Goal: Feedback & Contribution: Contribute content

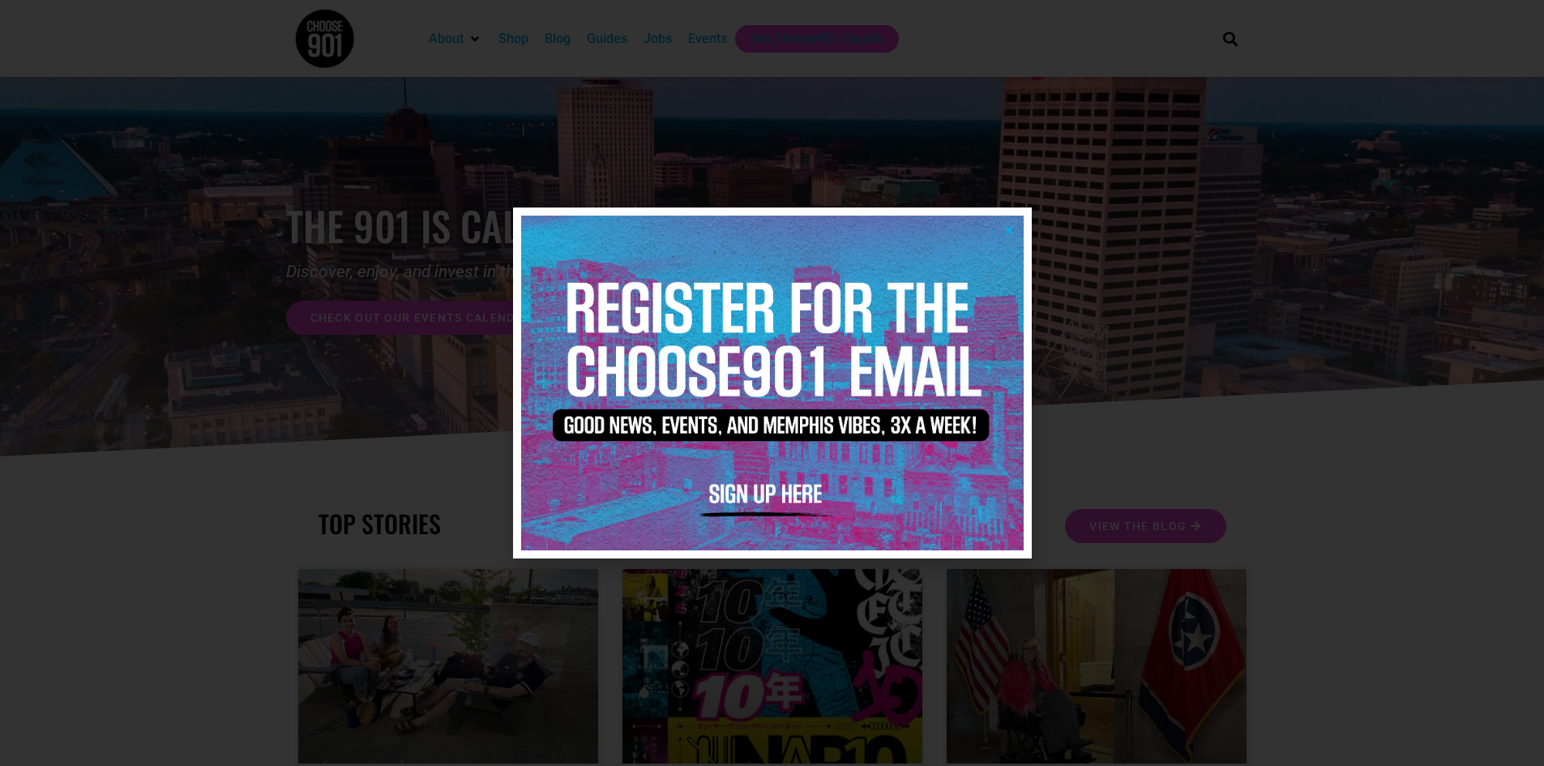
click at [1009, 226] on icon "Close" at bounding box center [1010, 230] width 12 height 12
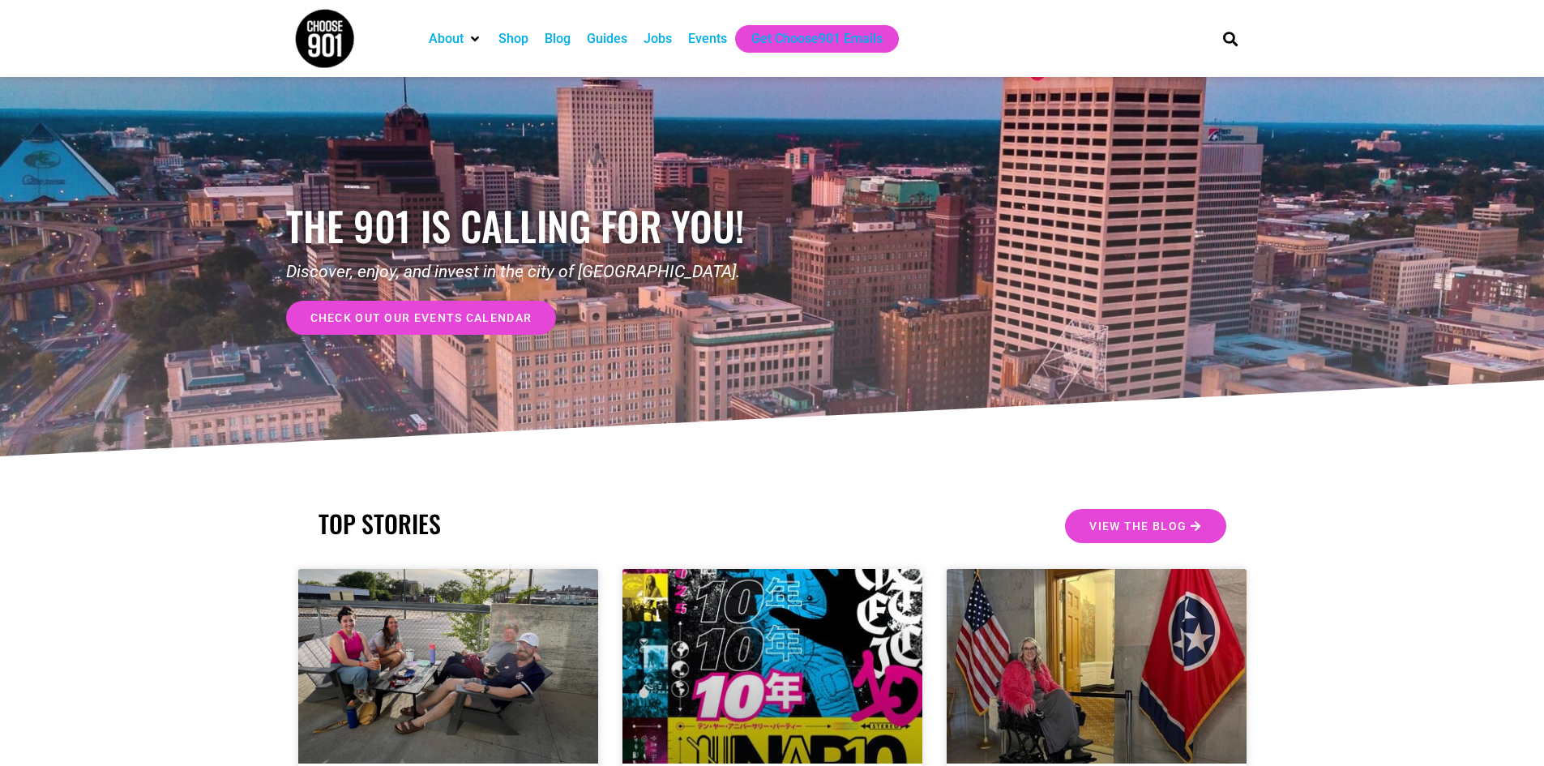
click at [720, 43] on div "Events" at bounding box center [707, 38] width 39 height 19
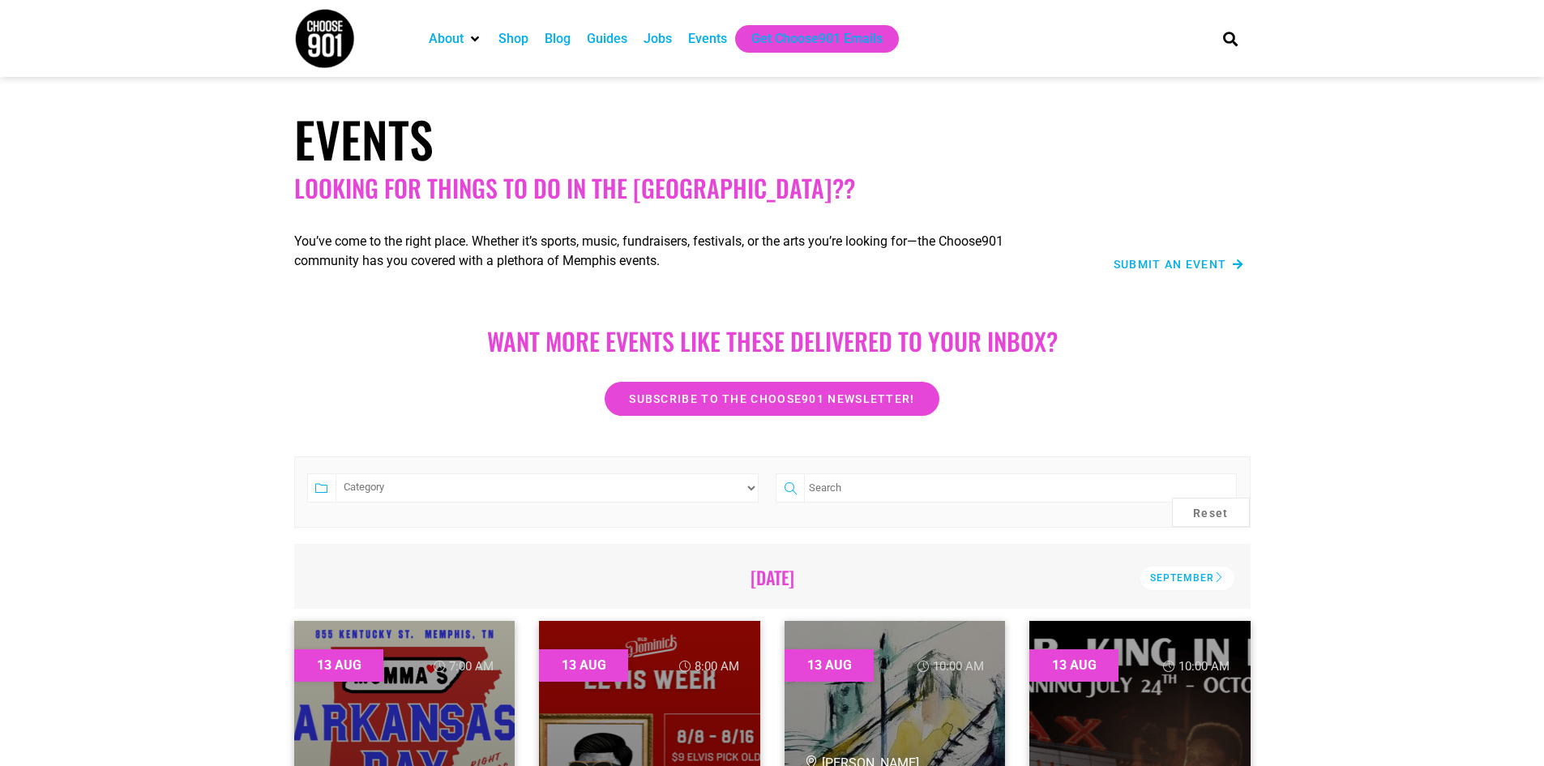
click at [1193, 263] on span "Submit an Event" at bounding box center [1170, 264] width 113 height 11
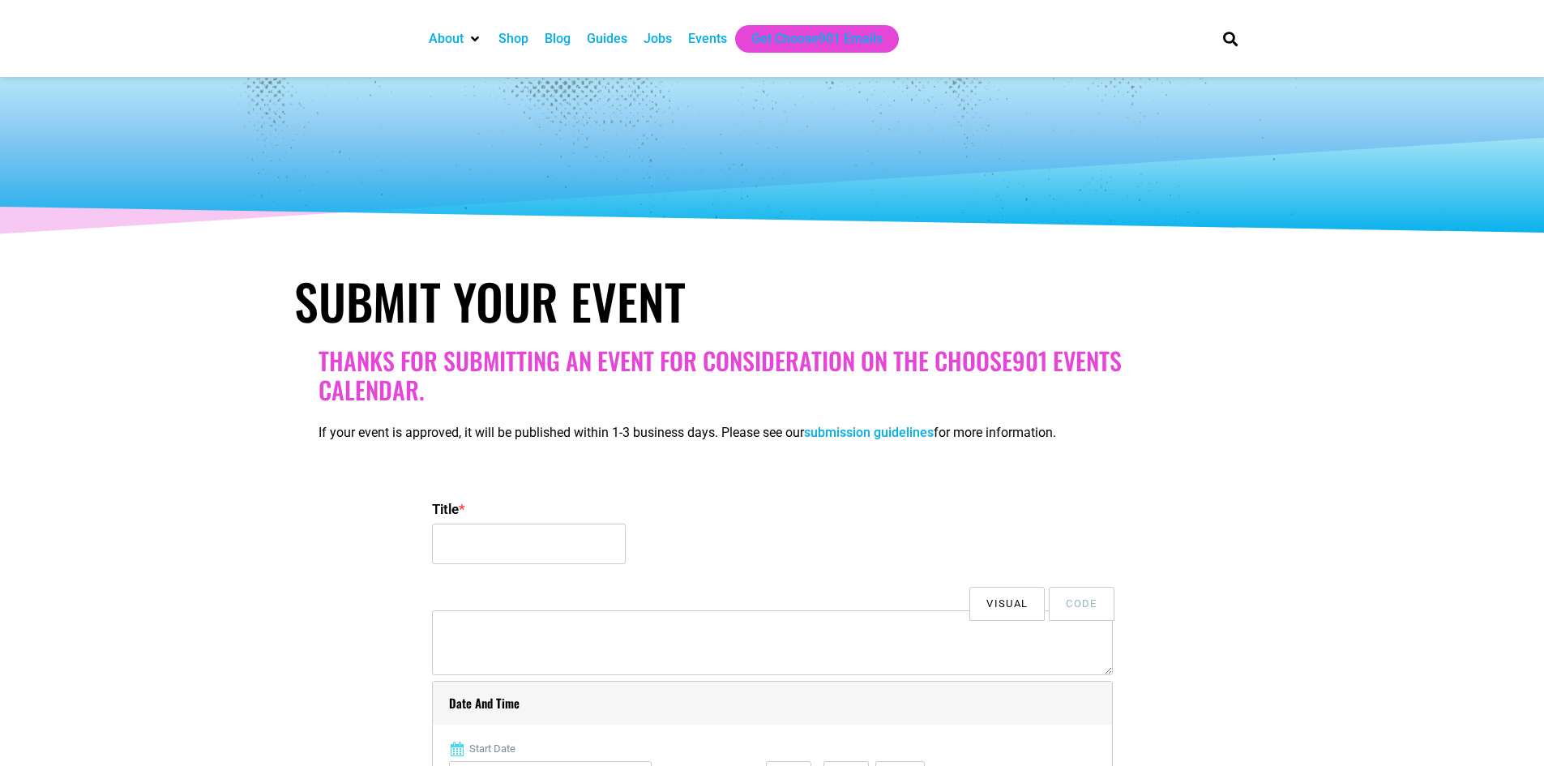
select select
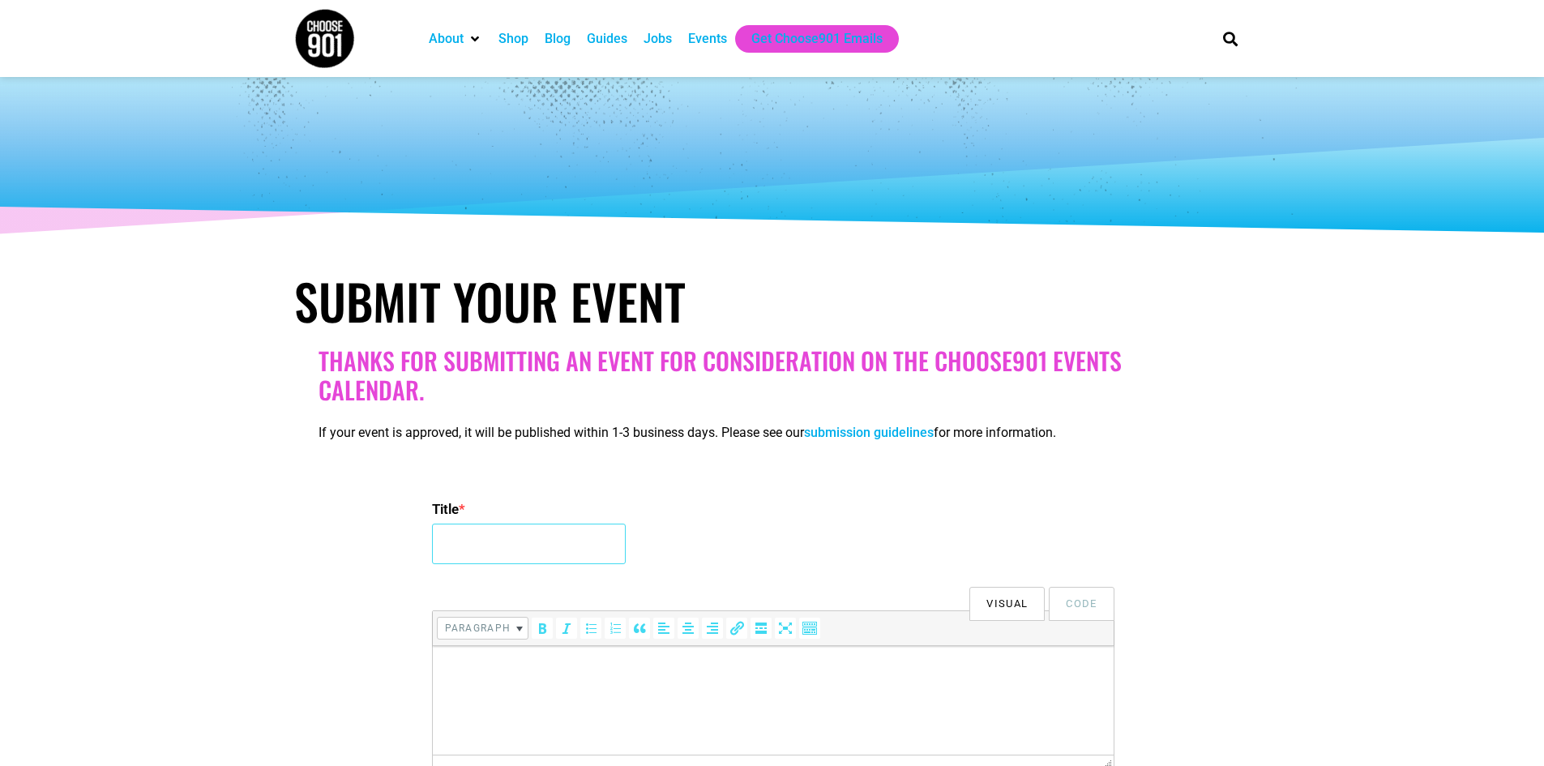
click at [465, 558] on input "Title *" at bounding box center [529, 544] width 194 height 41
type input "The Notebook"
click at [488, 691] on html at bounding box center [772, 668] width 681 height 45
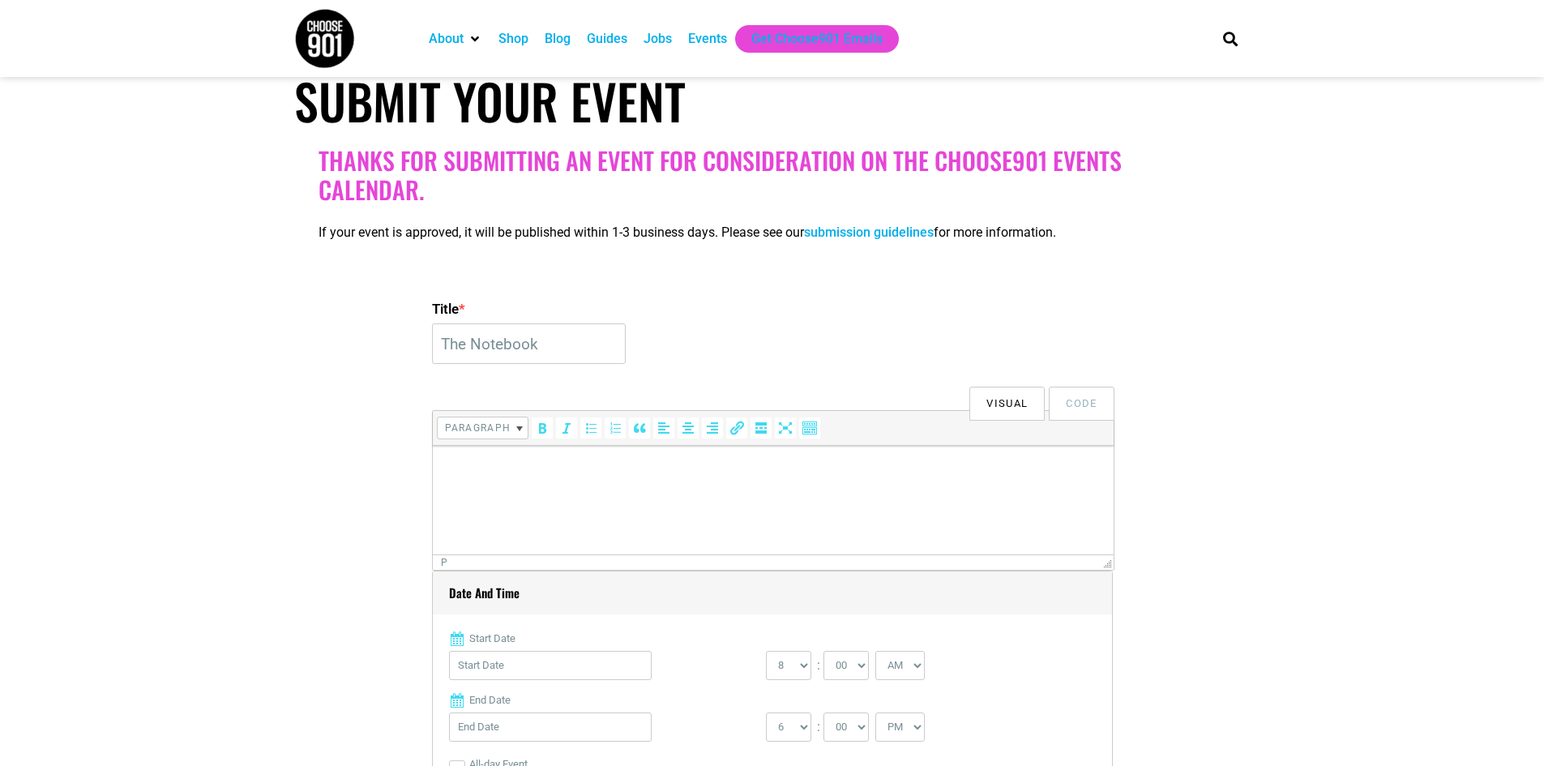
scroll to position [324, 0]
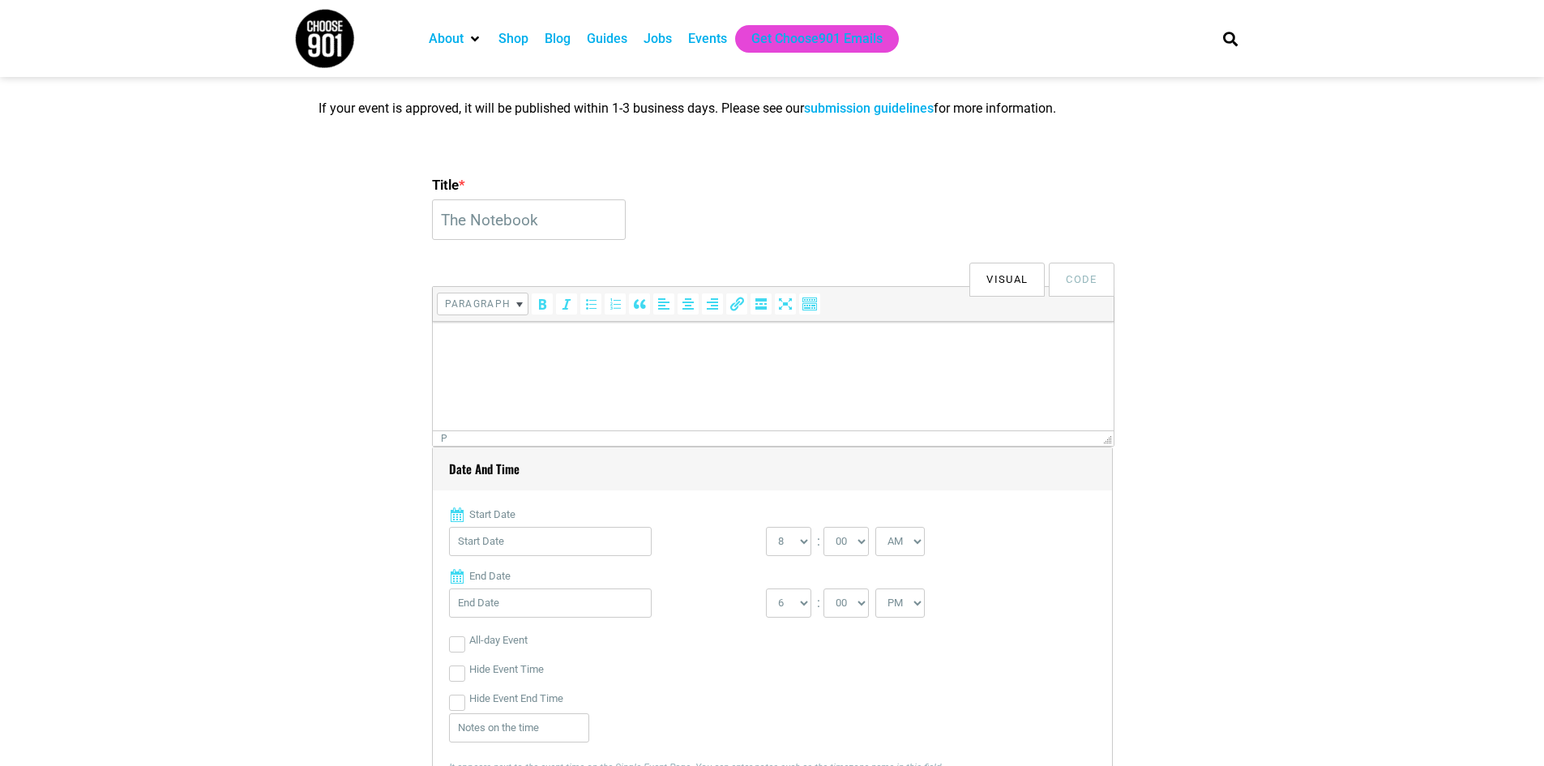
click at [474, 354] on html at bounding box center [772, 344] width 681 height 45
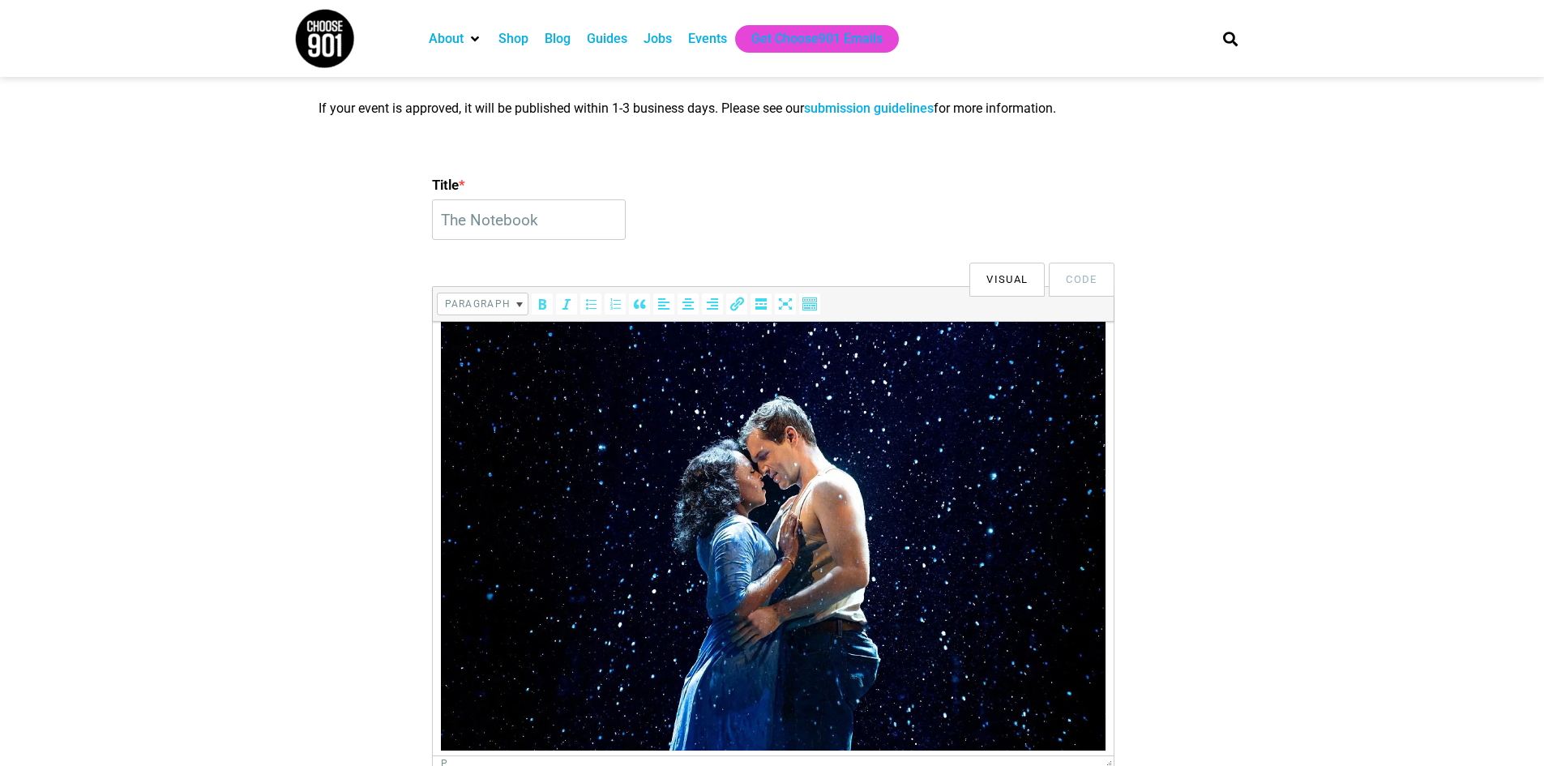
scroll to position [269, 0]
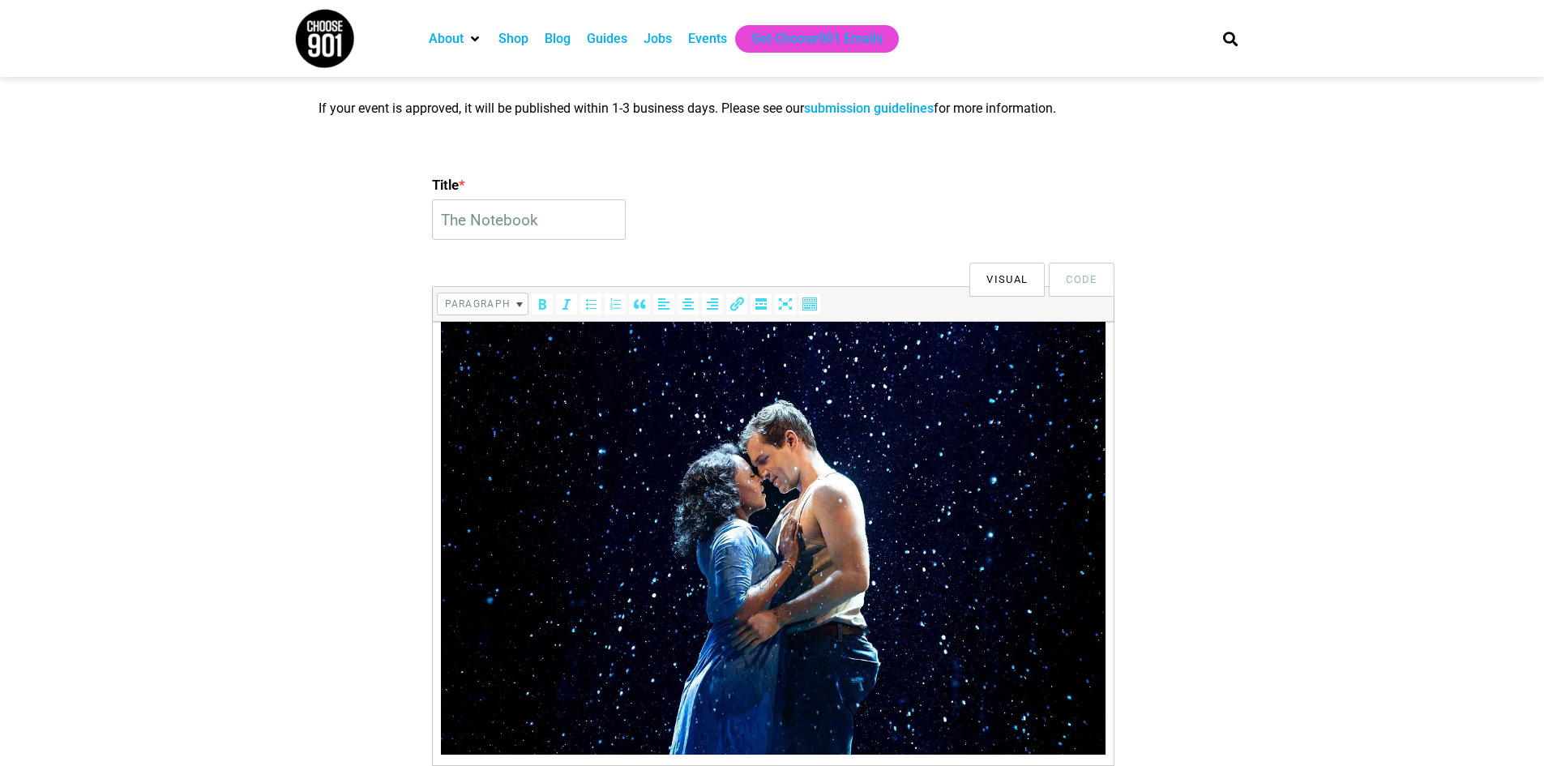
drag, startPoint x: 1111, startPoint y: 443, endPoint x: 1164, endPoint y: 777, distance: 339.0
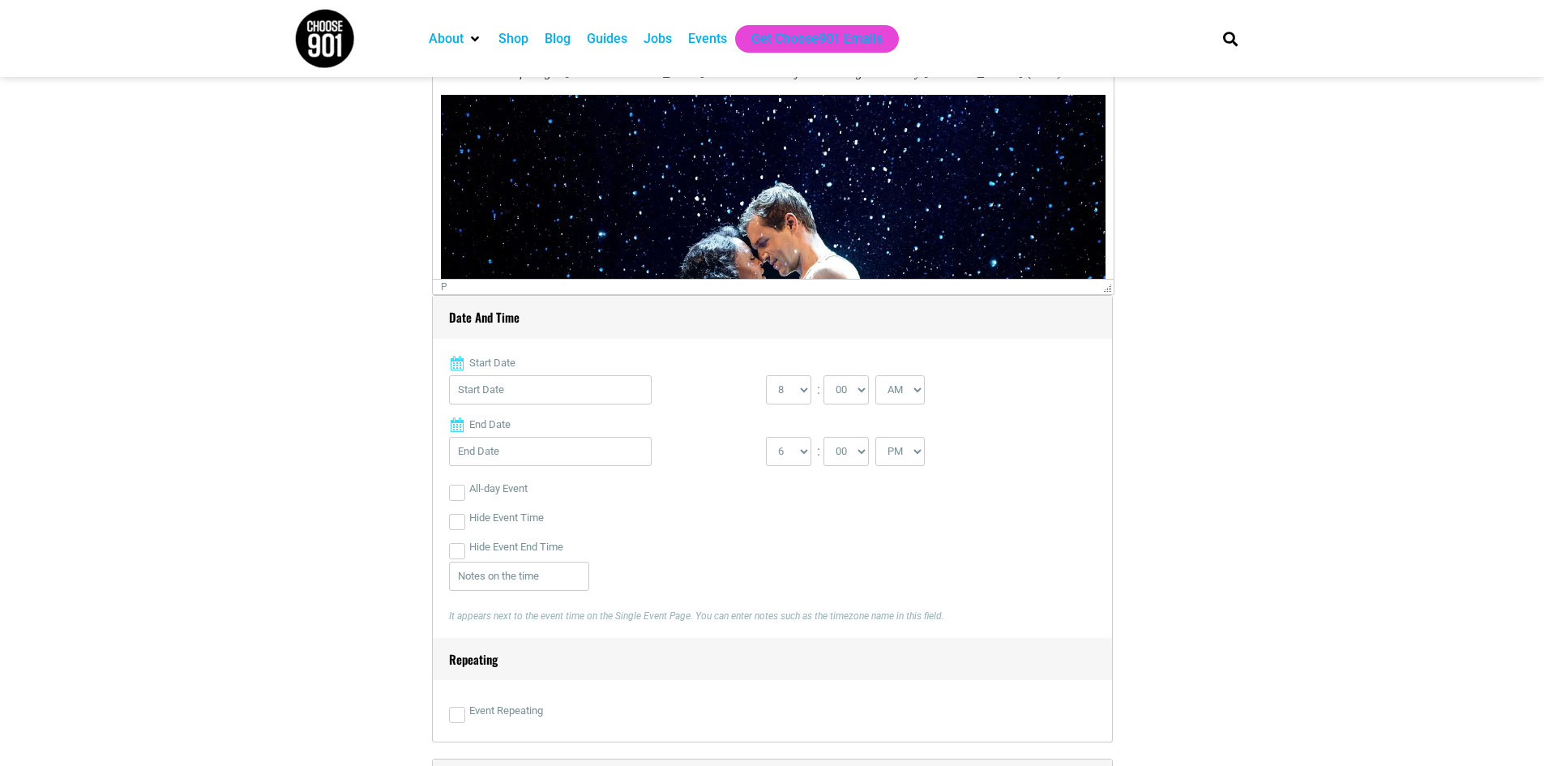
scroll to position [973, 0]
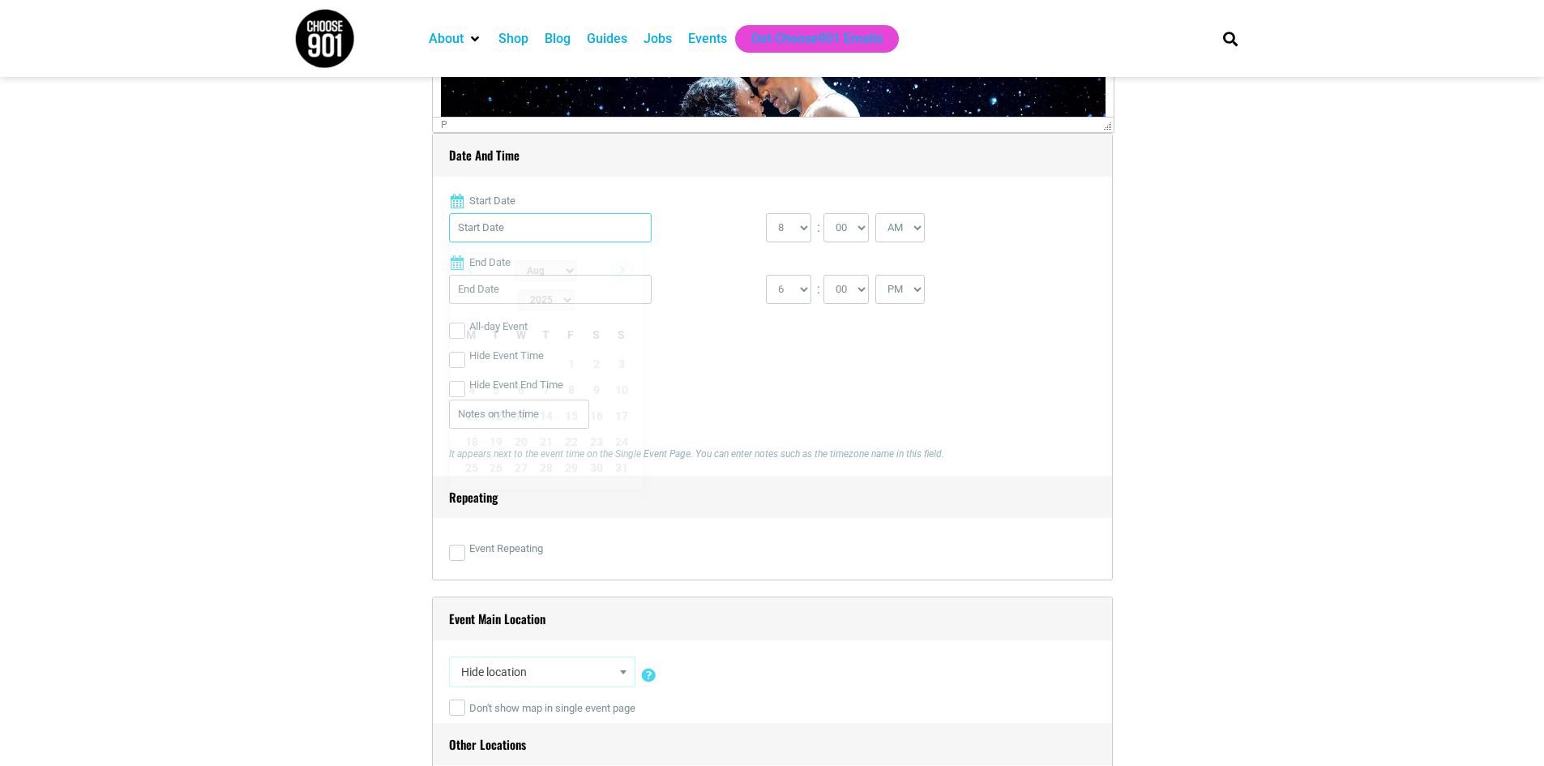
click at [499, 230] on input "Start Date" at bounding box center [550, 227] width 203 height 29
click at [623, 274] on link "Next" at bounding box center [622, 270] width 24 height 24
click at [494, 456] on link "28" at bounding box center [496, 468] width 24 height 24
type input "[DATE]"
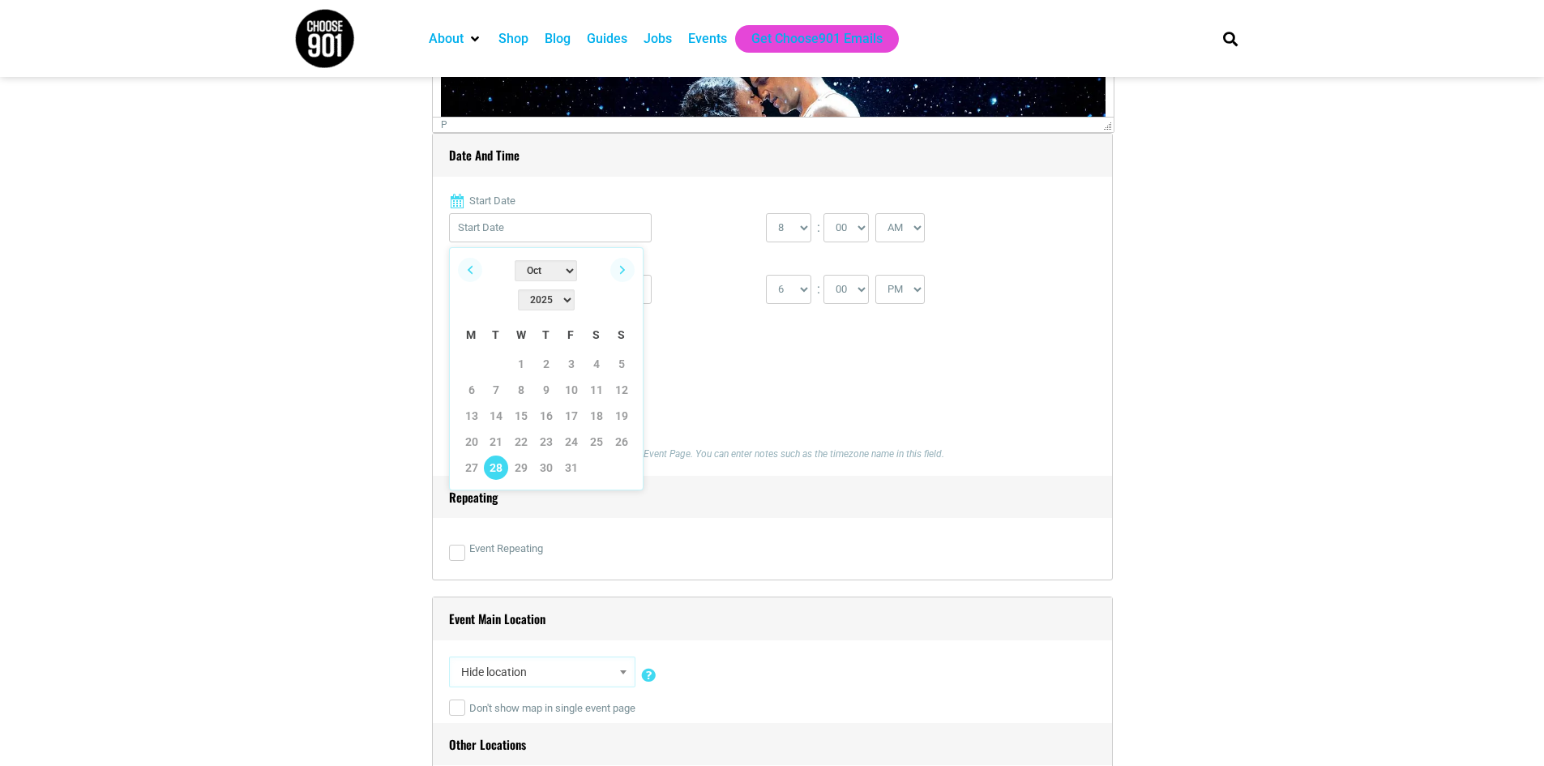
type input "[DATE]"
click at [794, 227] on select "0 1 2 3 4 5 6 7 8 9 10 11 12" at bounding box center [788, 227] width 45 height 29
select select "7"
click at [766, 214] on select "0 1 2 3 4 5 6 7 8 9 10 11 12" at bounding box center [788, 227] width 45 height 29
click at [858, 235] on select "00 05 10 15 20 25 30 35 40 45 50 55" at bounding box center [846, 227] width 45 height 29
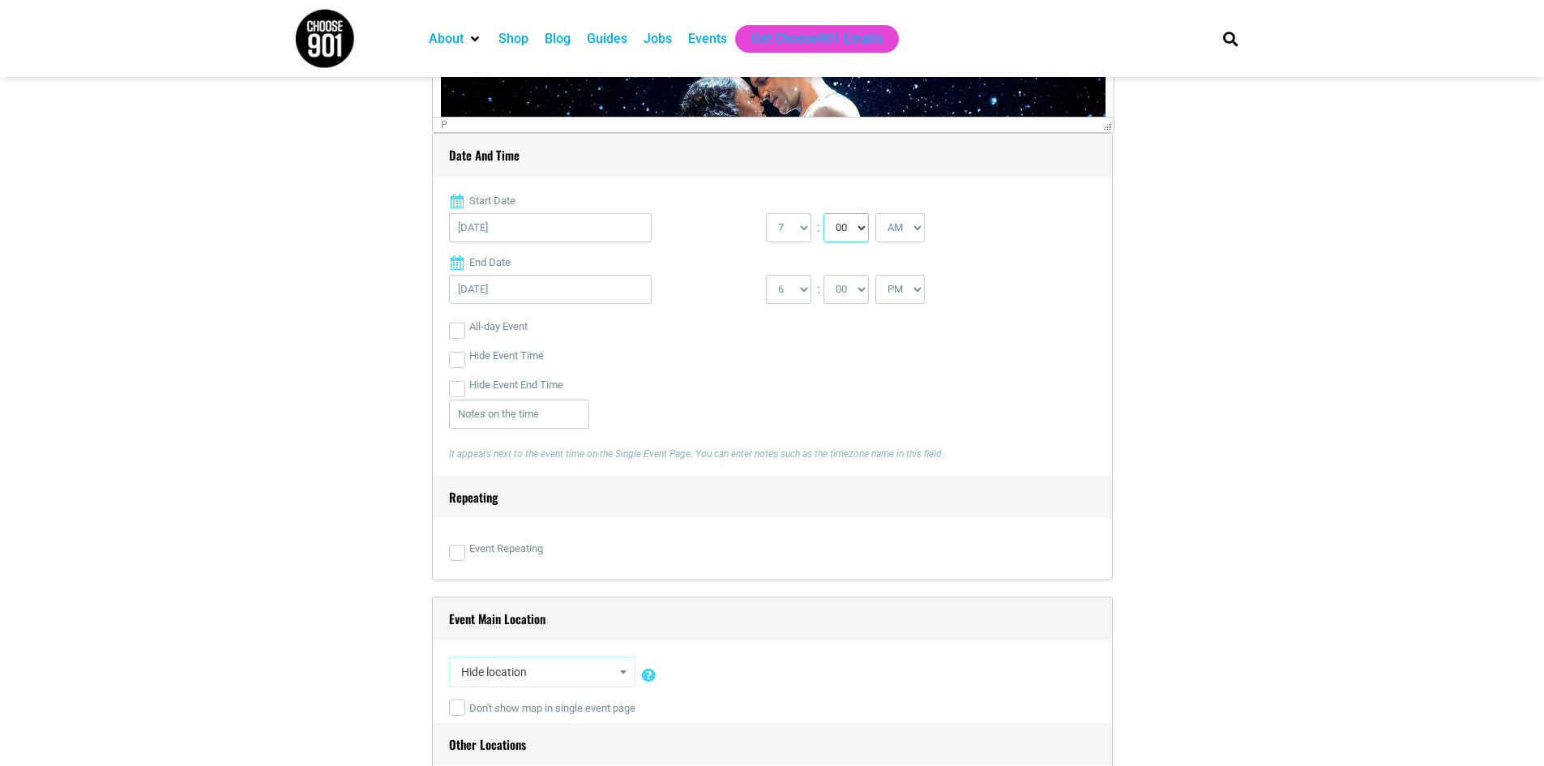
select select "30"
click at [824, 214] on select "00 05 10 15 20 25 30 35 40 45 50 55" at bounding box center [846, 227] width 45 height 29
click at [910, 226] on select "AM PM" at bounding box center [899, 227] width 49 height 29
select select "PM"
click at [877, 214] on select "AM PM" at bounding box center [899, 227] width 49 height 29
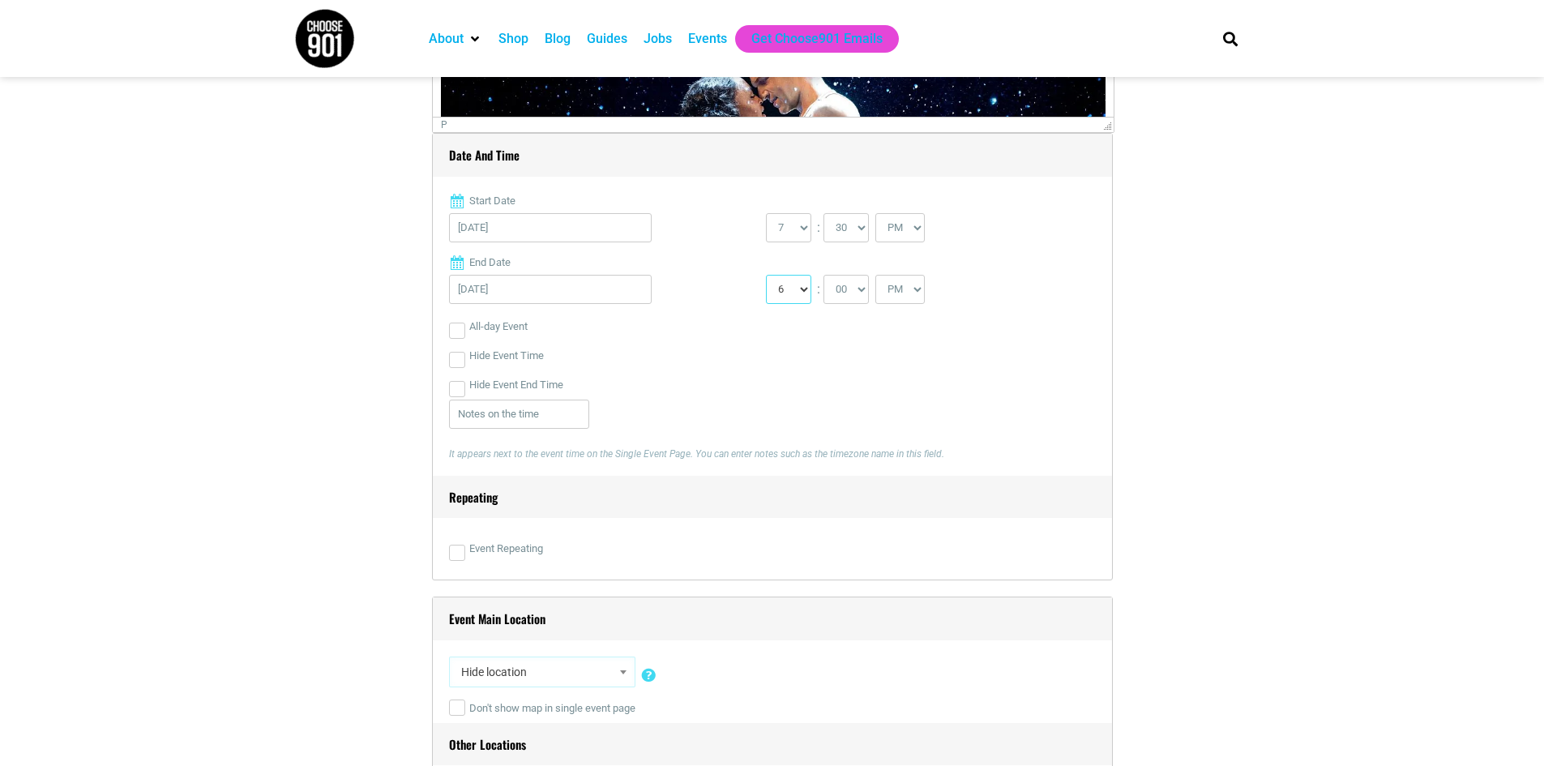
click at [803, 296] on select "1 2 3 4 5 6 7 8 9 10 11 12" at bounding box center [788, 289] width 45 height 29
select select "9"
click at [766, 276] on select "1 2 3 4 5 6 7 8 9 10 11 12" at bounding box center [788, 289] width 45 height 29
click at [848, 289] on select "00 05 10 15 20 25 30 35 40 45 50 55" at bounding box center [846, 289] width 45 height 29
select select "50"
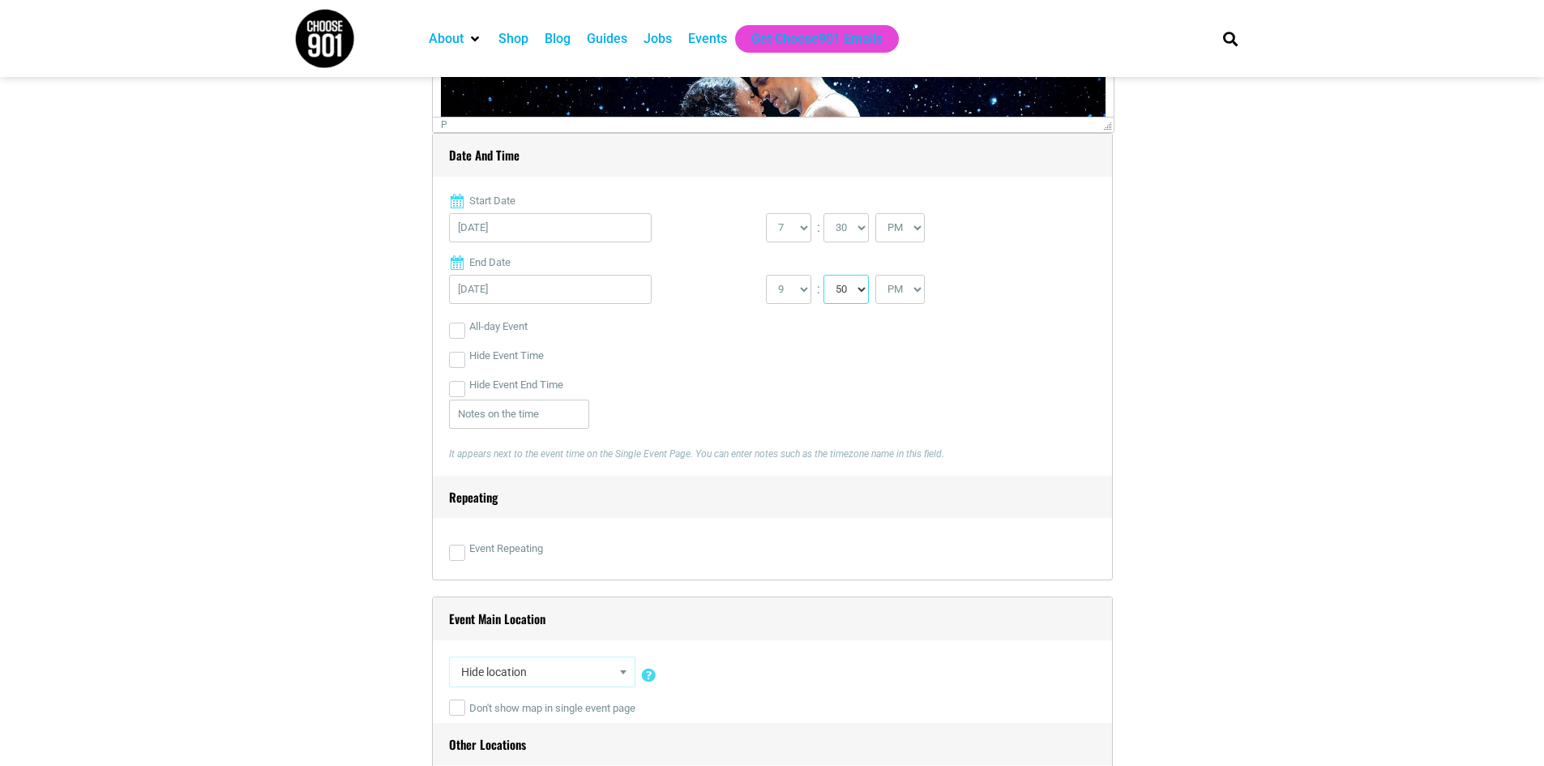
click at [824, 276] on select "00 05 10 15 20 25 30 35 40 45 50 55" at bounding box center [846, 289] width 45 height 29
click at [944, 375] on div "Hide Event End Time" at bounding box center [772, 384] width 647 height 29
click at [454, 561] on input "Event Repeating" at bounding box center [457, 553] width 16 height 16
checkbox input "true"
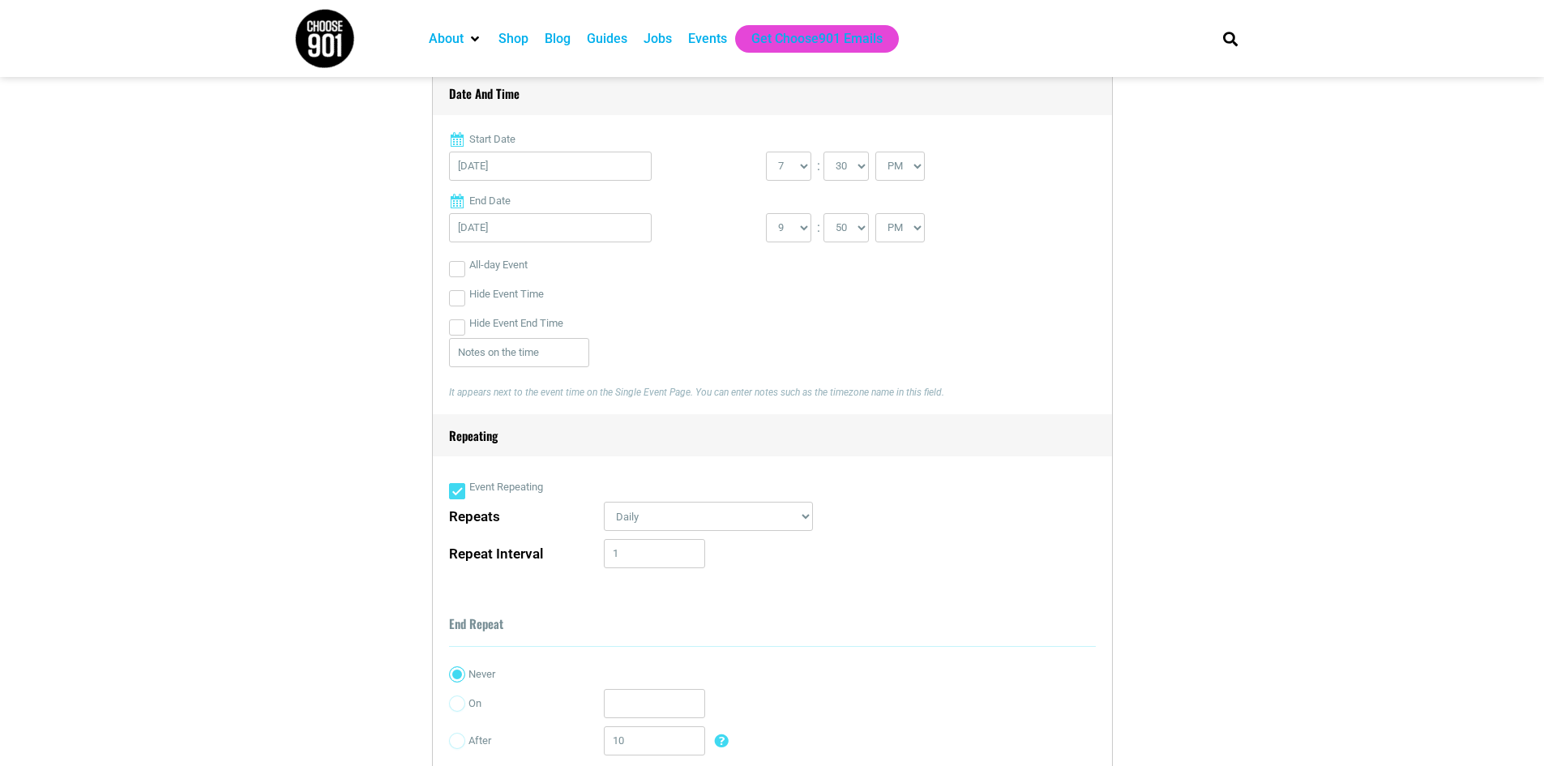
scroll to position [1135, 0]
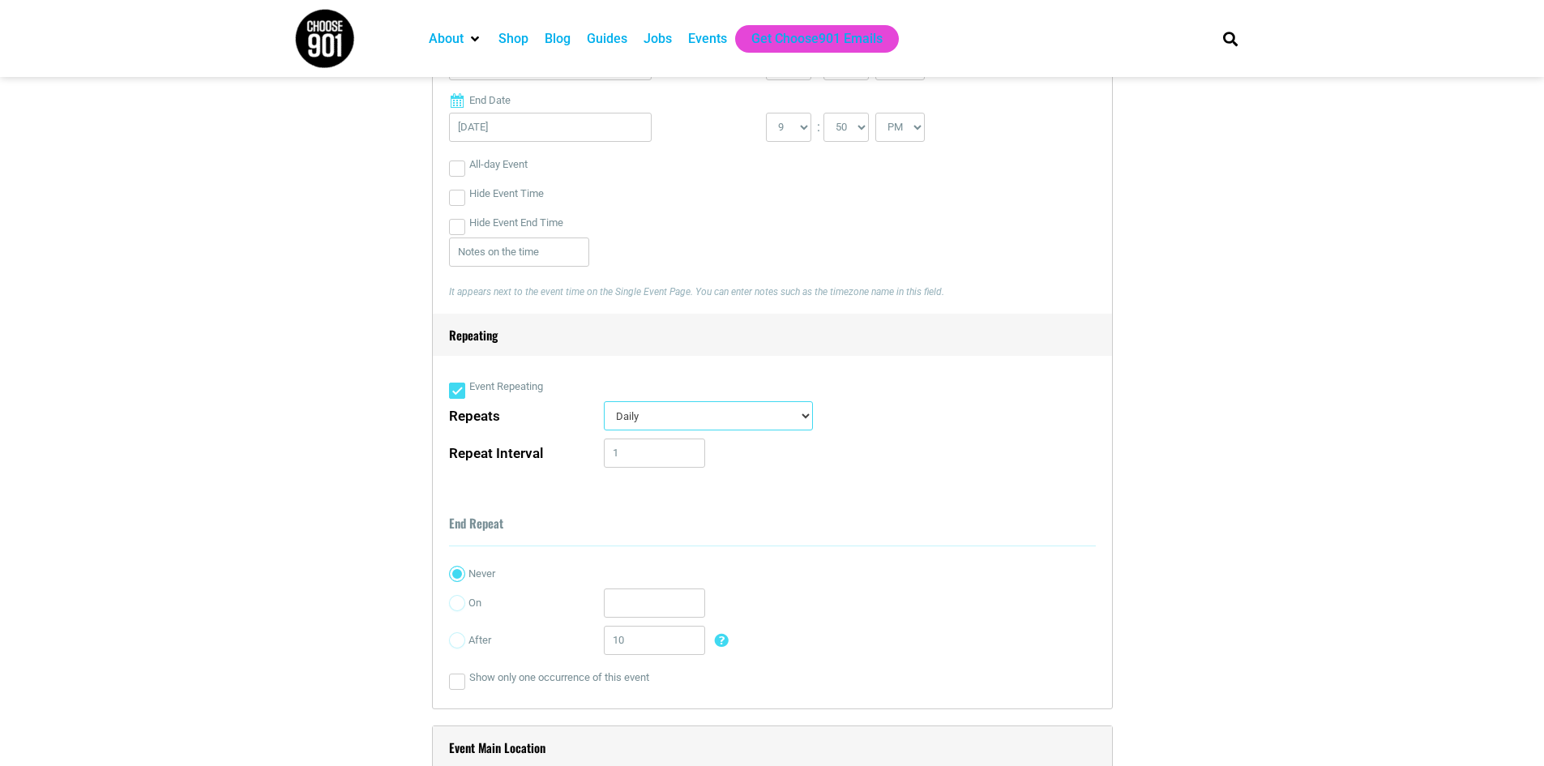
click at [773, 416] on select "Daily Every Weekday Every Weekend Certain Weekdays Weekly Monthly Yearly Custom…" at bounding box center [708, 415] width 209 height 29
select select "custom_days"
click at [604, 403] on select "Daily Every Weekday Every Weekend Certain Weekdays Weekly Monthly Yearly Custom…" at bounding box center [708, 415] width 209 height 29
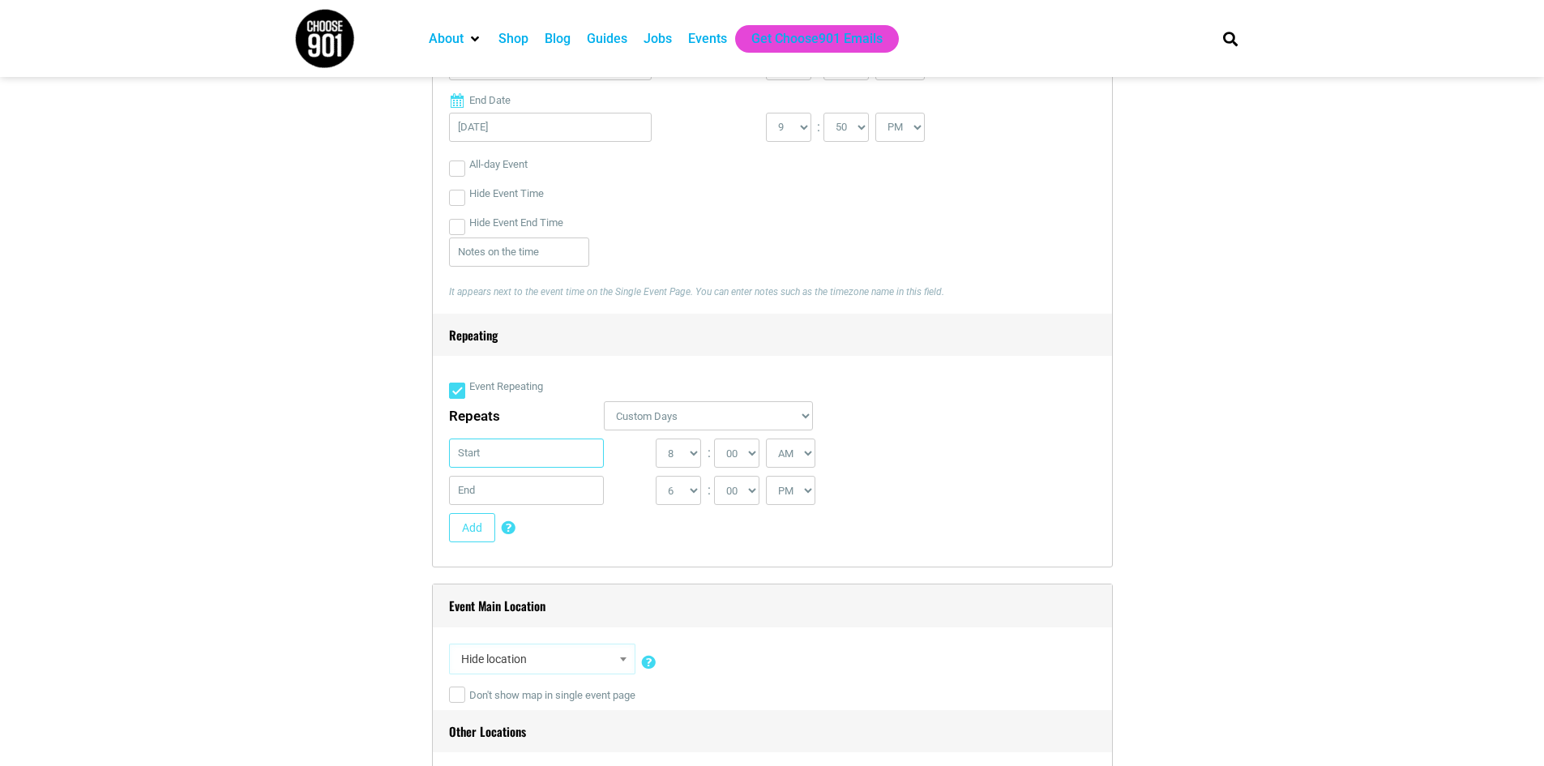
click at [570, 460] on input "text" at bounding box center [527, 453] width 156 height 29
click at [619, 499] on link "Next" at bounding box center [622, 495] width 24 height 24
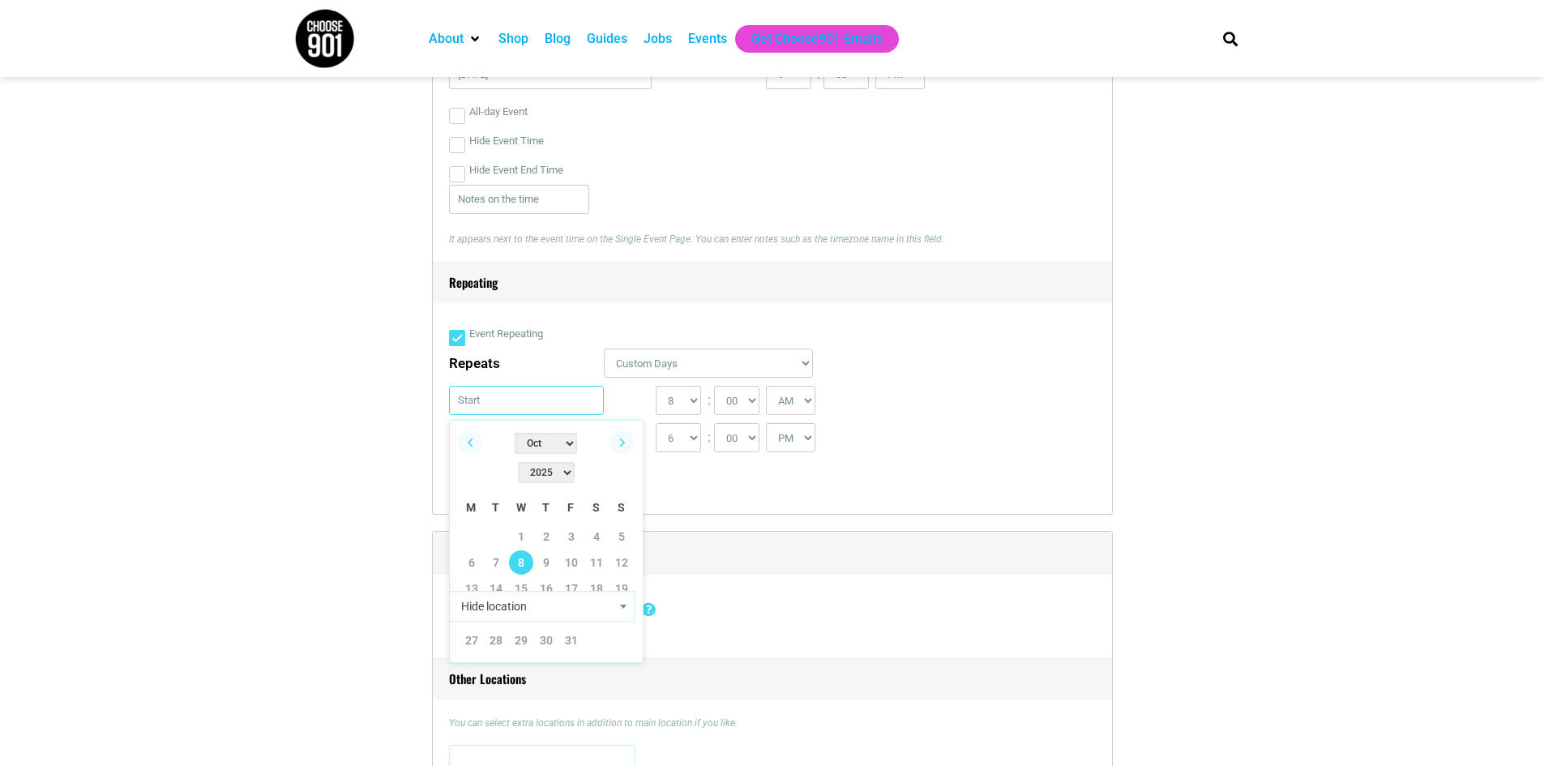
scroll to position [1216, 0]
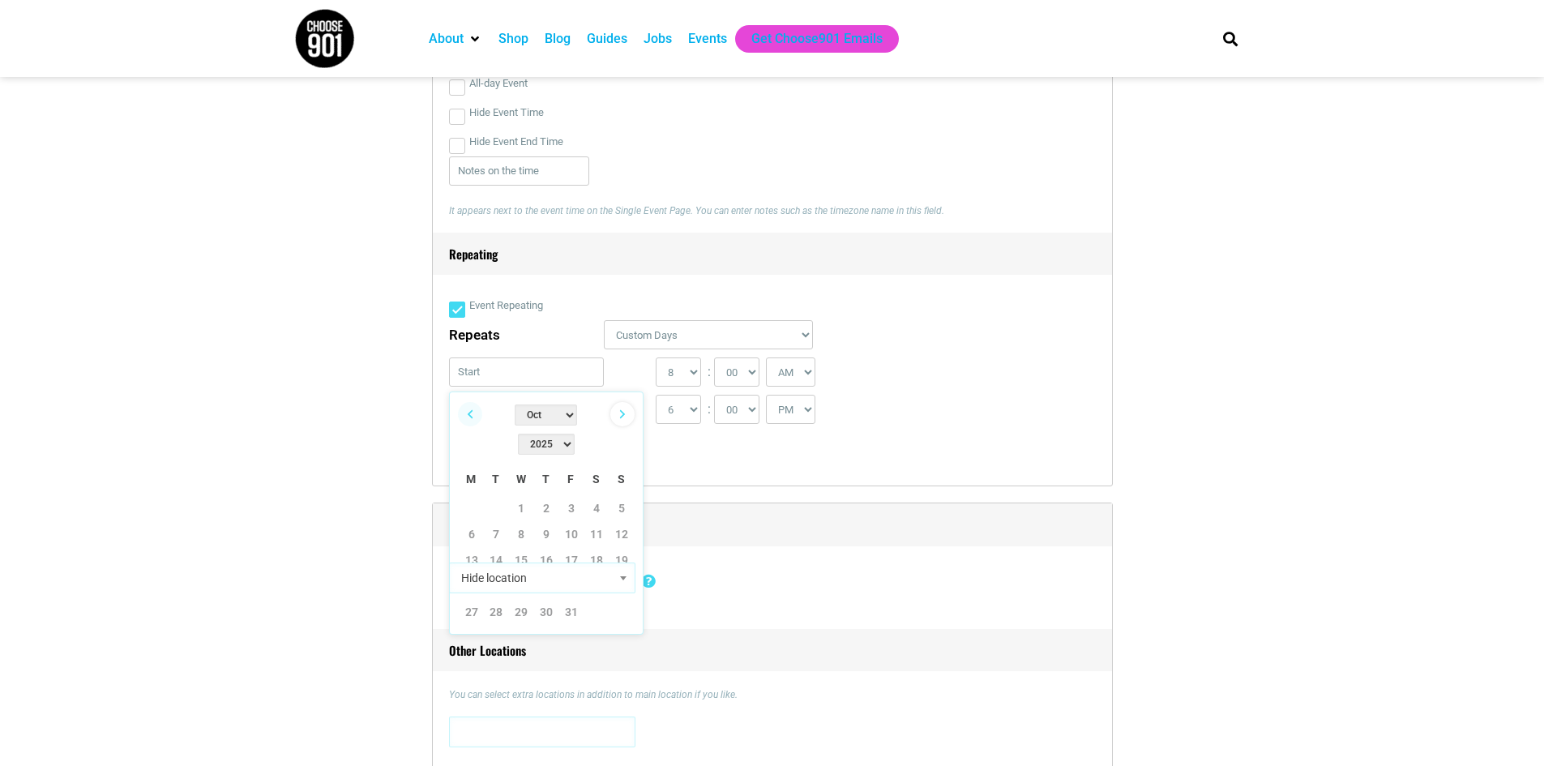
click at [627, 426] on link "Next" at bounding box center [622, 414] width 24 height 24
click at [470, 421] on link "Previous" at bounding box center [470, 414] width 24 height 24
click at [615, 574] on link "26" at bounding box center [622, 586] width 24 height 24
click at [484, 378] on input "[DATE]" at bounding box center [527, 371] width 156 height 29
type input "[DATE]"
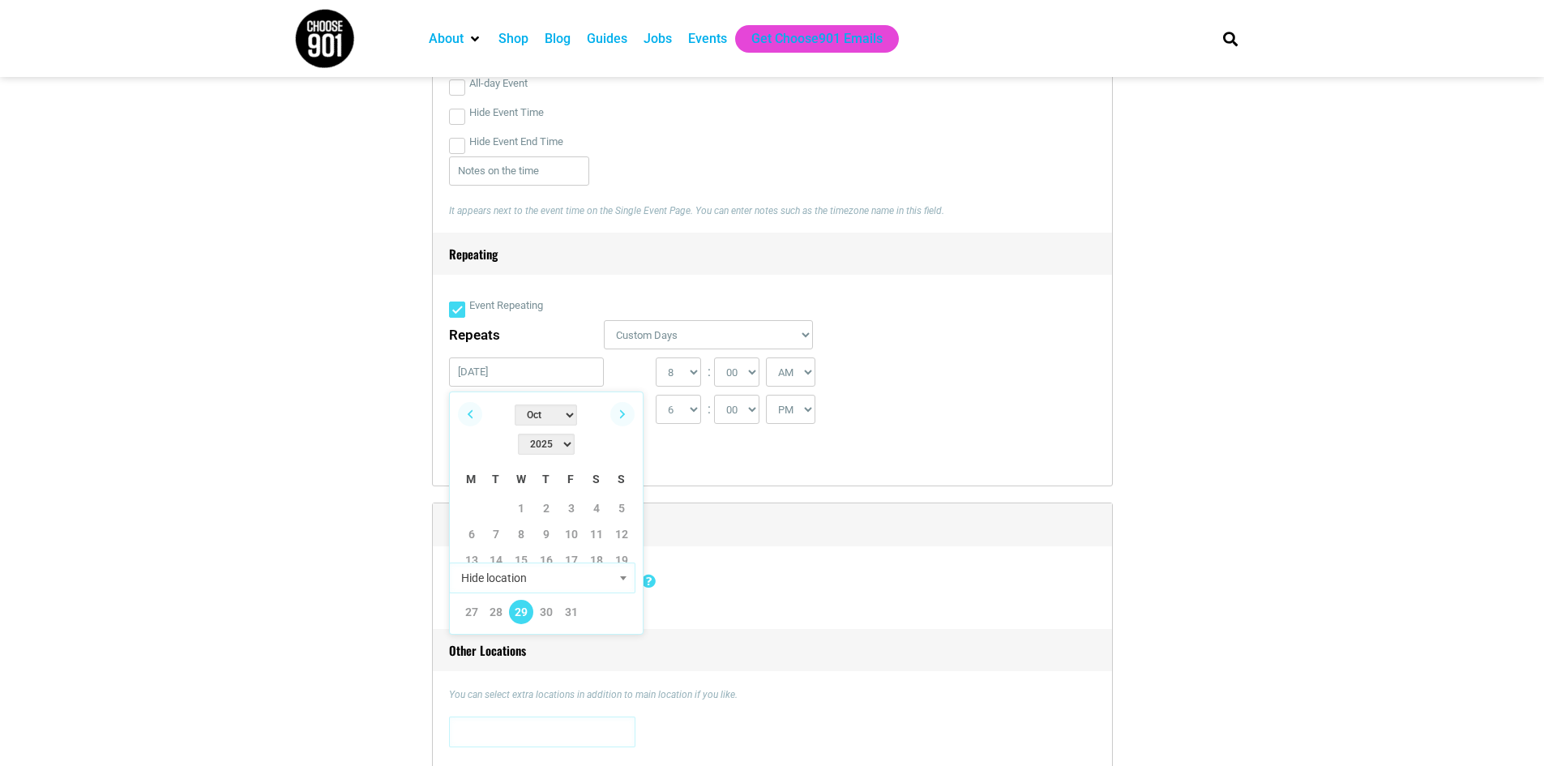
click at [987, 404] on div "1 2 3 4 5 6 7 8 9 10 11 12 : 00 05 10 15 20 25 30 35" at bounding box center [769, 413] width 640 height 37
click at [488, 413] on input "text" at bounding box center [527, 409] width 156 height 29
click at [623, 458] on link "Next" at bounding box center [622, 451] width 24 height 24
click at [523, 637] on link "29" at bounding box center [521, 649] width 24 height 24
type input "[DATE]"
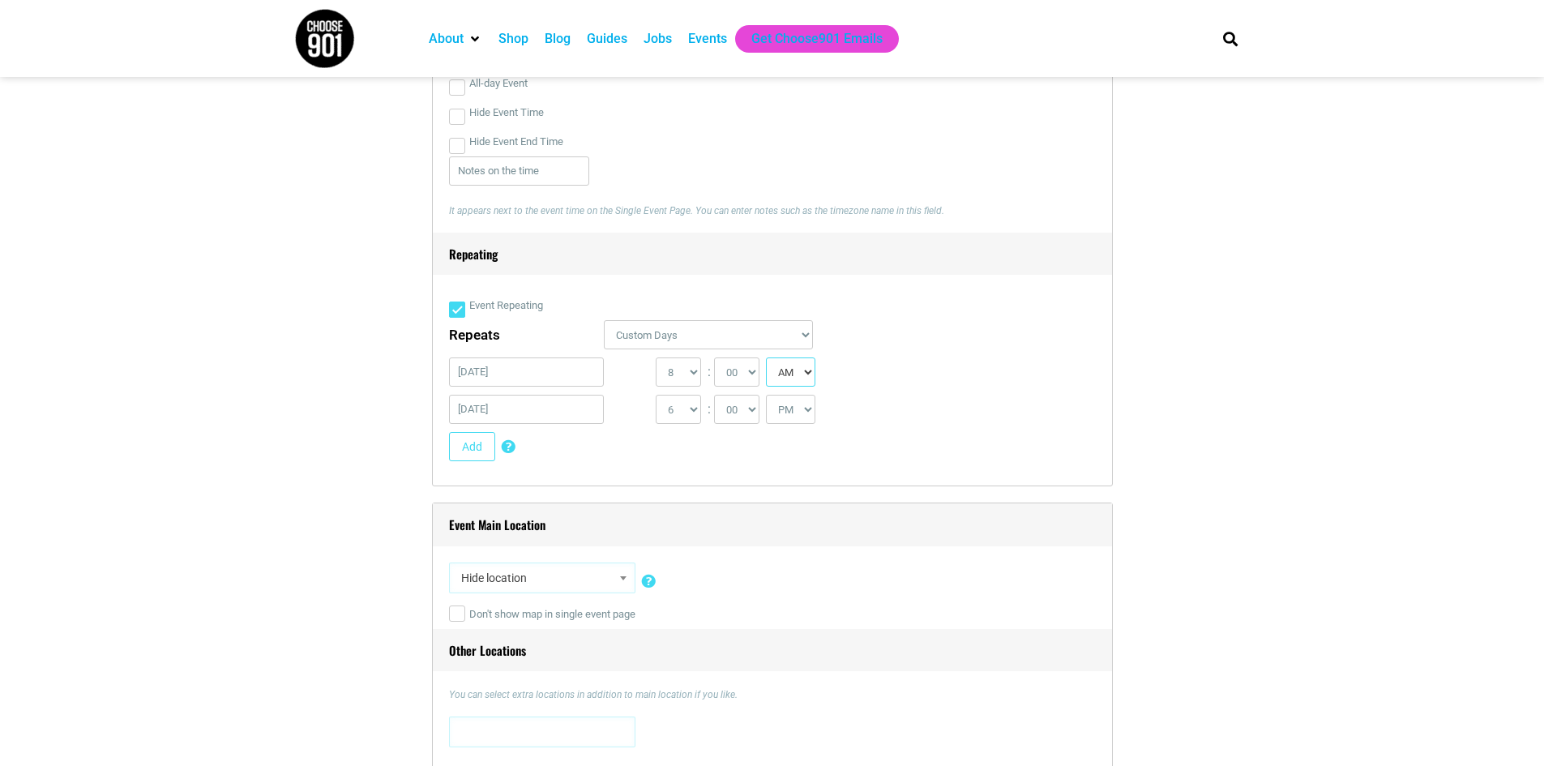
click at [804, 376] on select "AM PM" at bounding box center [790, 371] width 49 height 29
select select "PM"
click at [768, 359] on select "AM PM" at bounding box center [790, 371] width 49 height 29
click at [698, 411] on select "1 2 3 4 5 6 7 8 9 10 11 12" at bounding box center [678, 409] width 45 height 29
select select "9"
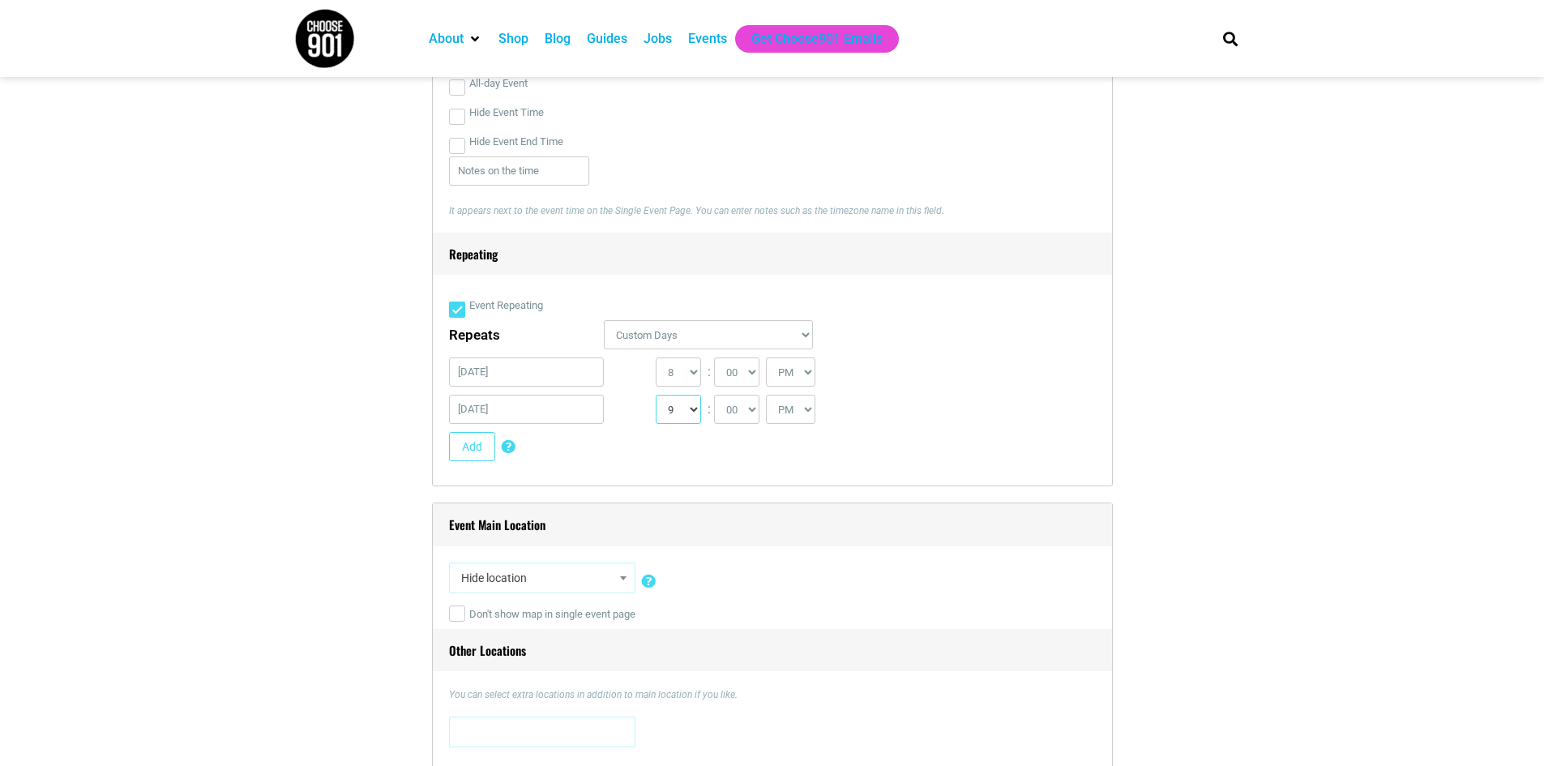
click at [656, 396] on select "1 2 3 4 5 6 7 8 9 10 11 12" at bounding box center [678, 409] width 45 height 29
click at [744, 409] on select "00 05 10 15 20 25 30 35 40 45 50 55" at bounding box center [736, 409] width 45 height 29
select select "50"
click at [715, 396] on select "00 05 10 15 20 25 30 35 40 45 50 55" at bounding box center [736, 409] width 45 height 29
click at [678, 365] on select "0 1 2 3 4 5 6 7 8 9 10 11 12" at bounding box center [678, 371] width 45 height 29
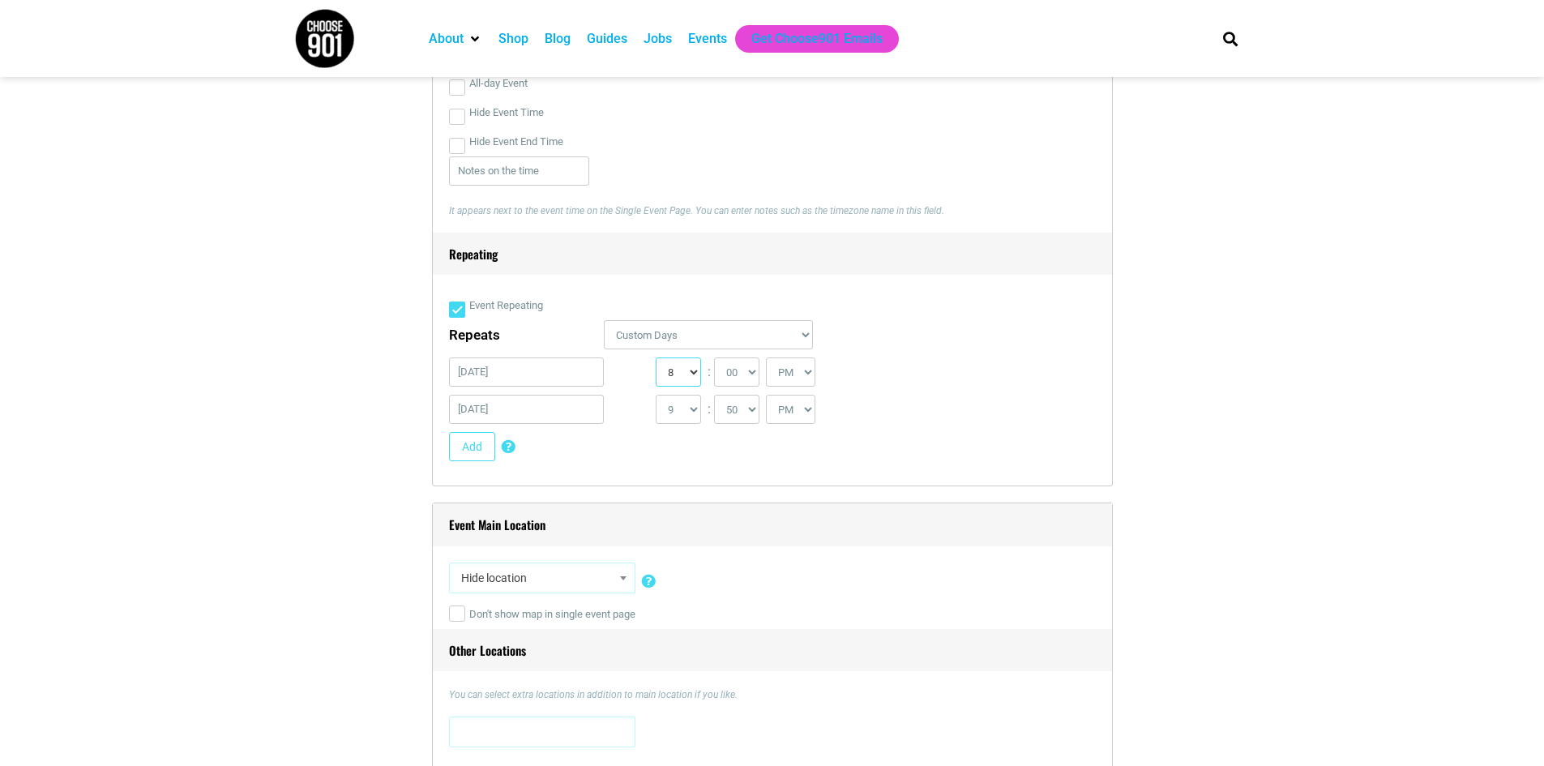
select select "7"
click at [656, 359] on select "0 1 2 3 4 5 6 7 8 9 10 11 12" at bounding box center [678, 371] width 45 height 29
click at [744, 375] on select "00 05 10 15 20 25 30 35 40 45 50 55" at bounding box center [736, 371] width 45 height 29
select select "30"
click at [715, 359] on select "00 05 10 15 20 25 30 35 40 45 50 55" at bounding box center [736, 371] width 45 height 29
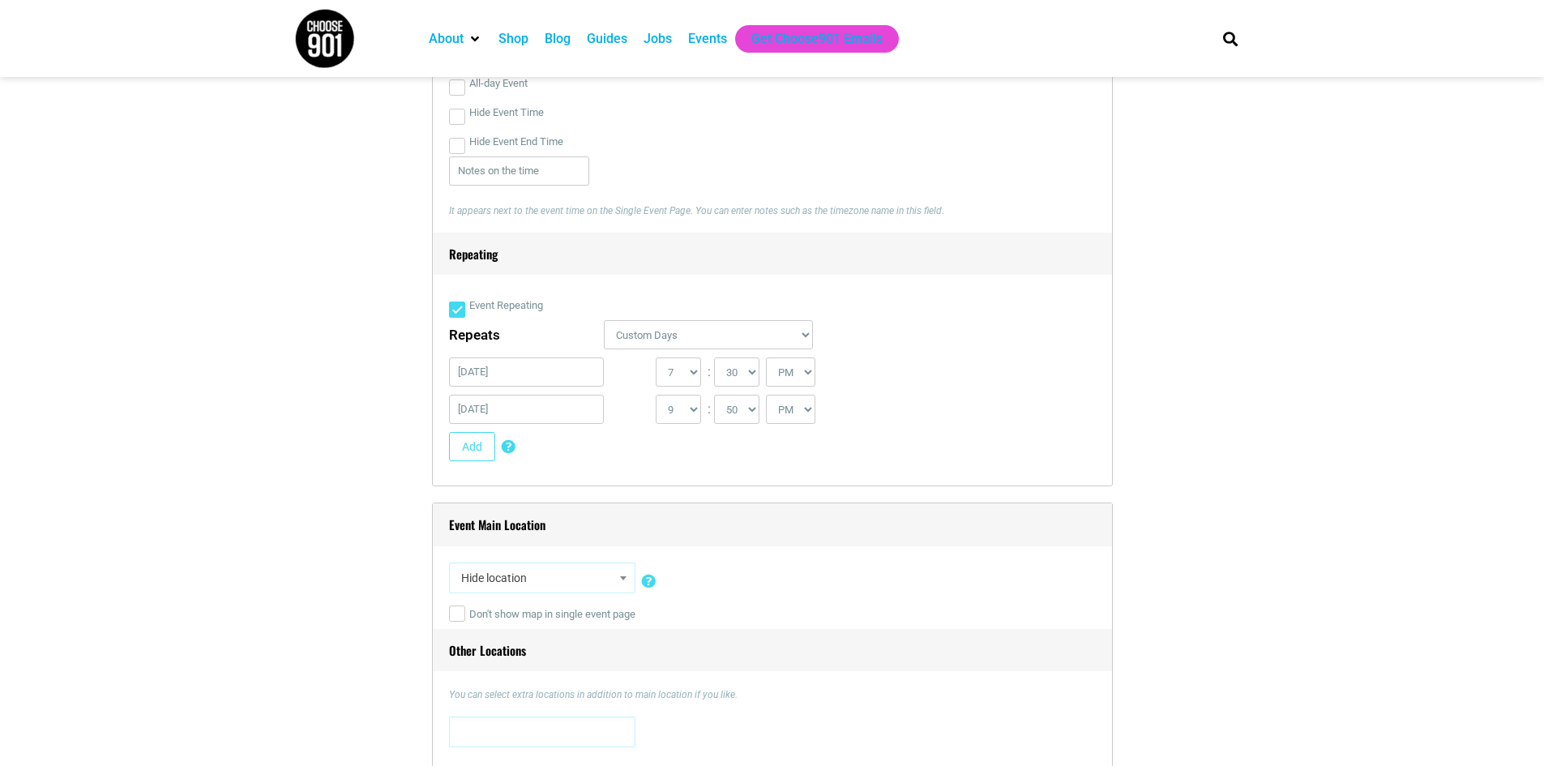
click at [863, 432] on div "1 2 3 4 5 6 7 8 9 10 11 12 : 00 05 10 15 20 25 30 35 40 45 50 55 AM PM" at bounding box center [813, 413] width 314 height 37
click at [464, 453] on button "Add" at bounding box center [472, 446] width 46 height 29
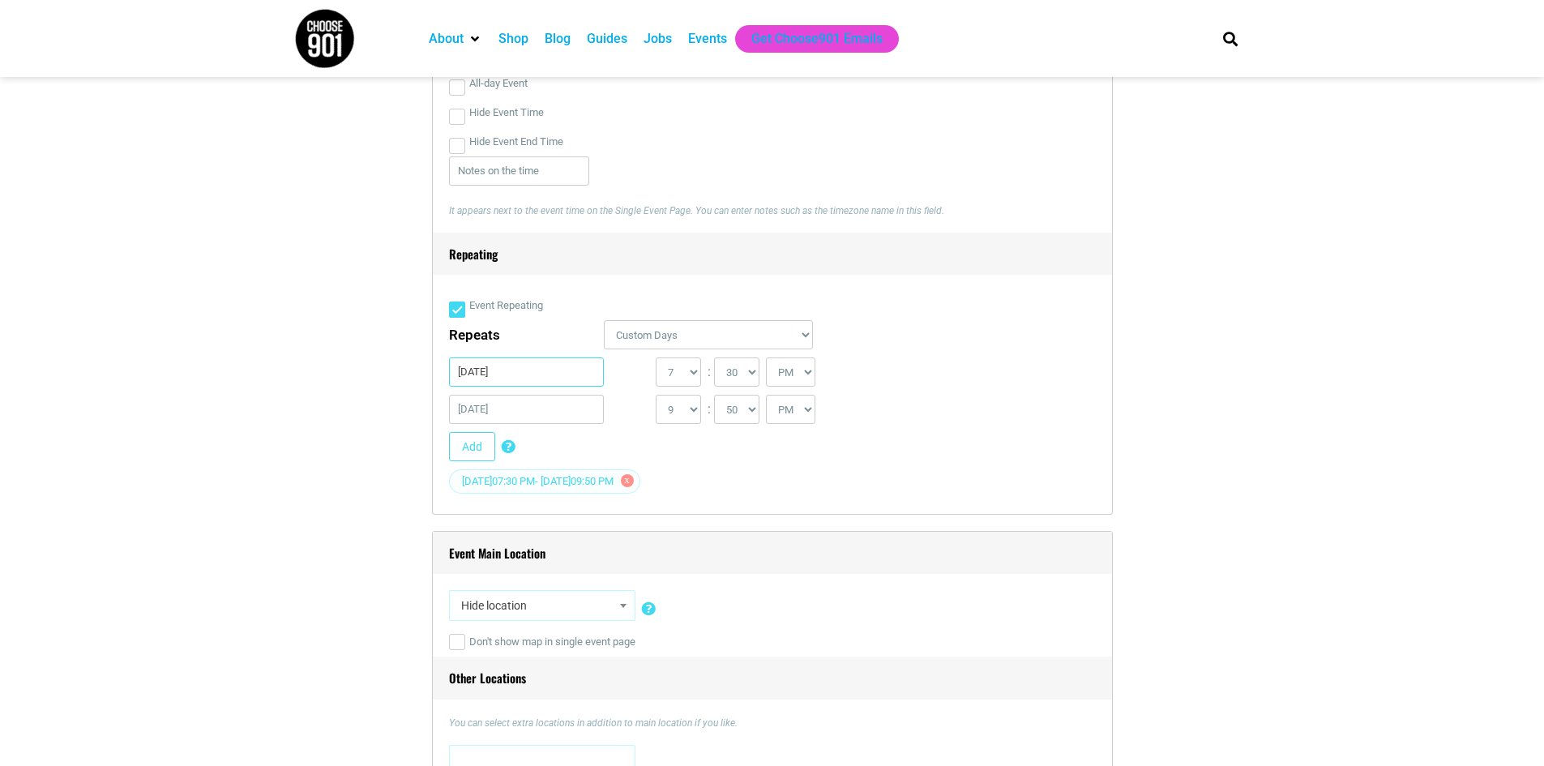
click at [486, 370] on input "[DATE]" at bounding box center [527, 371] width 156 height 29
type input "[DATE]"
click at [984, 355] on div "Repeats Daily Every Weekday Every Weekend Certain Weekdays Weekly Monthly Yearl…" at bounding box center [772, 338] width 647 height 37
click at [482, 407] on input "[DATE]" at bounding box center [527, 409] width 156 height 29
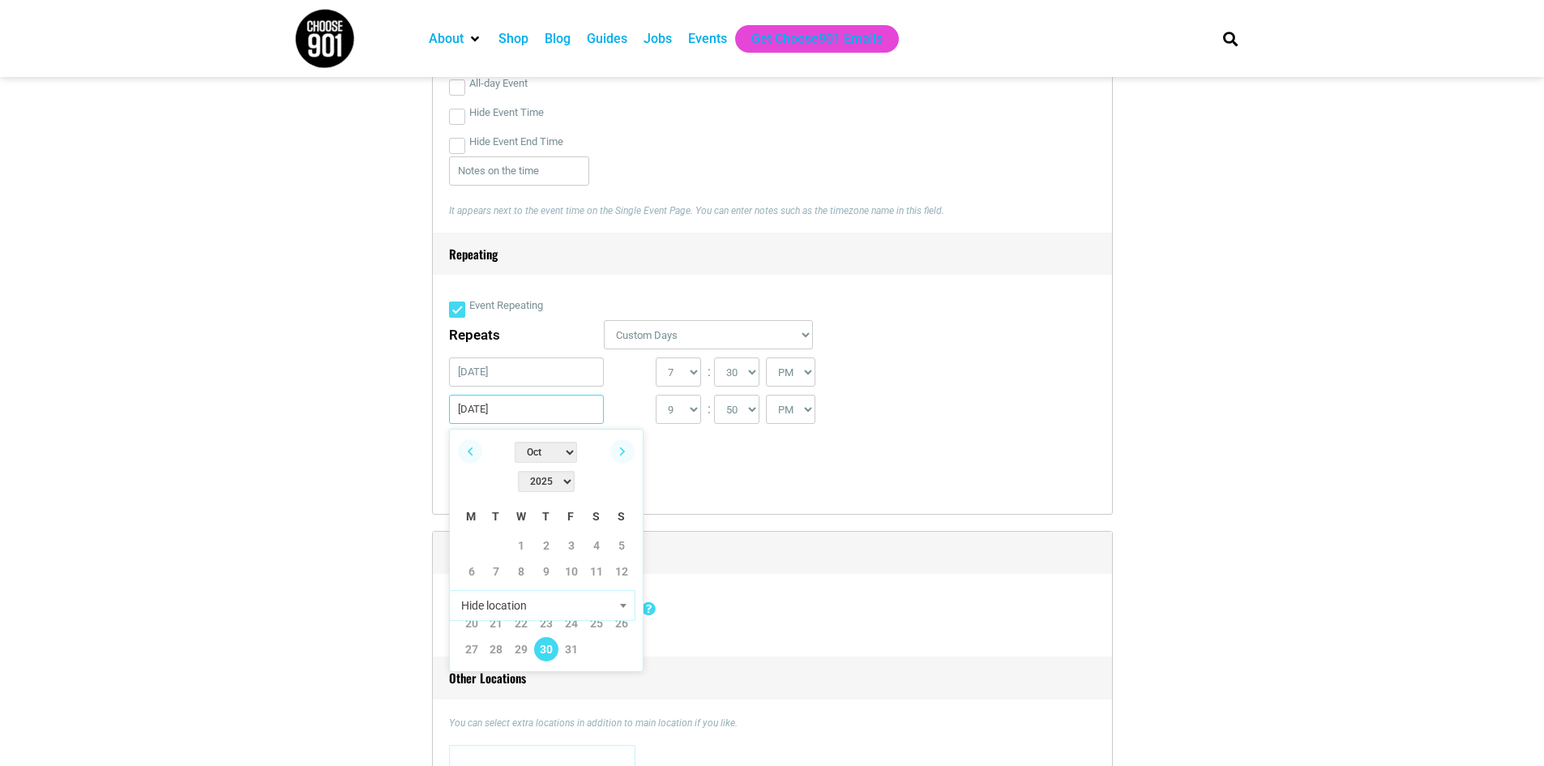
type input "[DATE]"
click at [940, 446] on div "Add Custom Days Repeating Add certain days to event occurrences. If you have a …" at bounding box center [766, 450] width 634 height 37
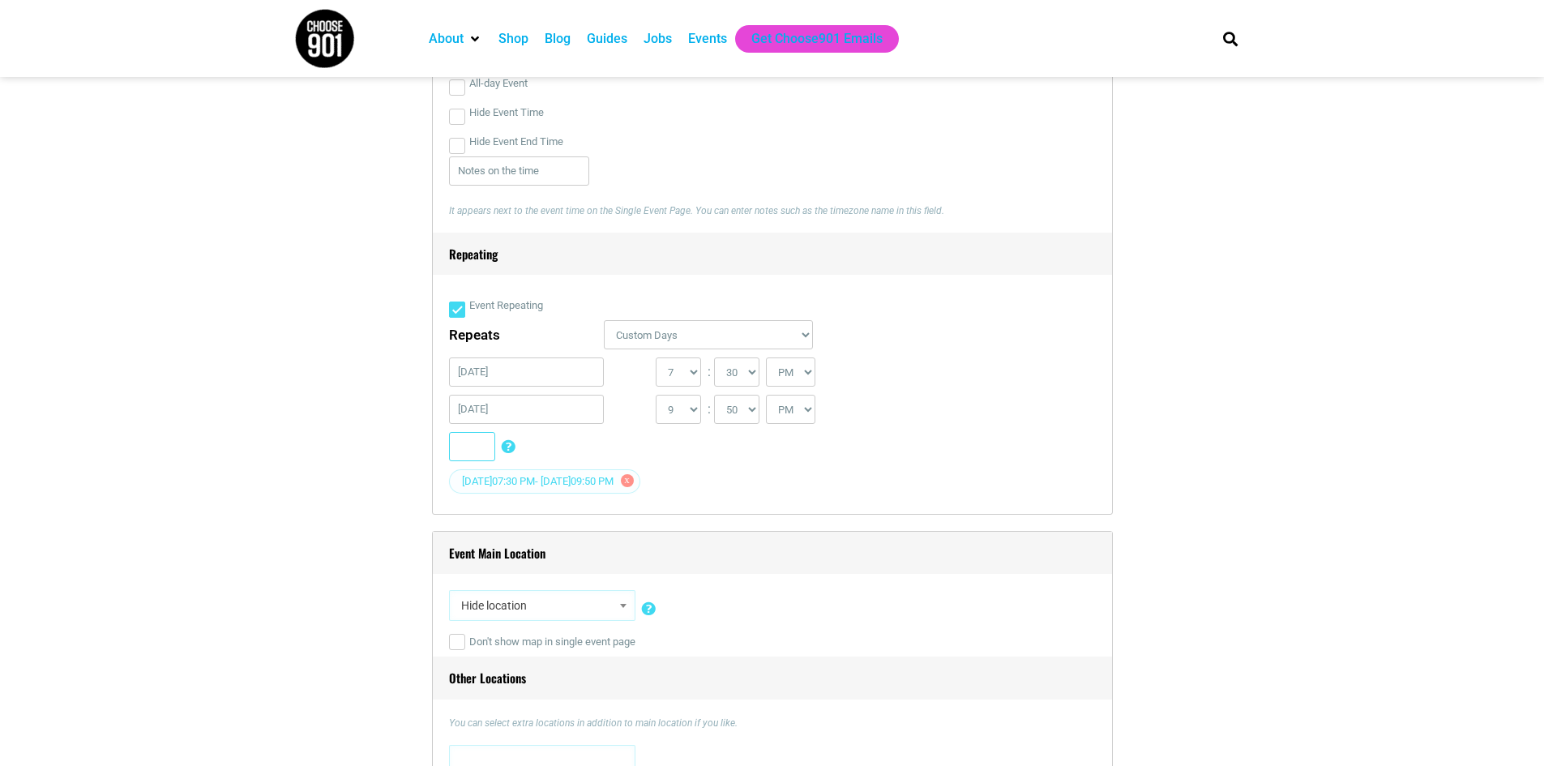
click at [471, 449] on button "Add" at bounding box center [472, 446] width 46 height 29
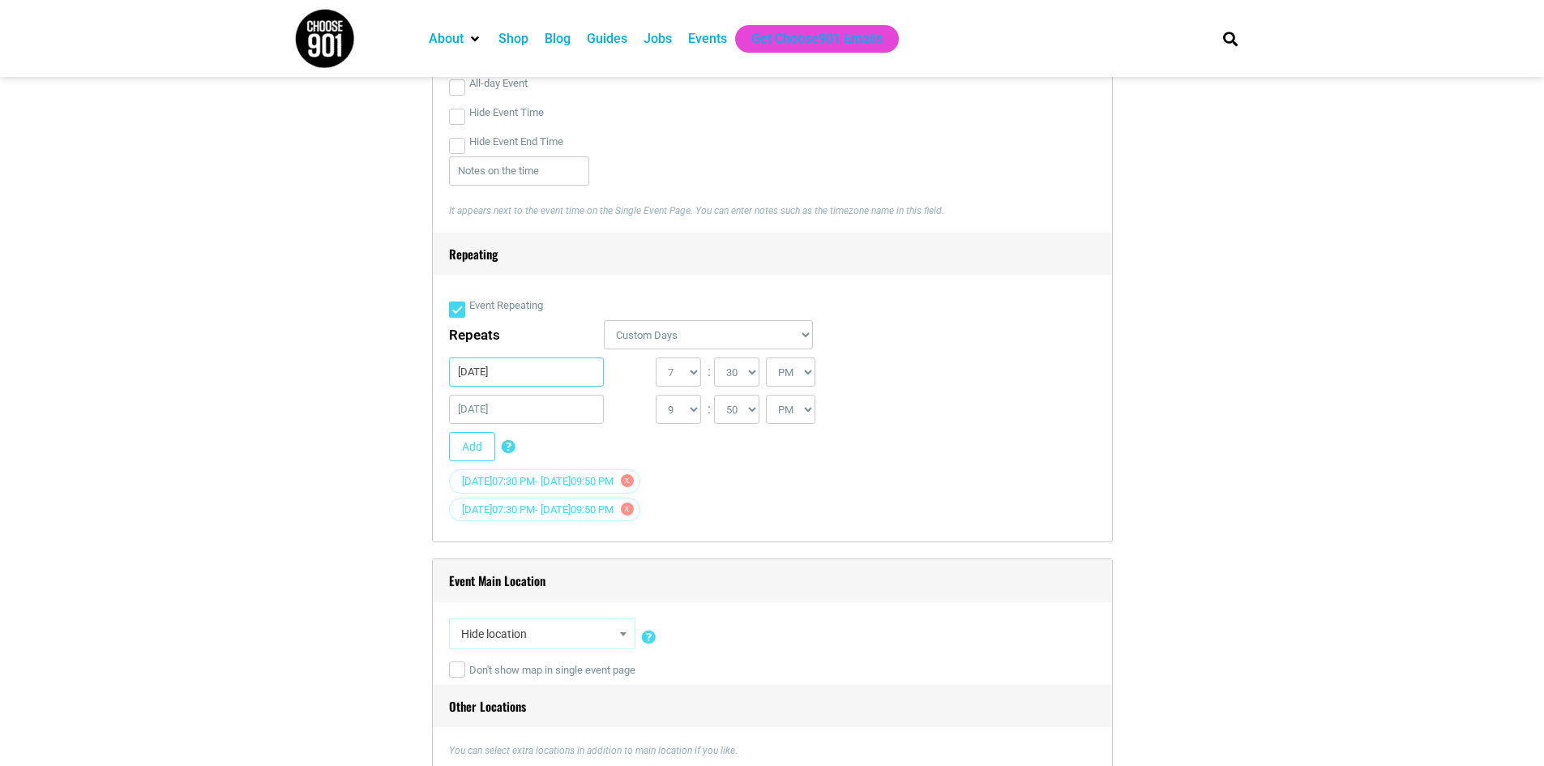
click at [481, 376] on input "[DATE]" at bounding box center [527, 371] width 156 height 29
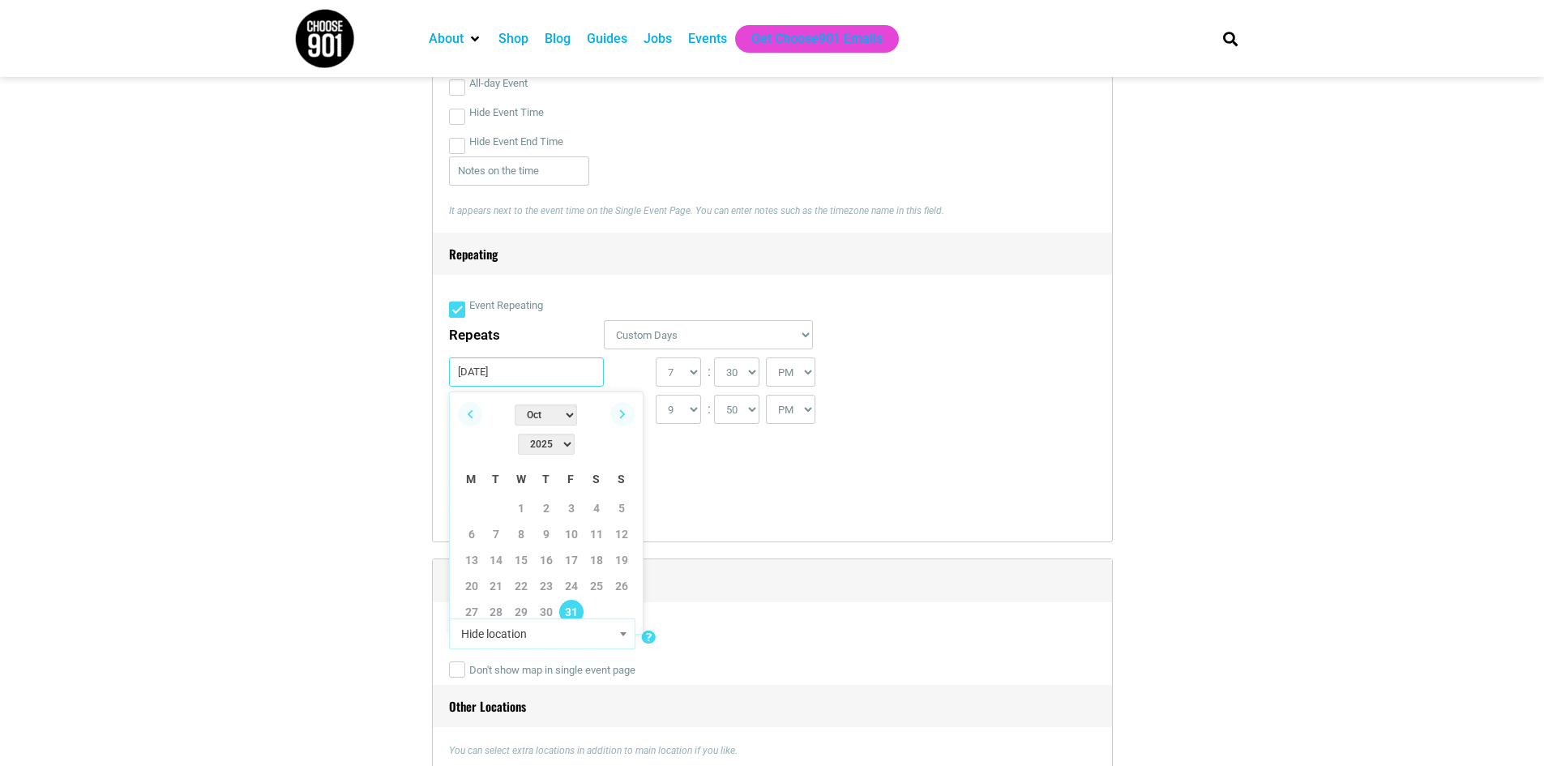
type input "[DATE]"
click at [853, 443] on div "Add Custom Days Repeating Add certain days to event occurrences. If you have a …" at bounding box center [766, 450] width 634 height 37
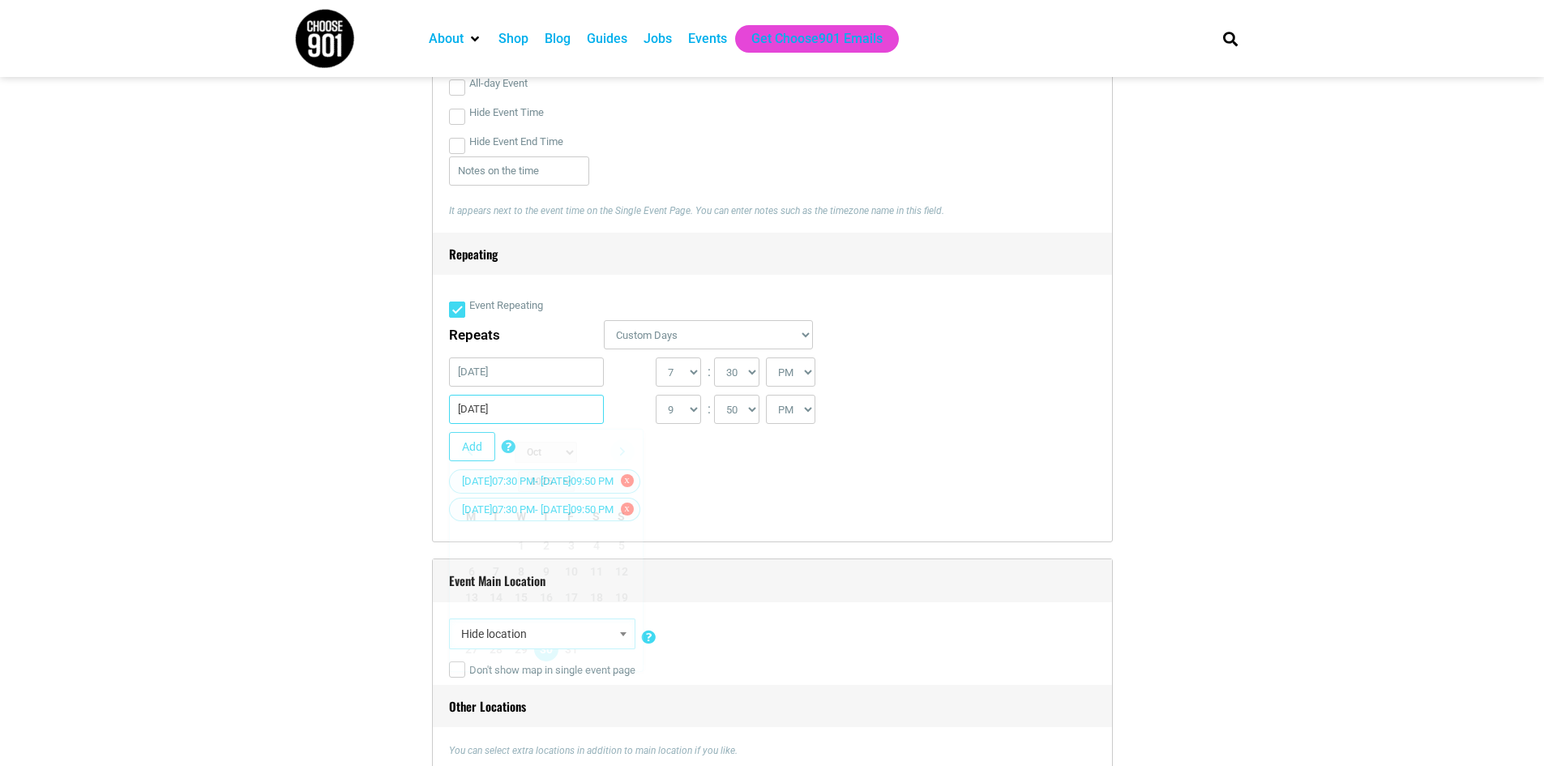
click at [482, 412] on input "[DATE]" at bounding box center [527, 409] width 156 height 29
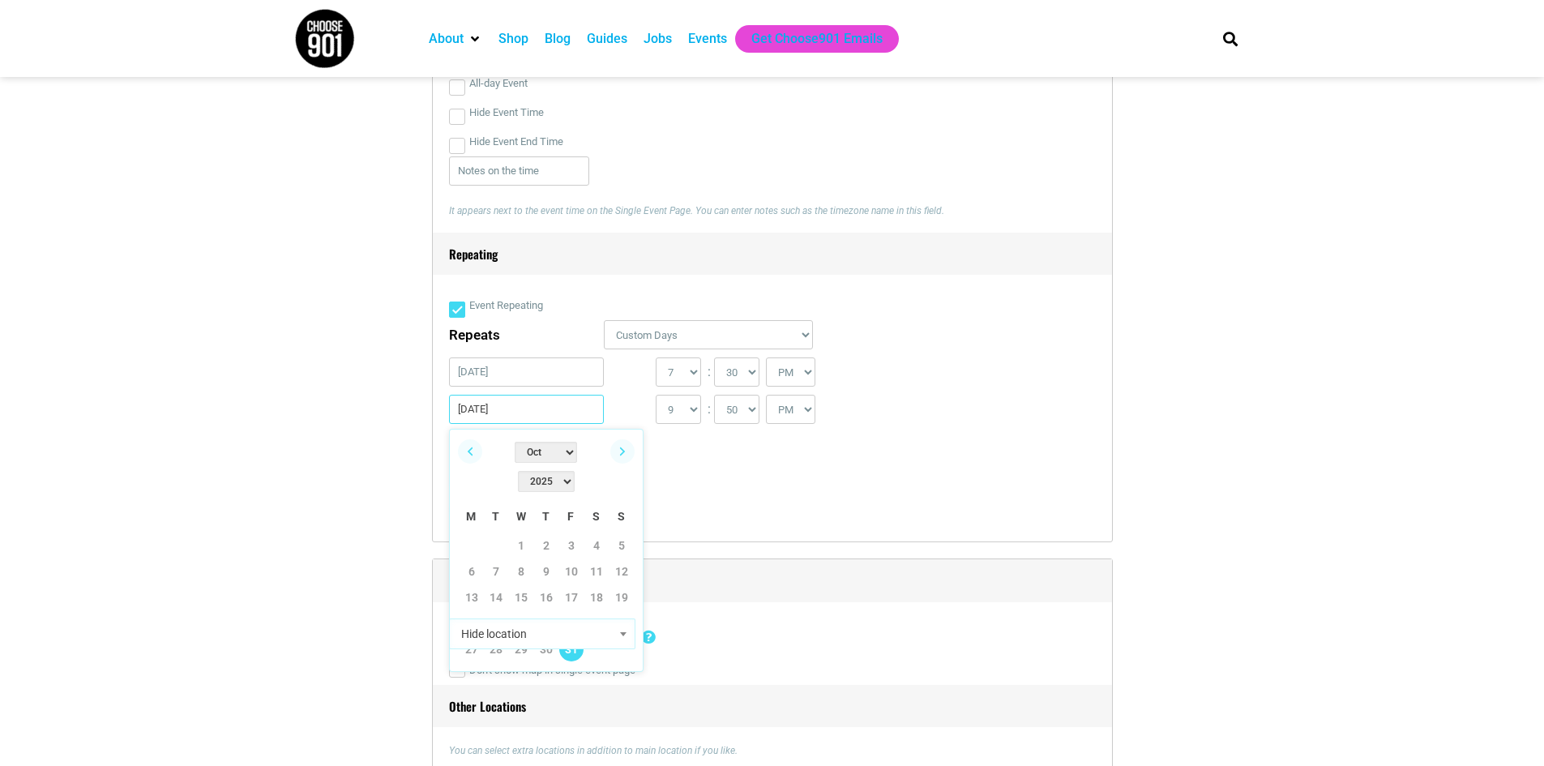
type input "[DATE]"
click at [905, 451] on div "Add Custom Days Repeating Add certain days to event occurrences. If you have a …" at bounding box center [766, 450] width 634 height 37
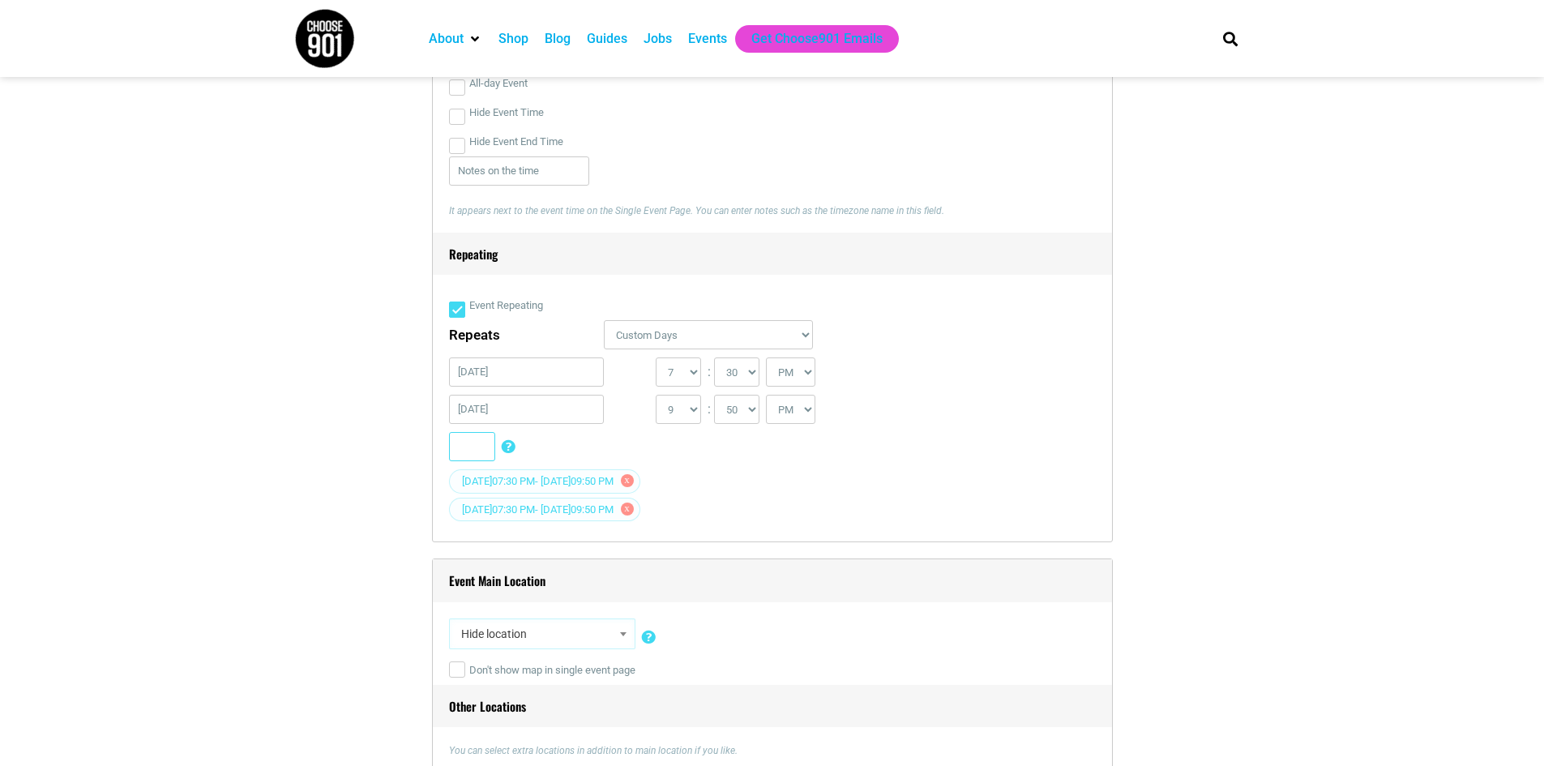
click at [472, 444] on button "Add" at bounding box center [472, 446] width 46 height 29
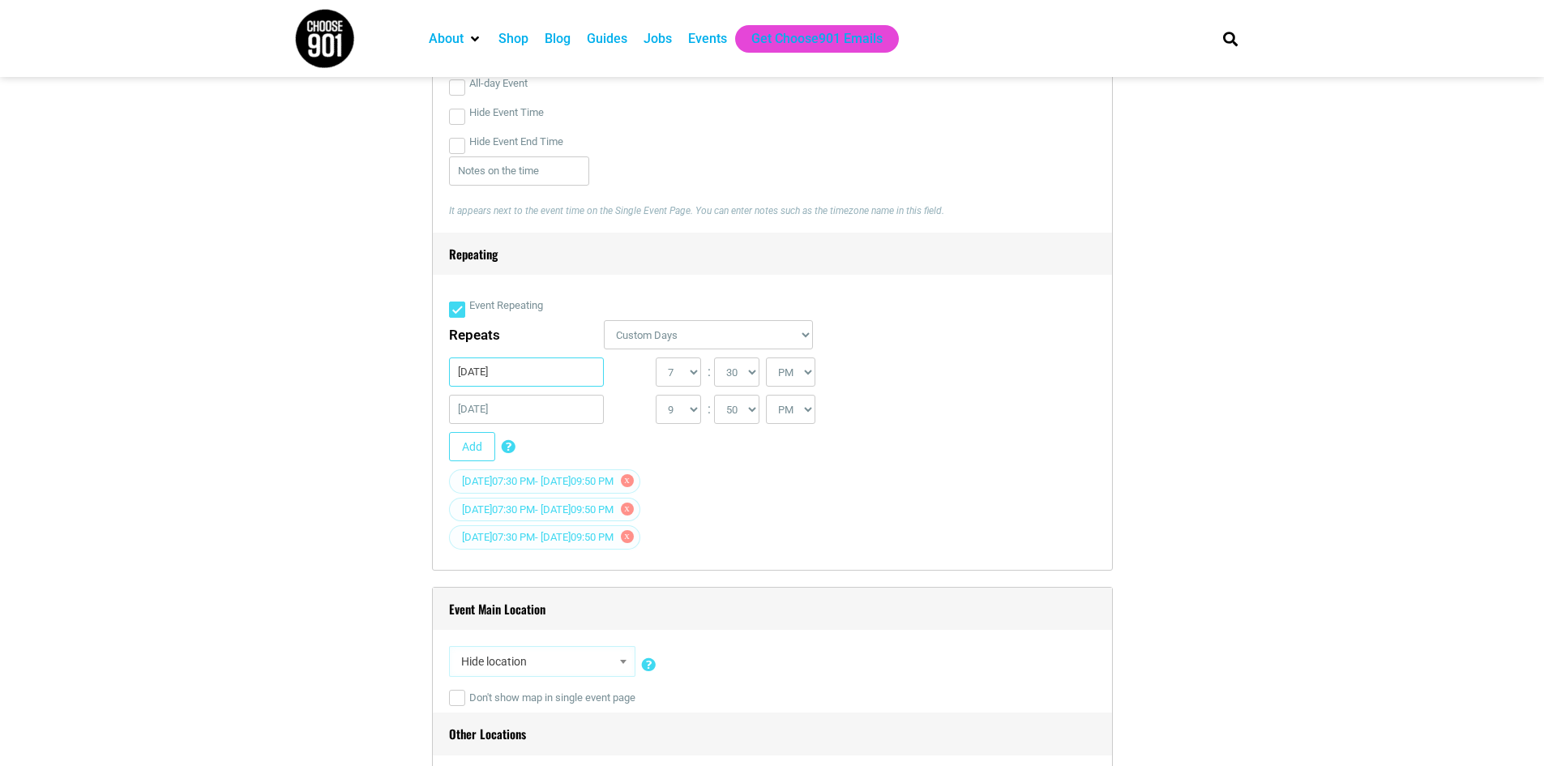
click at [483, 378] on input "[DATE]" at bounding box center [527, 371] width 156 height 29
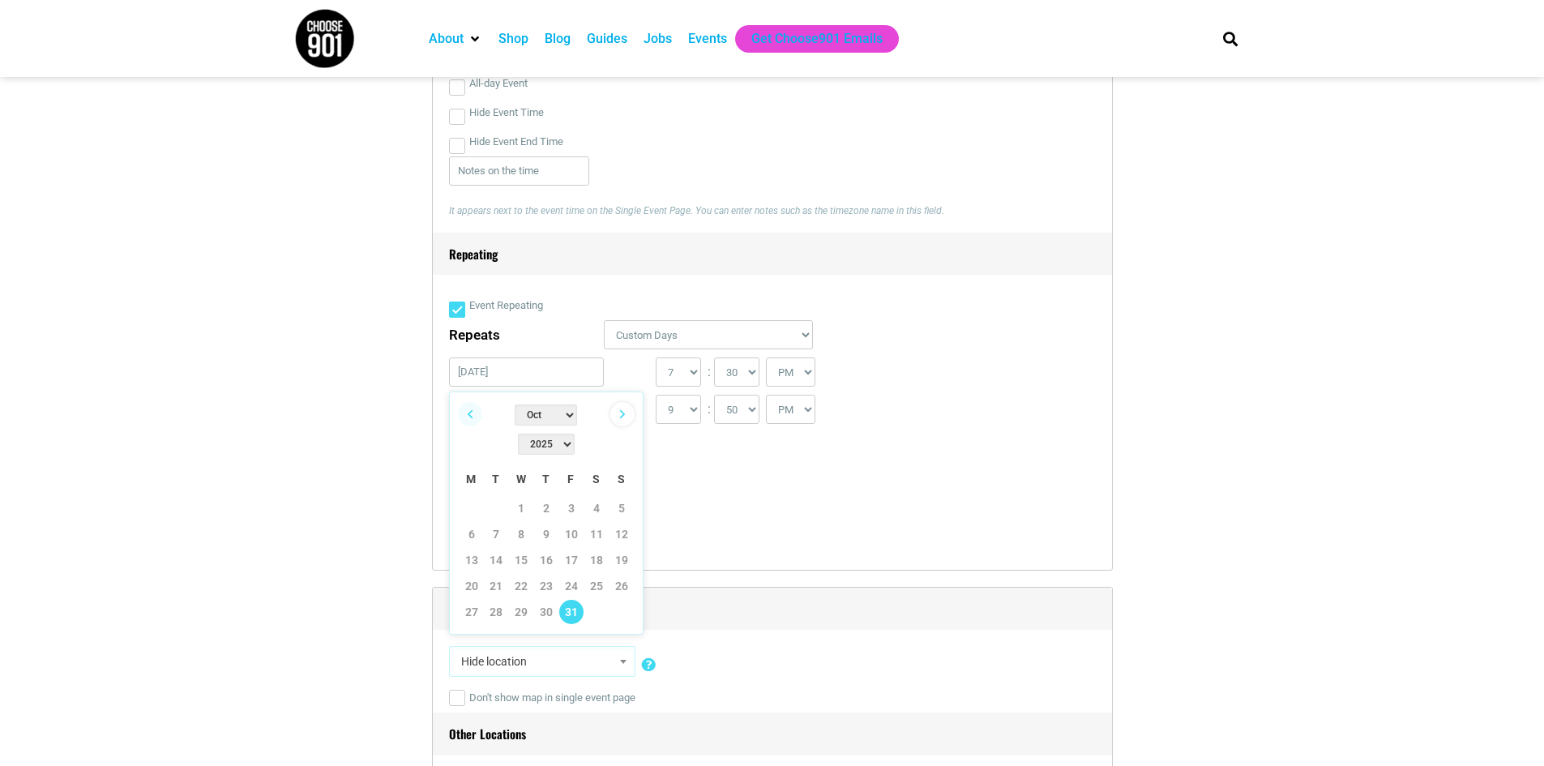
click at [617, 415] on link "Next" at bounding box center [622, 414] width 24 height 24
click at [597, 496] on link "1" at bounding box center [596, 508] width 24 height 24
type input "[DATE]"
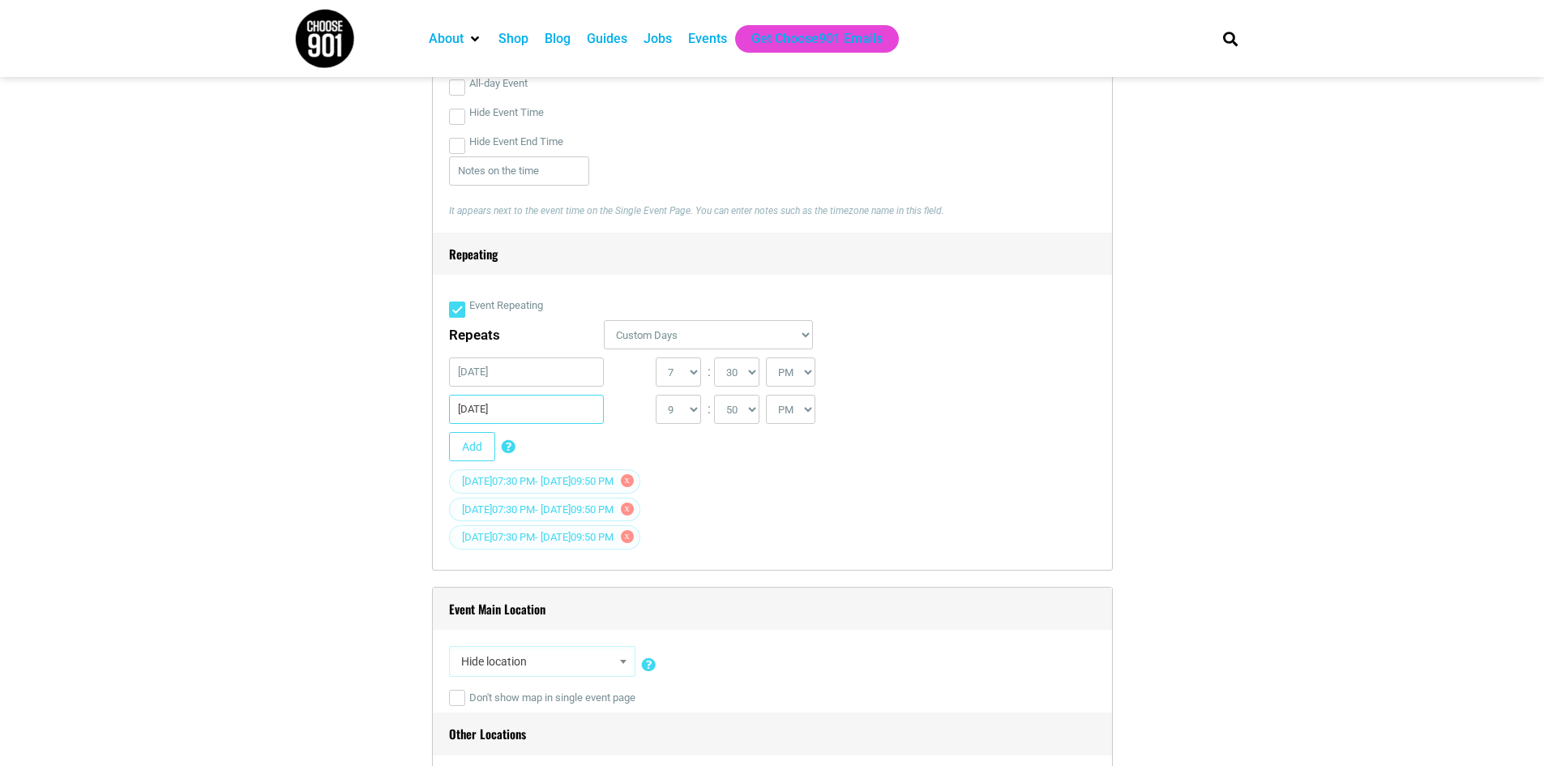
click at [509, 409] on input "[DATE]" at bounding box center [527, 409] width 156 height 29
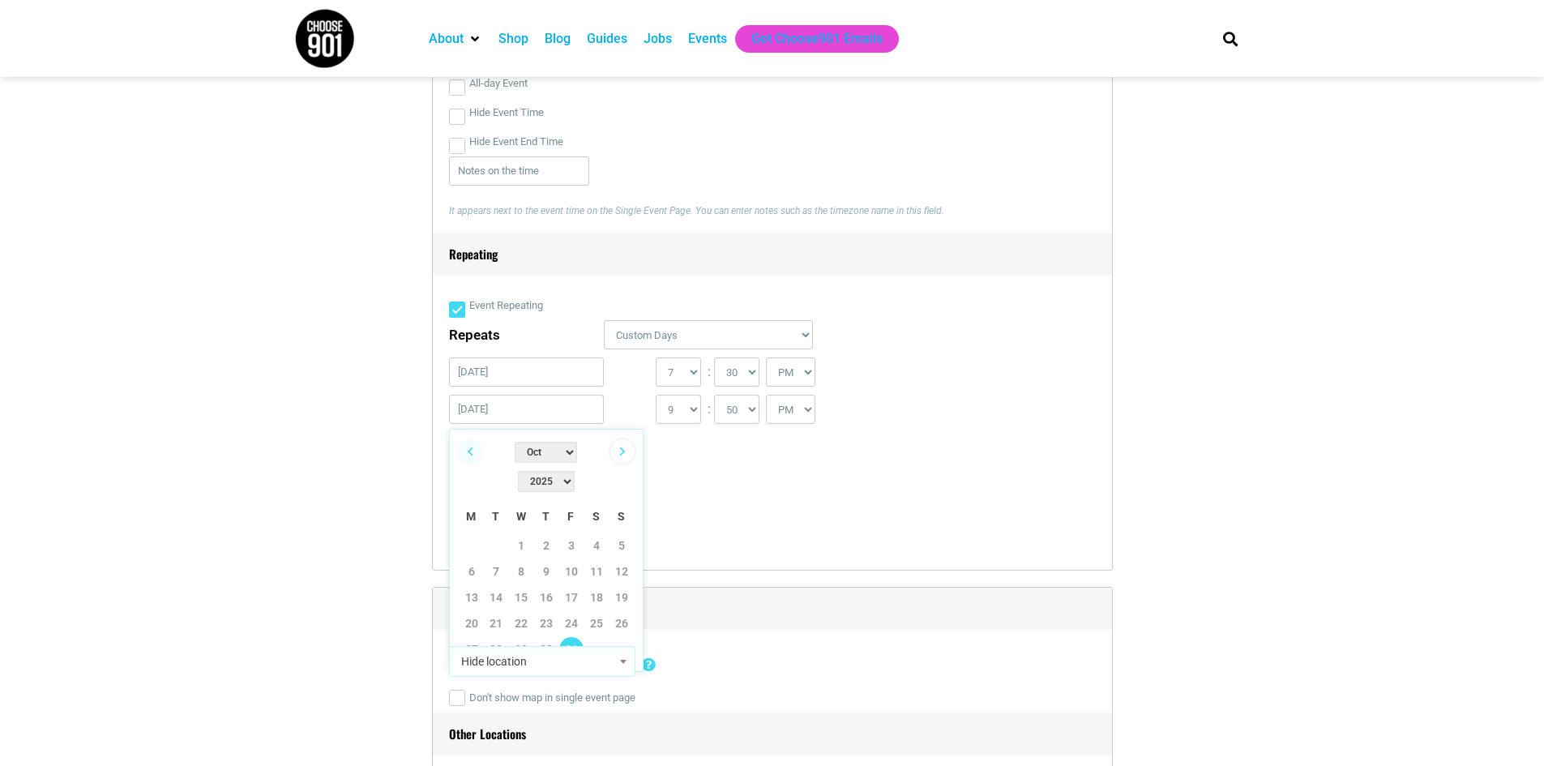
click at [625, 451] on link "Next" at bounding box center [622, 451] width 24 height 24
click at [597, 533] on link "1" at bounding box center [596, 545] width 24 height 24
type input "[DATE]"
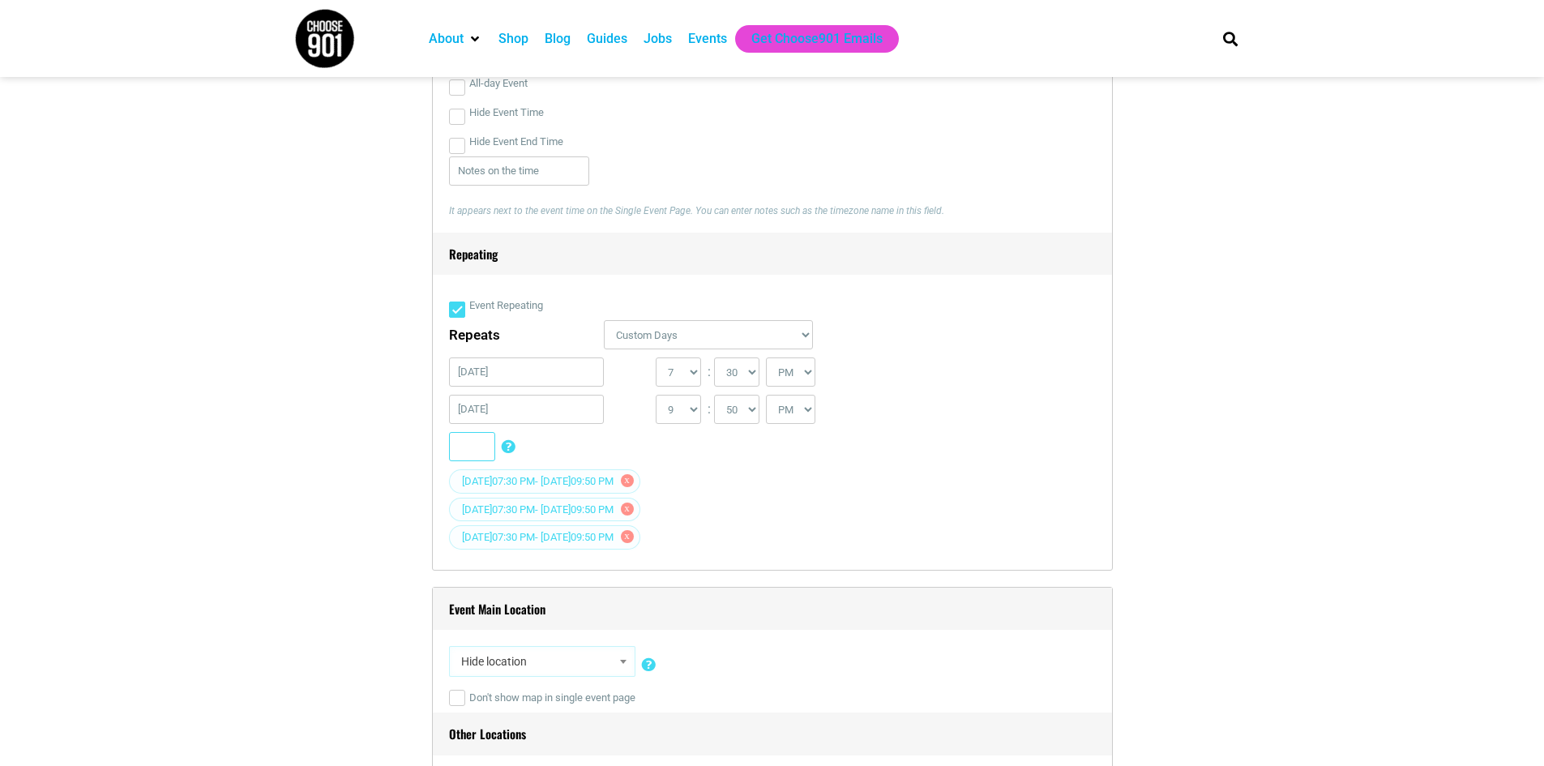
click at [479, 452] on button "Add" at bounding box center [472, 446] width 46 height 29
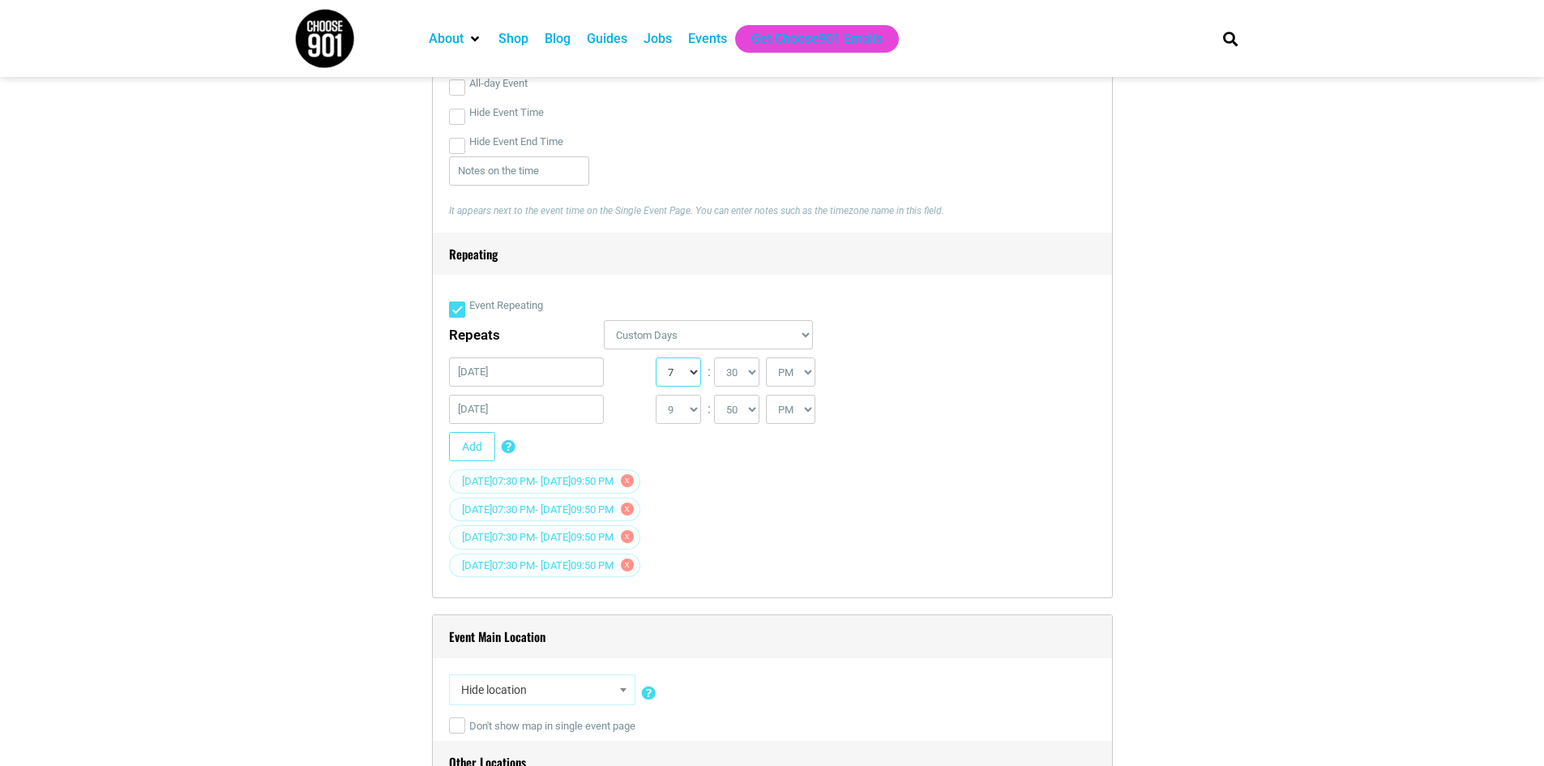
click at [692, 375] on select "0 1 2 3 4 5 6 7 8 9 10 11 12" at bounding box center [678, 371] width 45 height 29
select select "2"
click at [656, 359] on select "0 1 2 3 4 5 6 7 8 9 10 11 12" at bounding box center [678, 371] width 45 height 29
click at [751, 383] on select "00 05 10 15 20 25 30 35 40 45 50 55" at bounding box center [736, 371] width 45 height 29
select select "0"
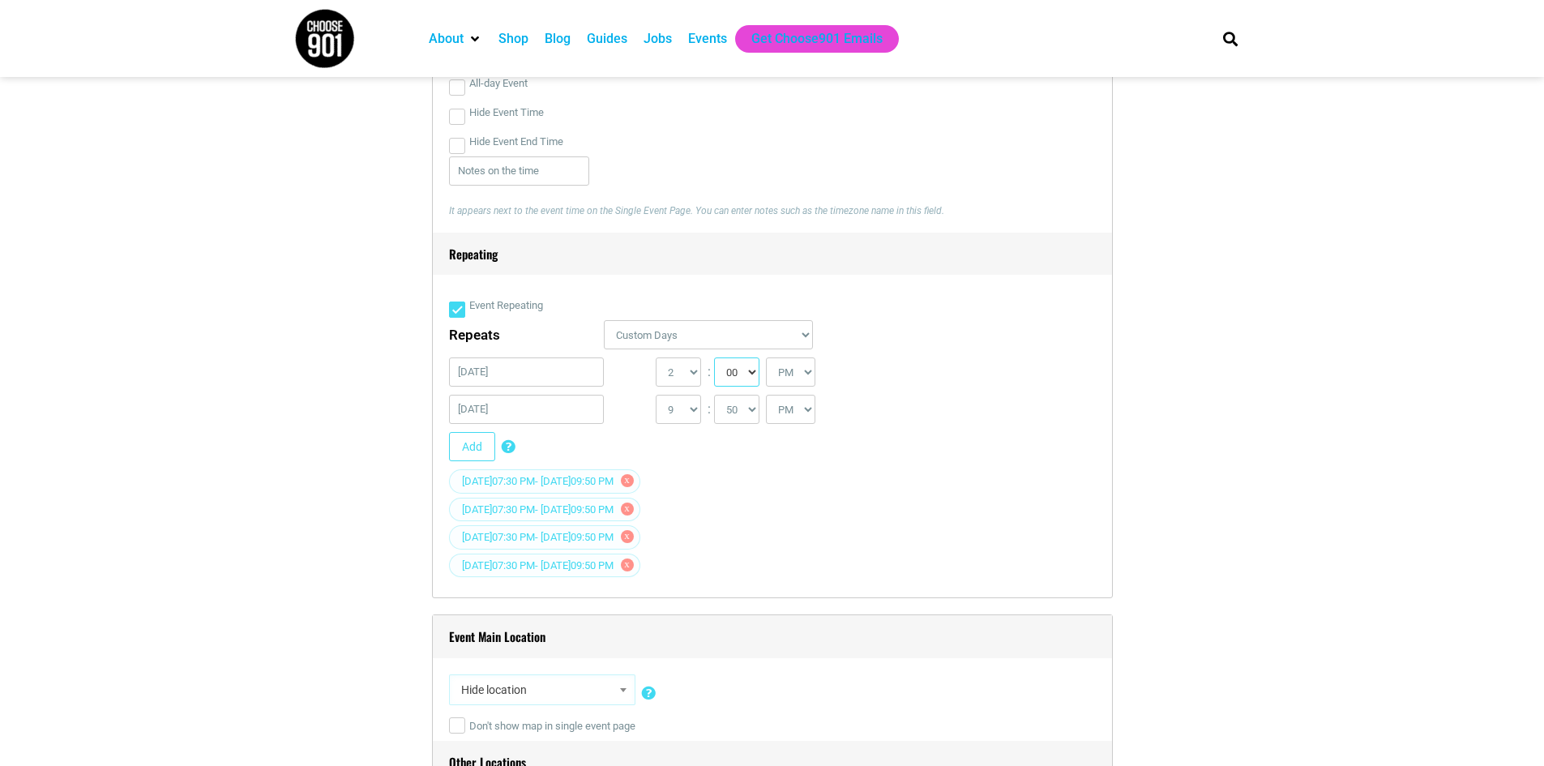
click at [715, 359] on select "00 05 10 15 20 25 30 35 40 45 50 55" at bounding box center [736, 371] width 45 height 29
click at [698, 413] on select "1 2 3 4 5 6 7 8 9 10 11 12" at bounding box center [678, 409] width 45 height 29
select select "4"
click at [656, 396] on select "1 2 3 4 5 6 7 8 9 10 11 12" at bounding box center [678, 409] width 45 height 29
click at [755, 408] on select "00 05 10 15 20 25 30 35 40 45 50 55" at bounding box center [736, 409] width 45 height 29
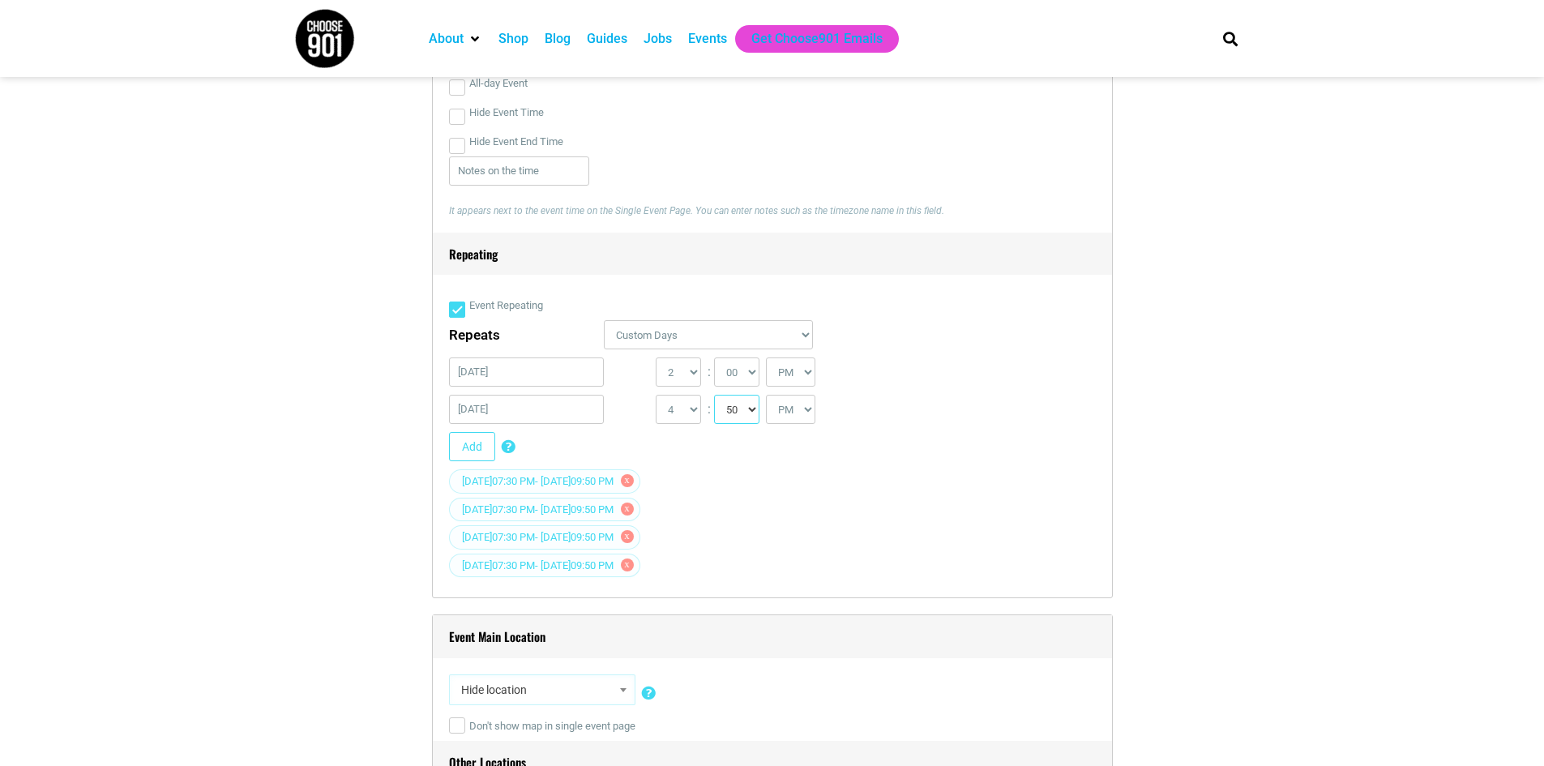
select select "20"
click at [715, 396] on select "00 05 10 15 20 25 30 35 40 45 50 55" at bounding box center [736, 409] width 45 height 29
click at [821, 466] on div "Add Custom Days Repeating Add certain days to event occurrences. If you have a …" at bounding box center [766, 450] width 634 height 37
click at [471, 451] on button "Add" at bounding box center [472, 446] width 46 height 29
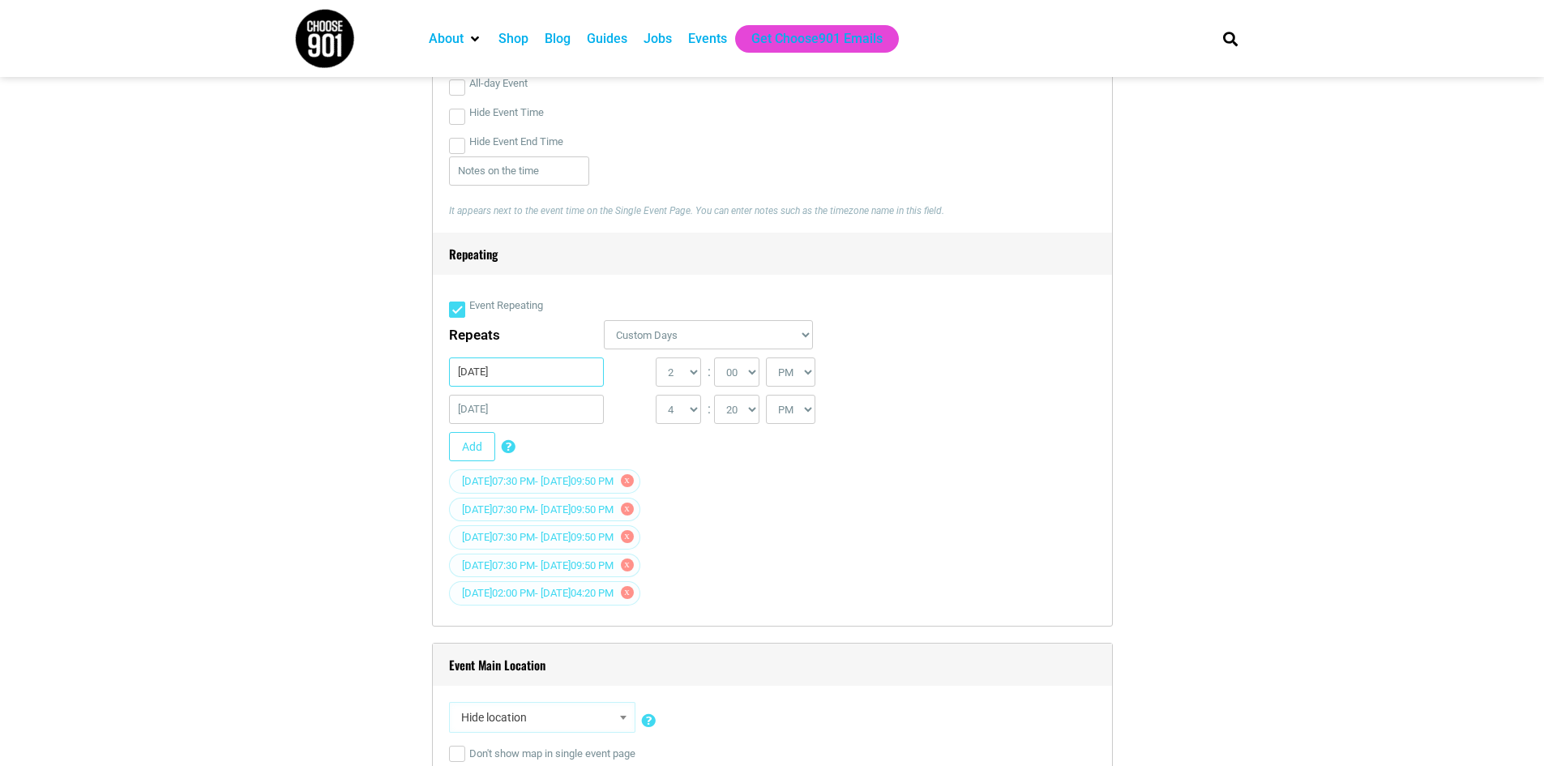
click at [482, 376] on input "[DATE]" at bounding box center [527, 371] width 156 height 29
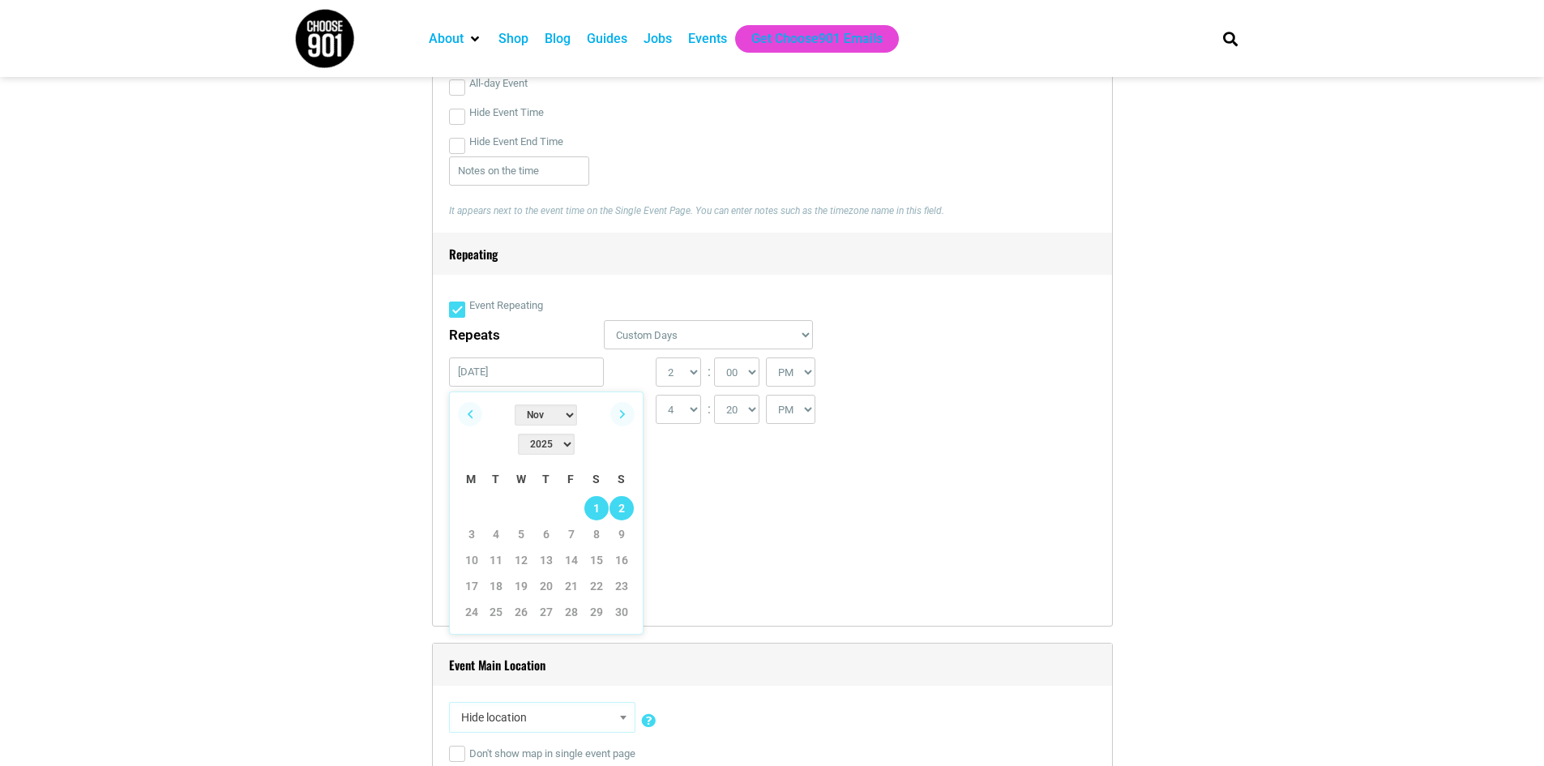
click at [621, 496] on link "2" at bounding box center [622, 508] width 24 height 24
type input "[DATE]"
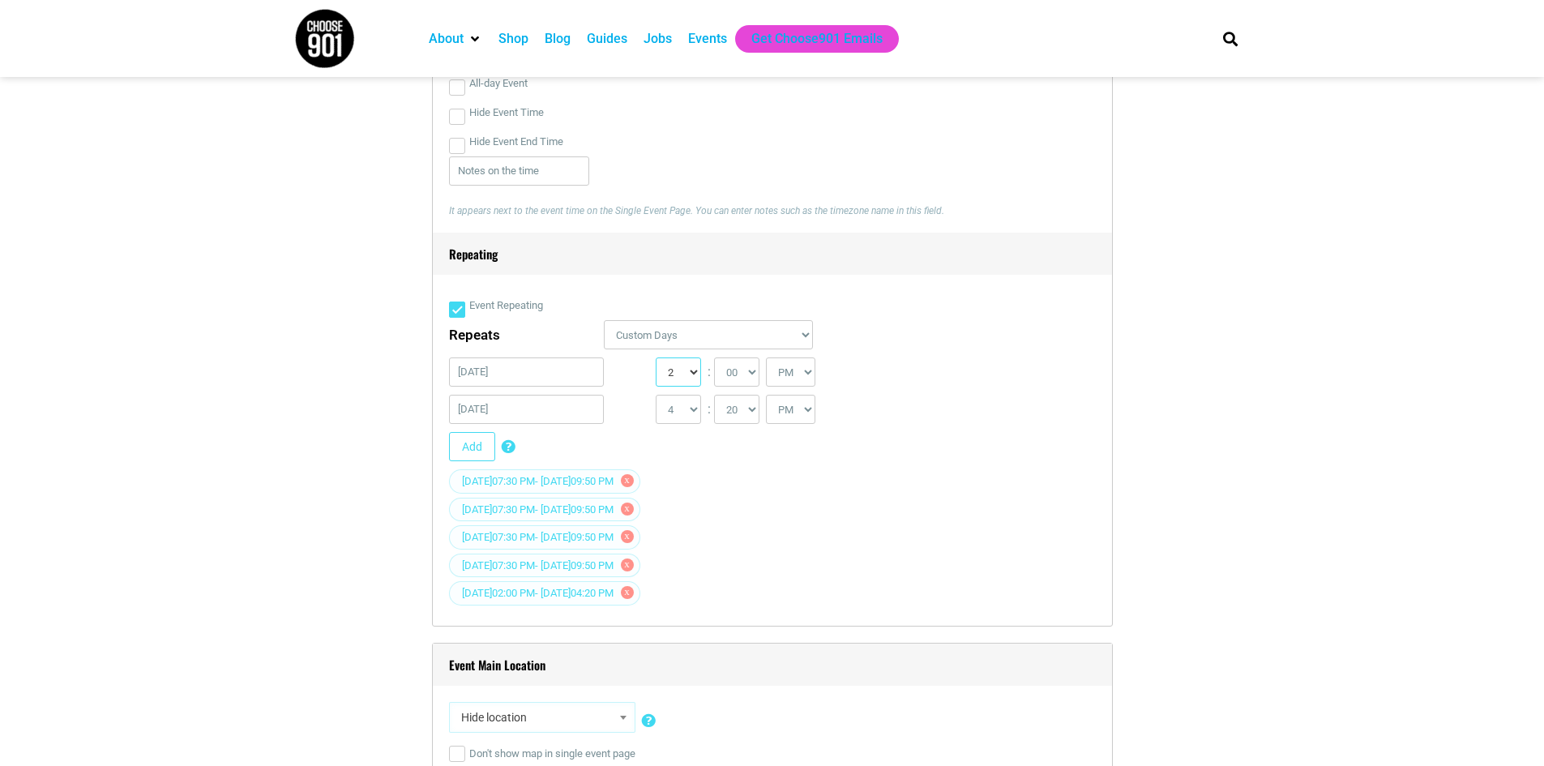
click at [692, 377] on select "0 1 2 3 4 5 6 7 8 9 10 11 12" at bounding box center [678, 371] width 45 height 29
select select "1"
click at [656, 359] on select "0 1 2 3 4 5 6 7 8 9 10 11 12" at bounding box center [678, 371] width 45 height 29
click at [691, 412] on select "1 2 3 4 5 6 7 8 9 10 11 12" at bounding box center [678, 409] width 45 height 29
select select "3"
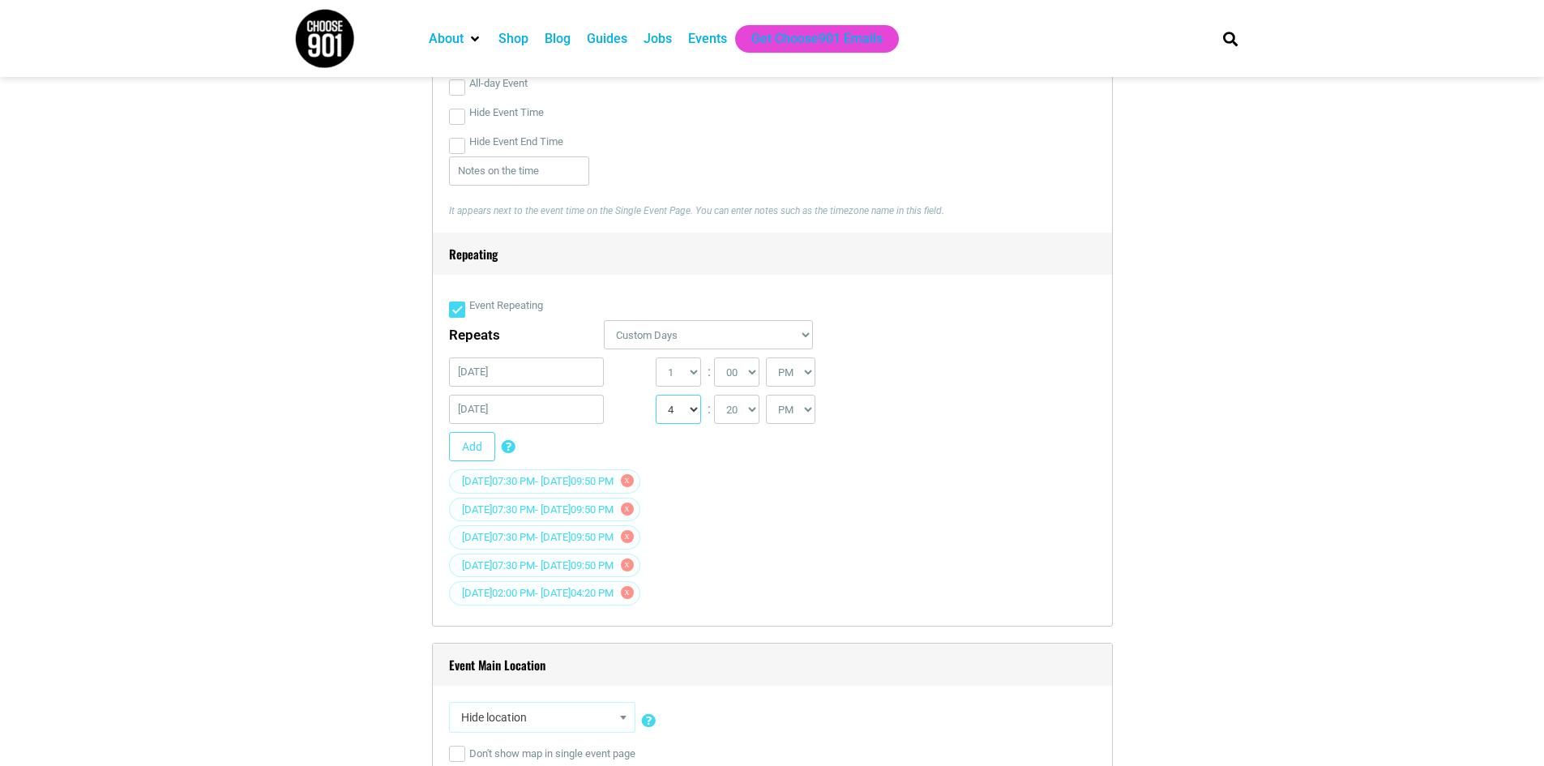
click at [656, 396] on select "1 2 3 4 5 6 7 8 9 10 11 12" at bounding box center [678, 409] width 45 height 29
click at [509, 410] on input "[DATE]" at bounding box center [527, 409] width 156 height 29
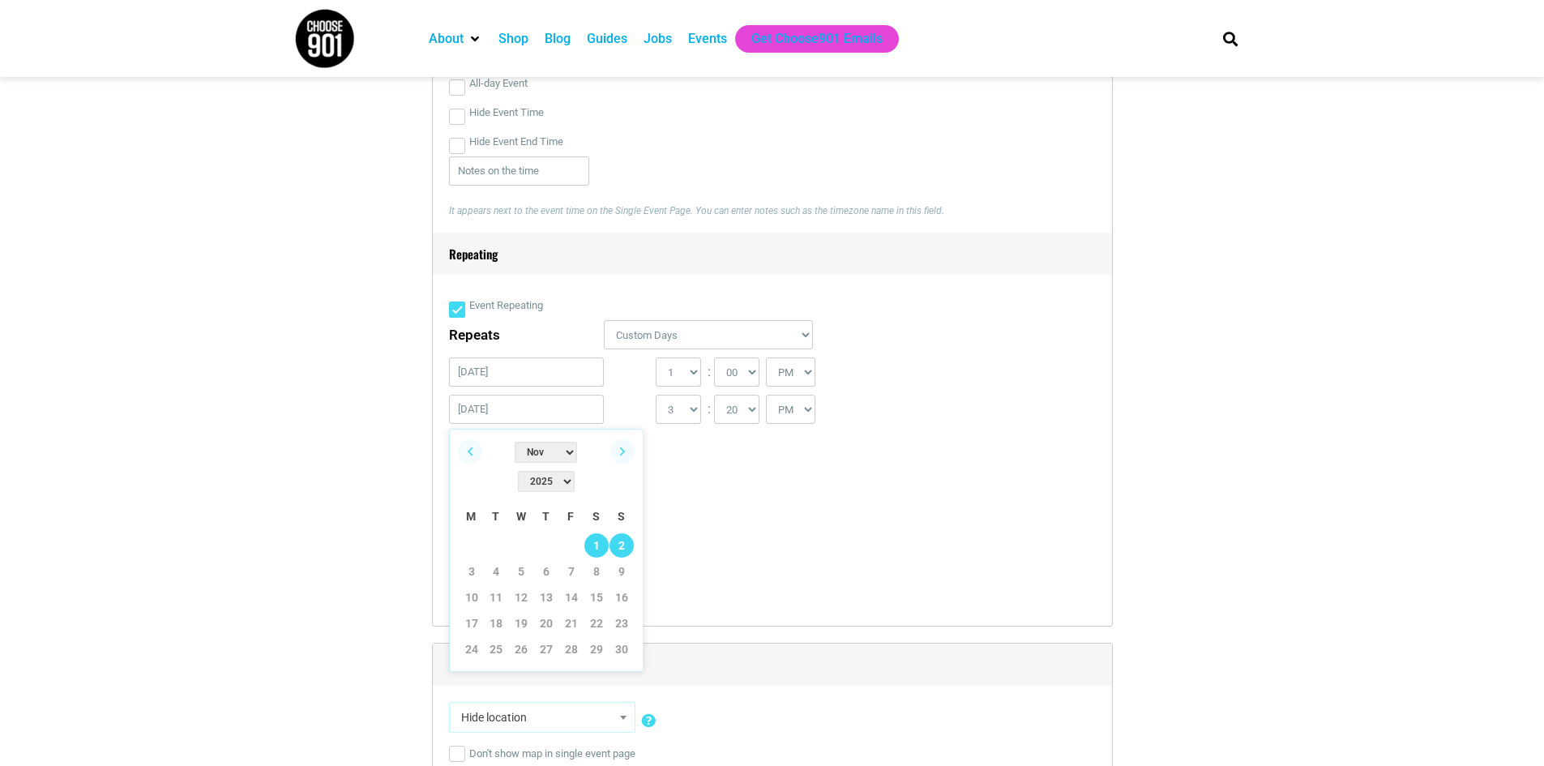
click at [618, 533] on link "2" at bounding box center [622, 545] width 24 height 24
type input "[DATE]"
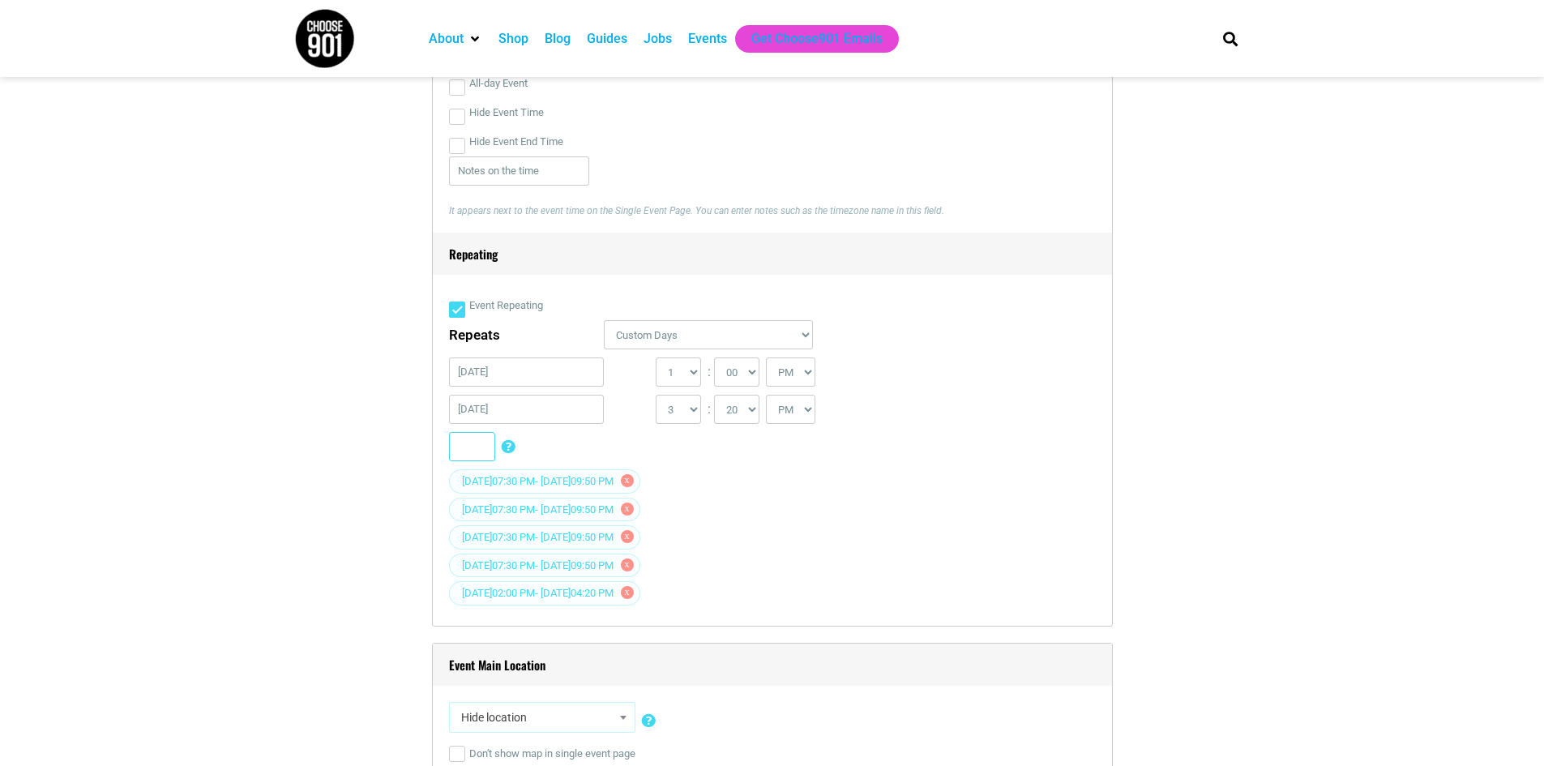
click at [466, 451] on button "Add" at bounding box center [472, 446] width 46 height 29
click at [691, 374] on select "0 1 2 3 4 5 6 7 8 9 10 11 12" at bounding box center [678, 371] width 45 height 29
select select "6"
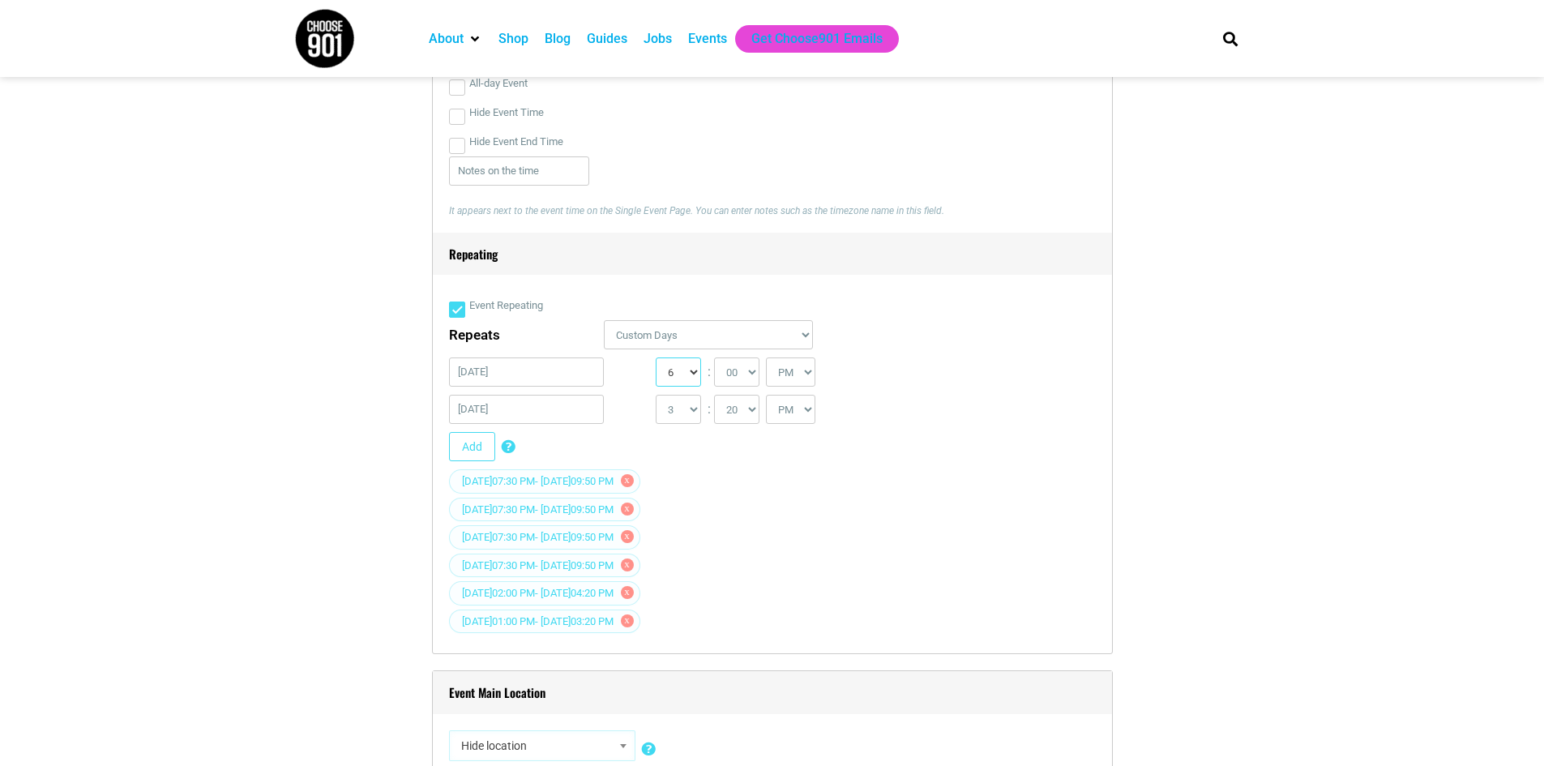
click at [656, 359] on select "0 1 2 3 4 5 6 7 8 9 10 11 12" at bounding box center [678, 371] width 45 height 29
click at [743, 370] on select "00 05 10 15 20 25 30 35 40 45 50 55" at bounding box center [736, 371] width 45 height 29
select select "30"
click at [715, 359] on select "00 05 10 15 20 25 30 35 40 45 50 55" at bounding box center [736, 371] width 45 height 29
click at [686, 410] on select "1 2 3 4 5 6 7 8 9 10 11 12" at bounding box center [678, 409] width 45 height 29
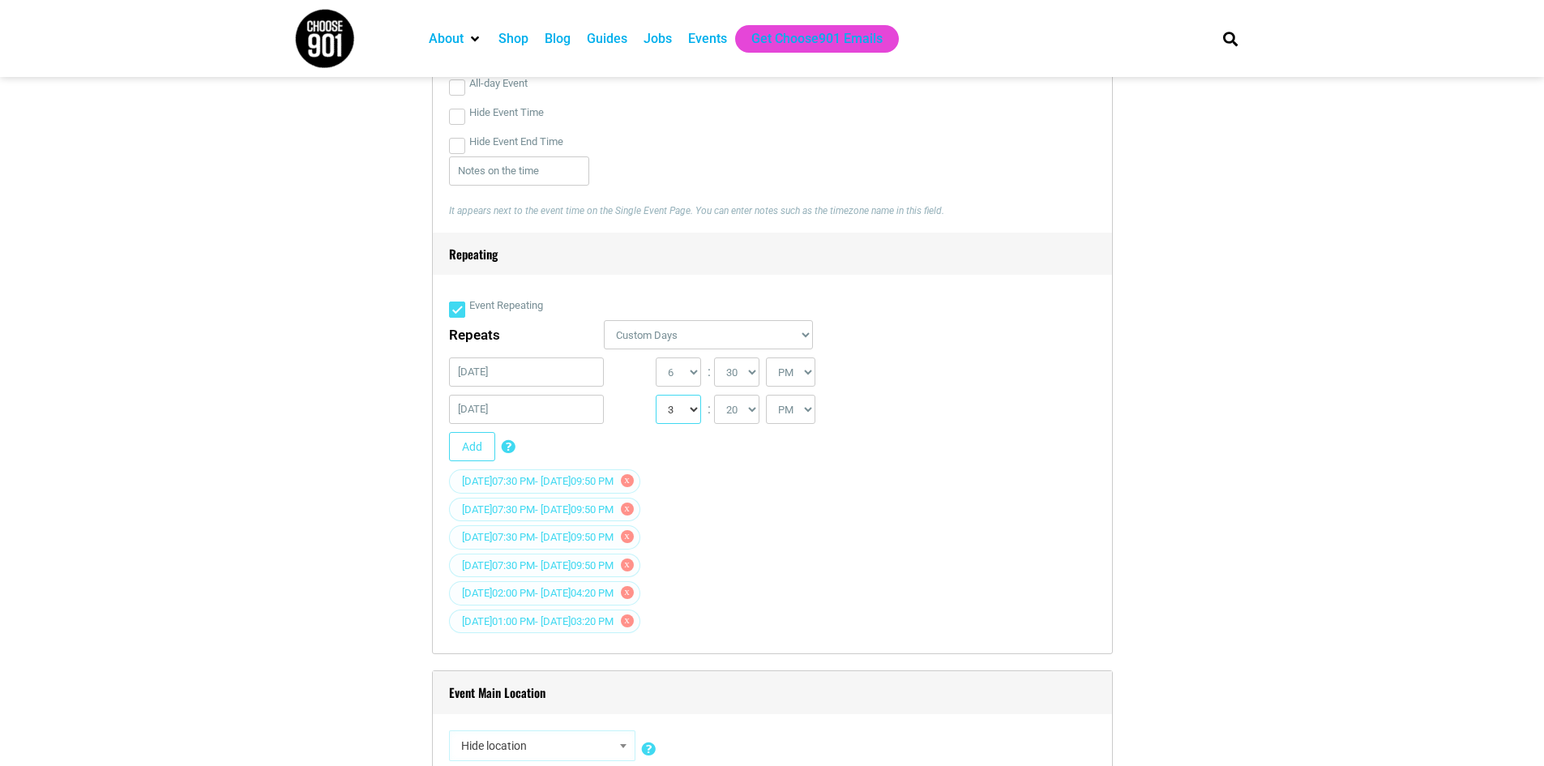
select select "8"
click at [656, 396] on select "1 2 3 4 5 6 7 8 9 10 11 12" at bounding box center [678, 409] width 45 height 29
click at [750, 408] on select "00 05 10 15 20 25 30 35 40 45 50 55" at bounding box center [736, 409] width 45 height 29
select select "50"
click at [715, 396] on select "00 05 10 15 20 25 30 35 40 45 50 55" at bounding box center [736, 409] width 45 height 29
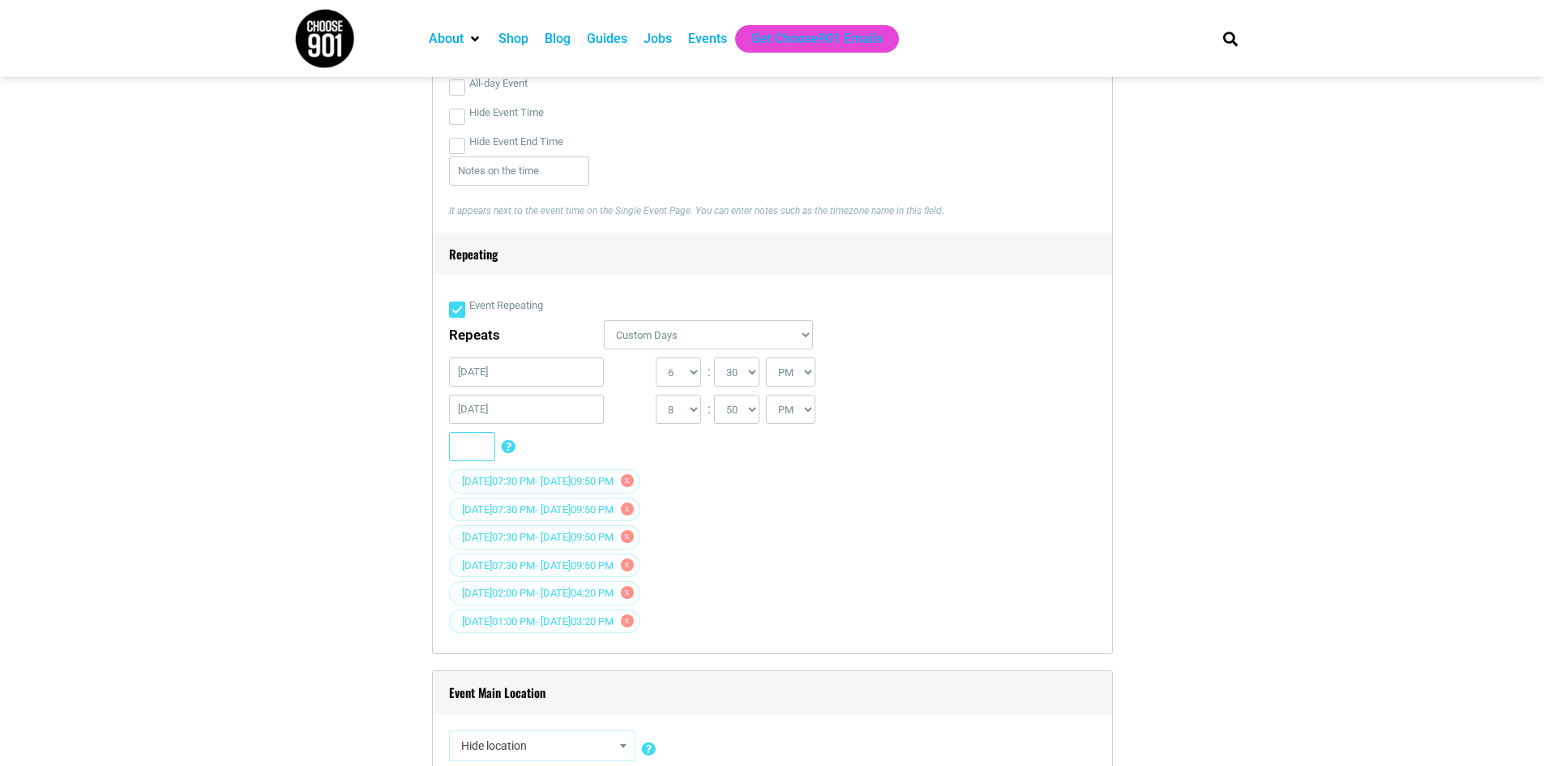
click at [466, 447] on button "Add" at bounding box center [472, 446] width 46 height 29
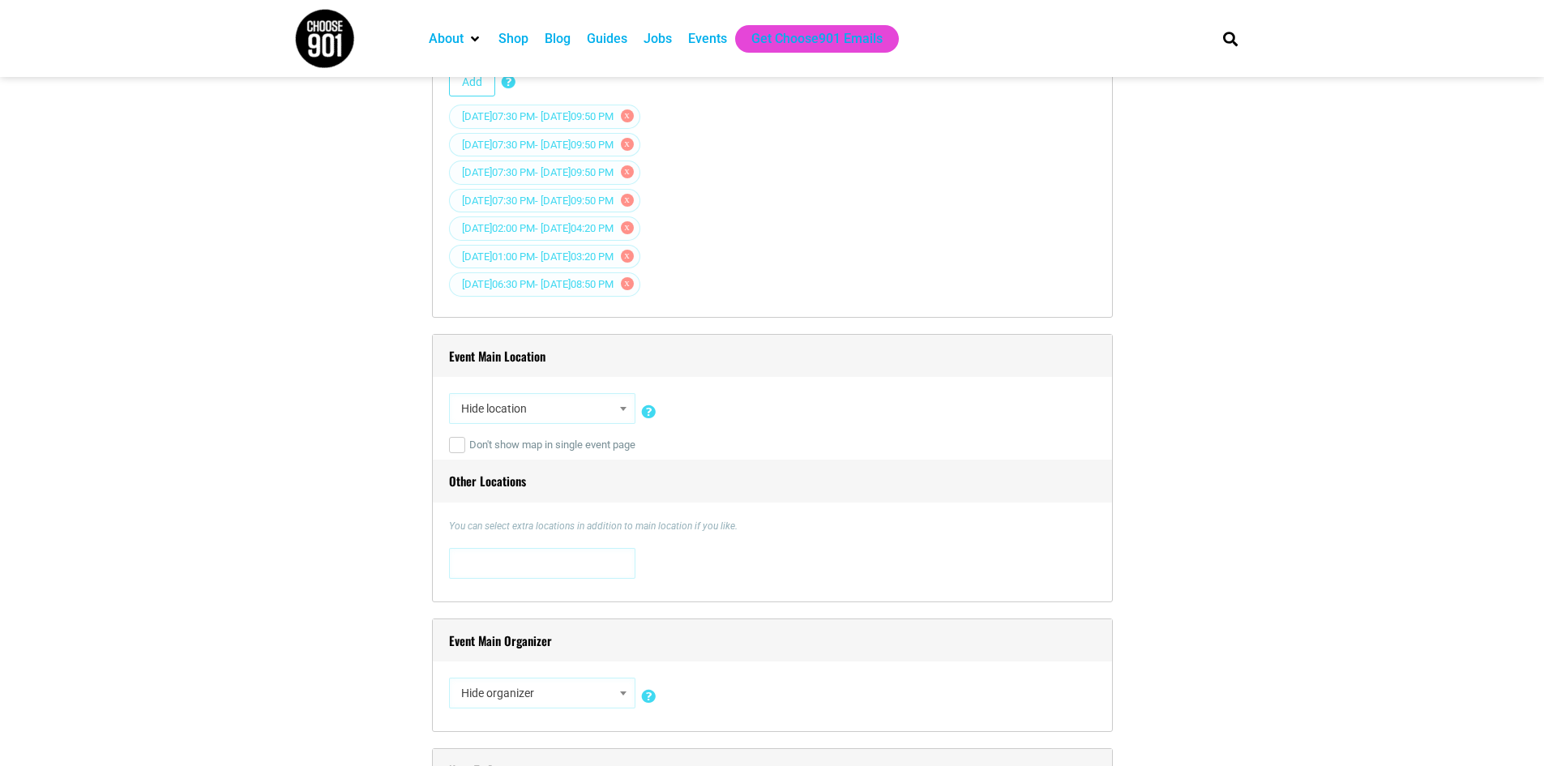
scroll to position [1621, 0]
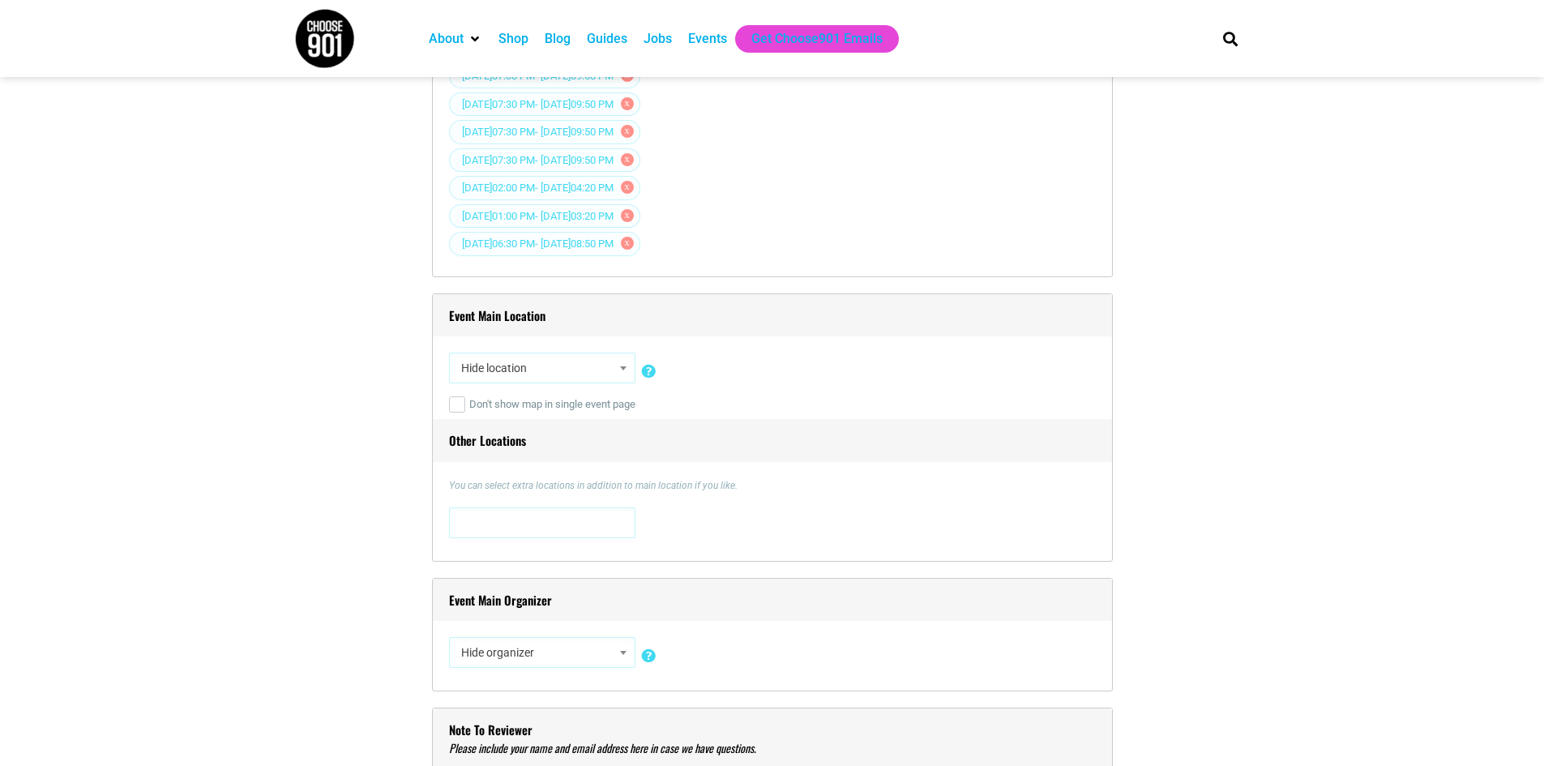
click at [583, 370] on span "Hide location" at bounding box center [542, 367] width 175 height 29
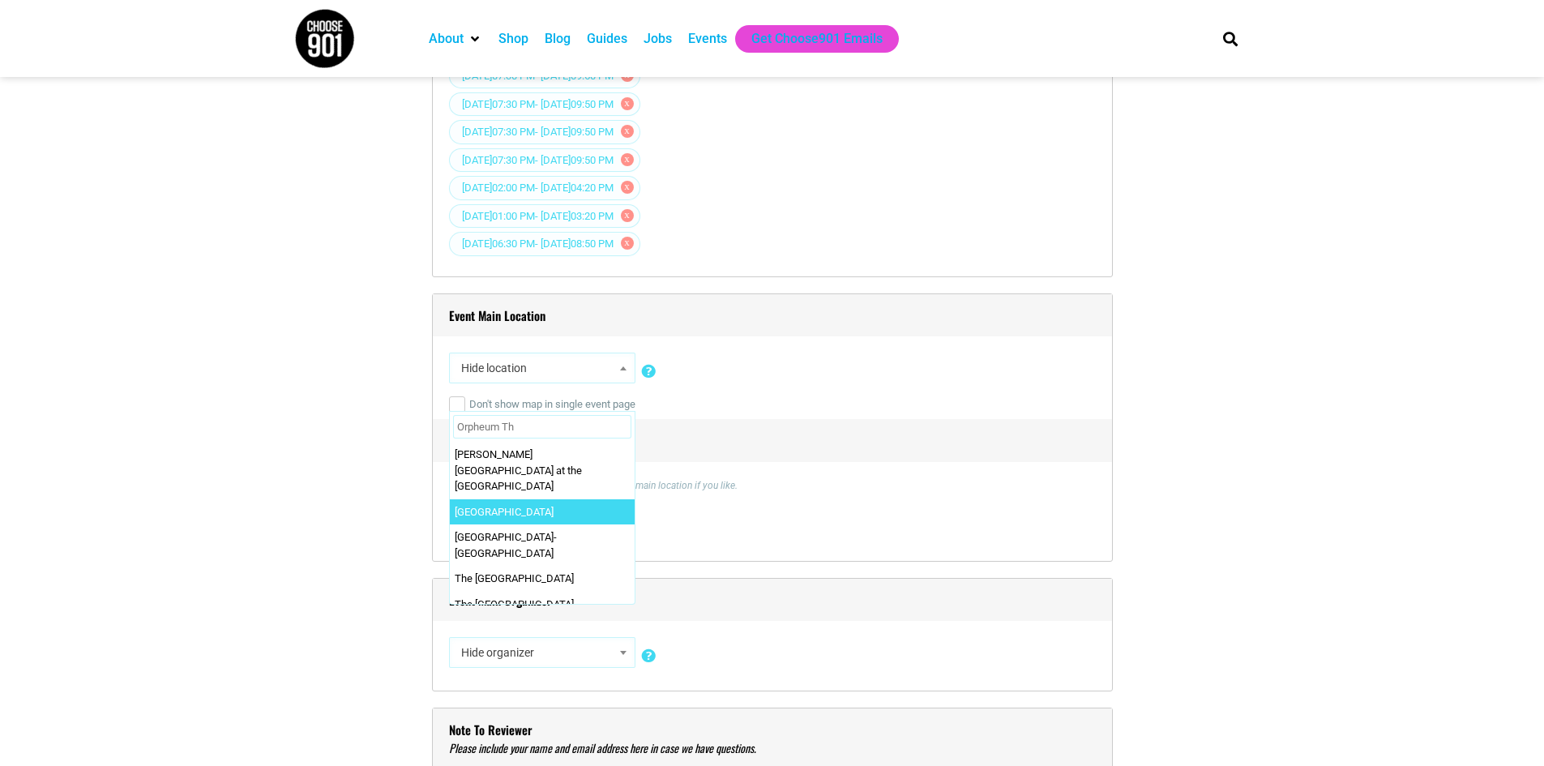
type input "Orpheum Th"
select select "3109"
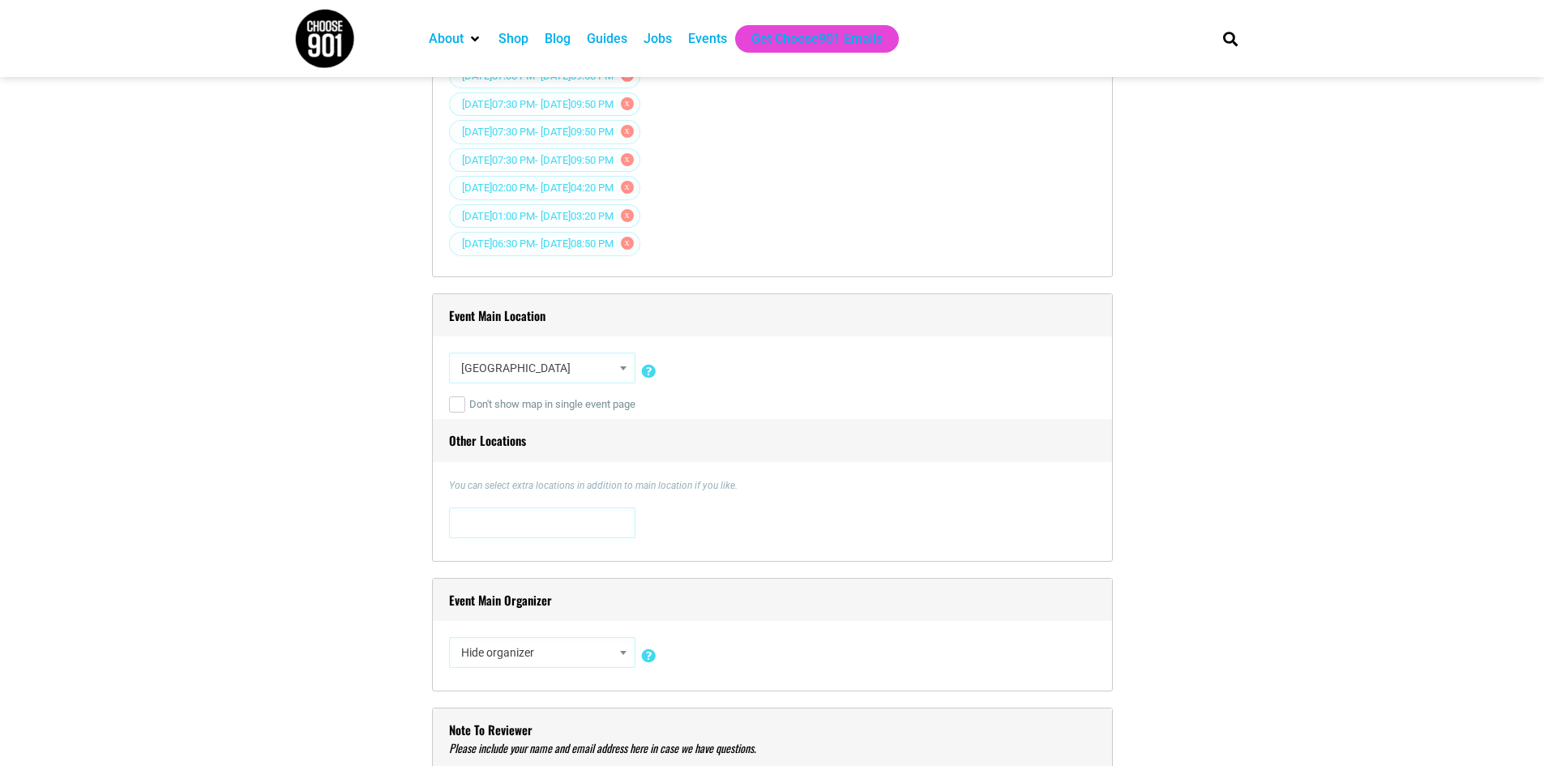
click at [501, 526] on span at bounding box center [542, 521] width 175 height 26
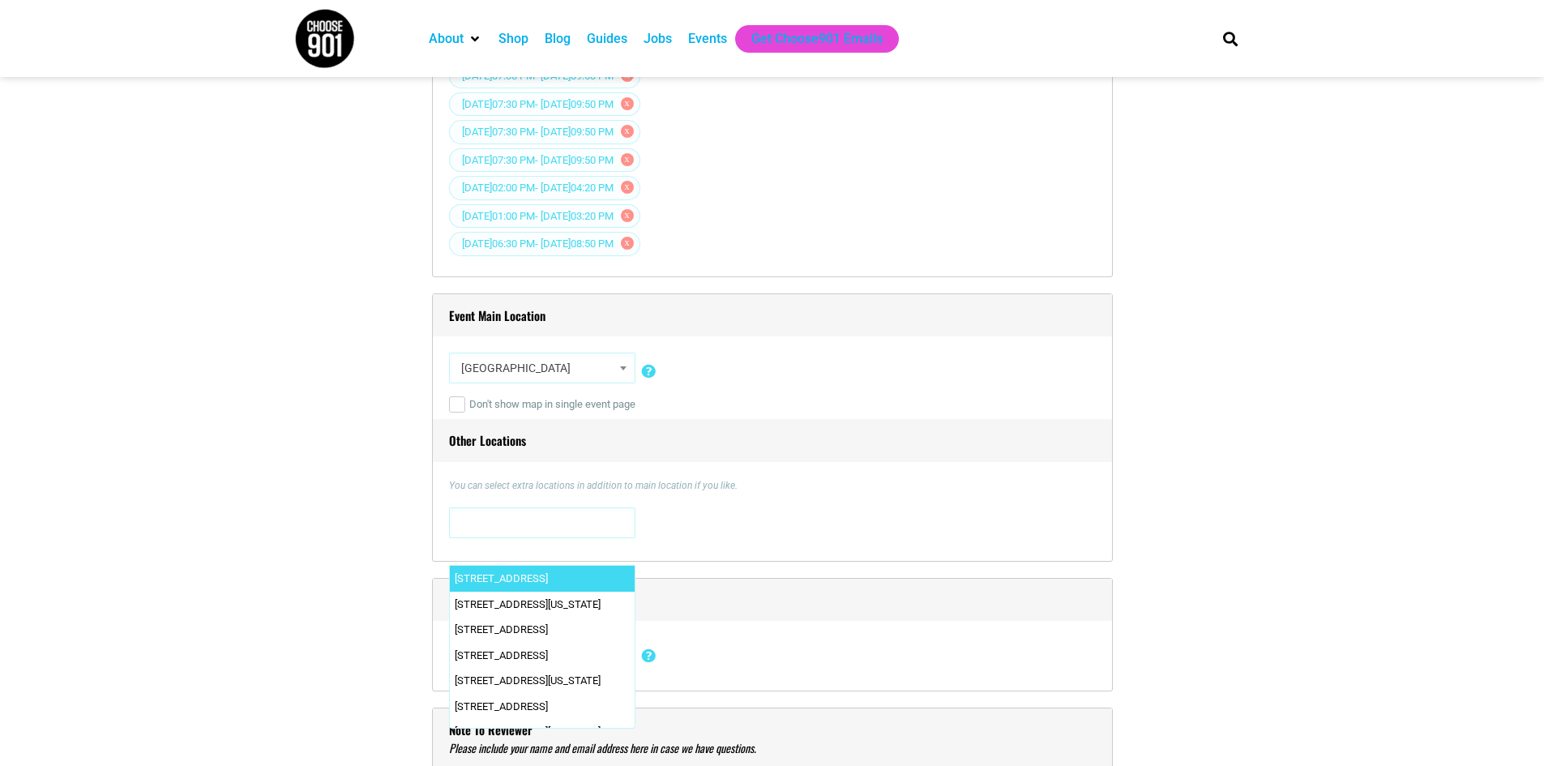
click at [859, 462] on h4 "Other Locations" at bounding box center [772, 440] width 679 height 43
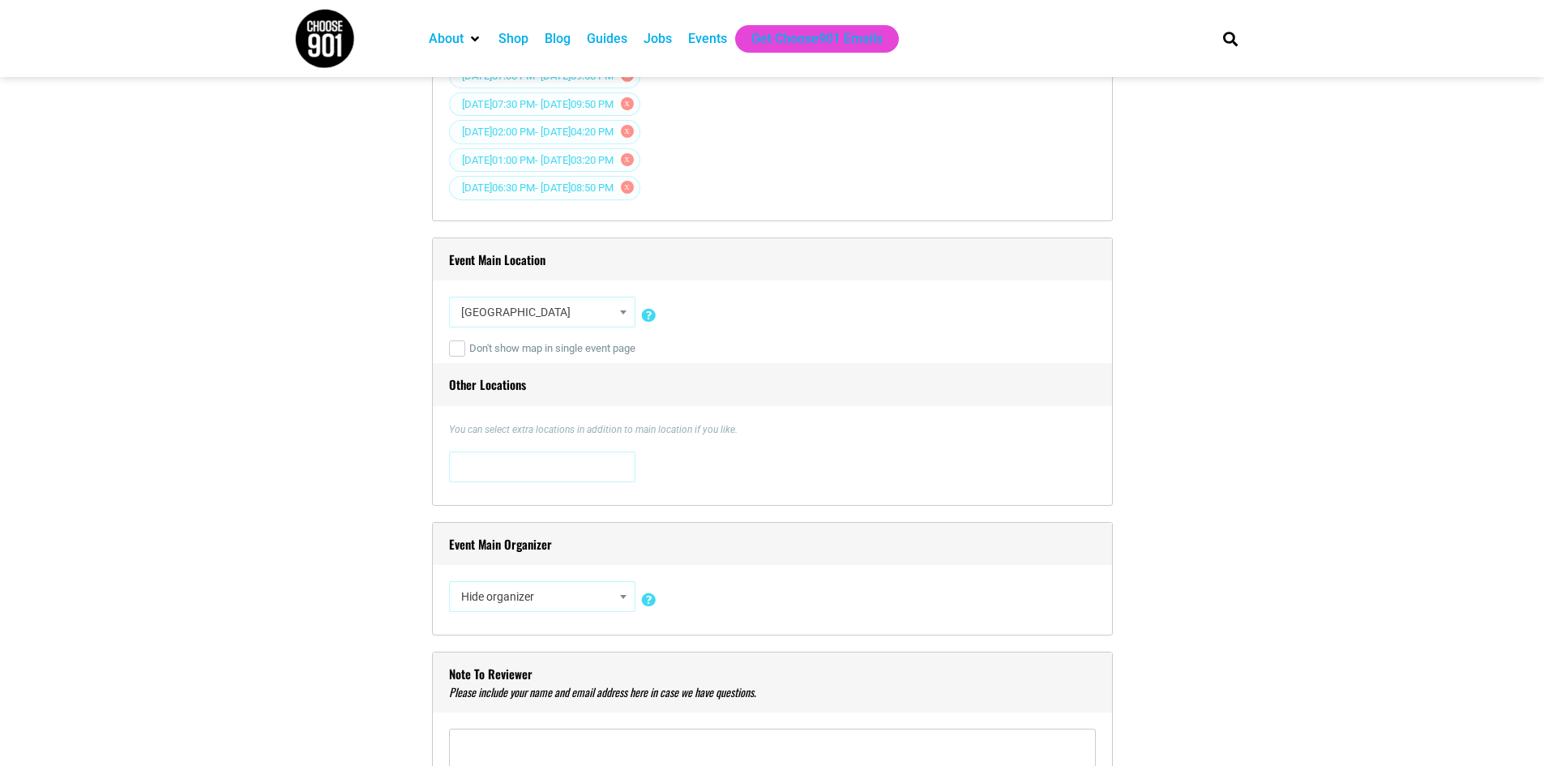
scroll to position [1702, 0]
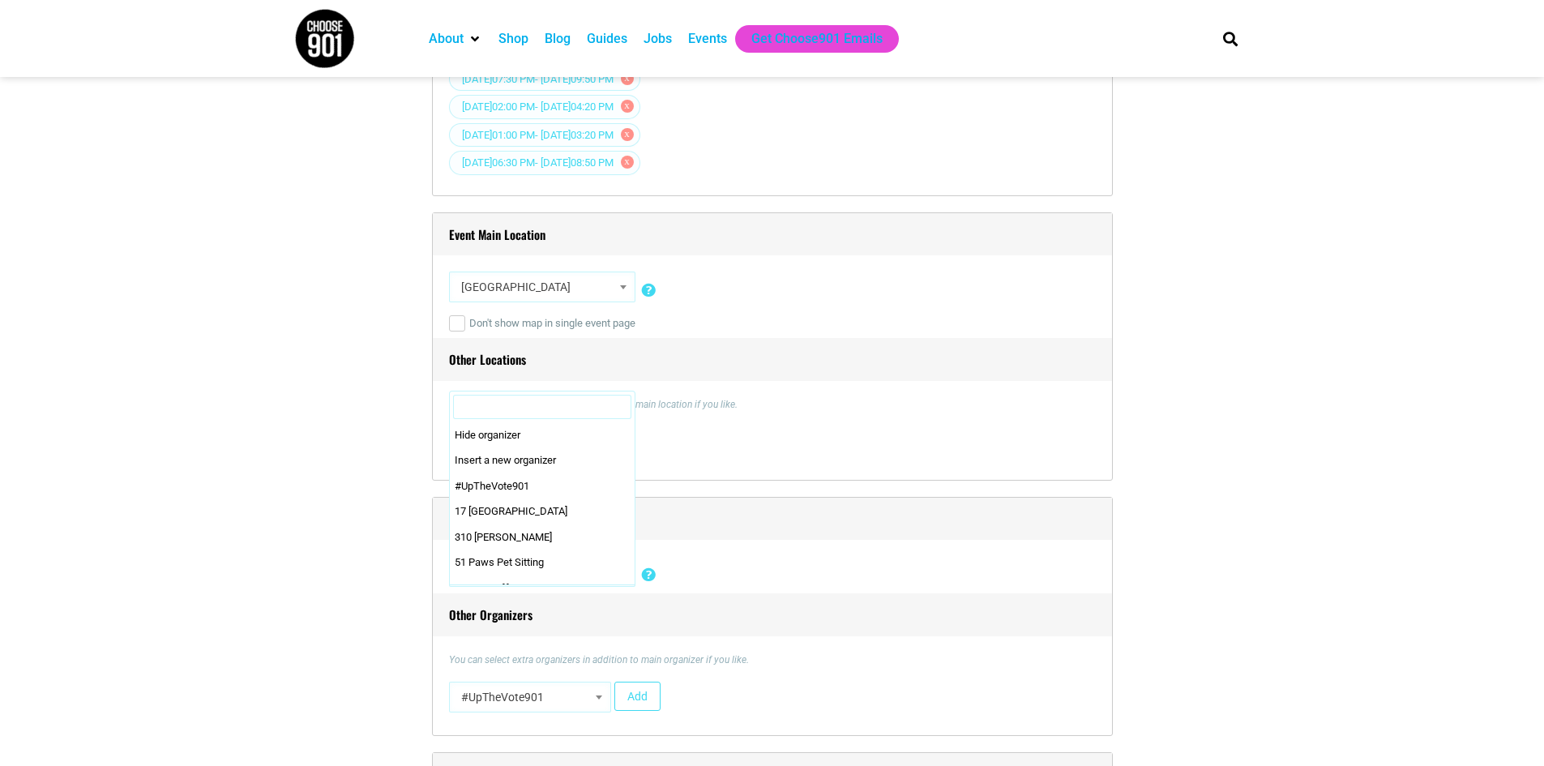
select select "1735"
click at [626, 571] on body "About Contact Us Donate Shop Blog Guides Jobs Events Get Choose901 Emails Searc…" at bounding box center [772, 713] width 1544 height 4830
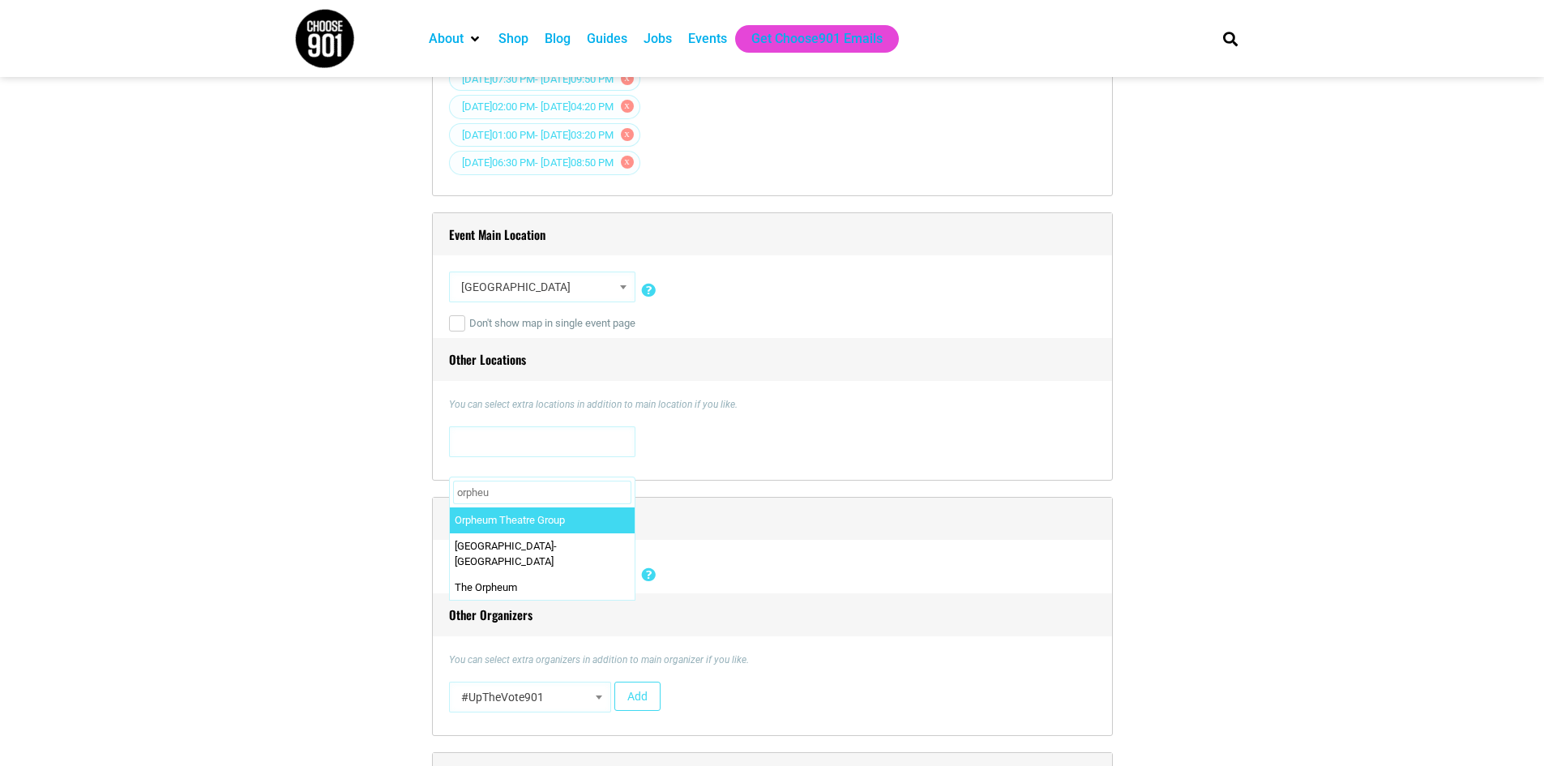
type input "orpheu"
select select "2865"
click at [750, 464] on div "[STREET_ADDRESS] [STREET_ADDRESS][US_STATE] [STREET_ADDRESS] [STREET_ADDRESS] […" at bounding box center [772, 444] width 647 height 37
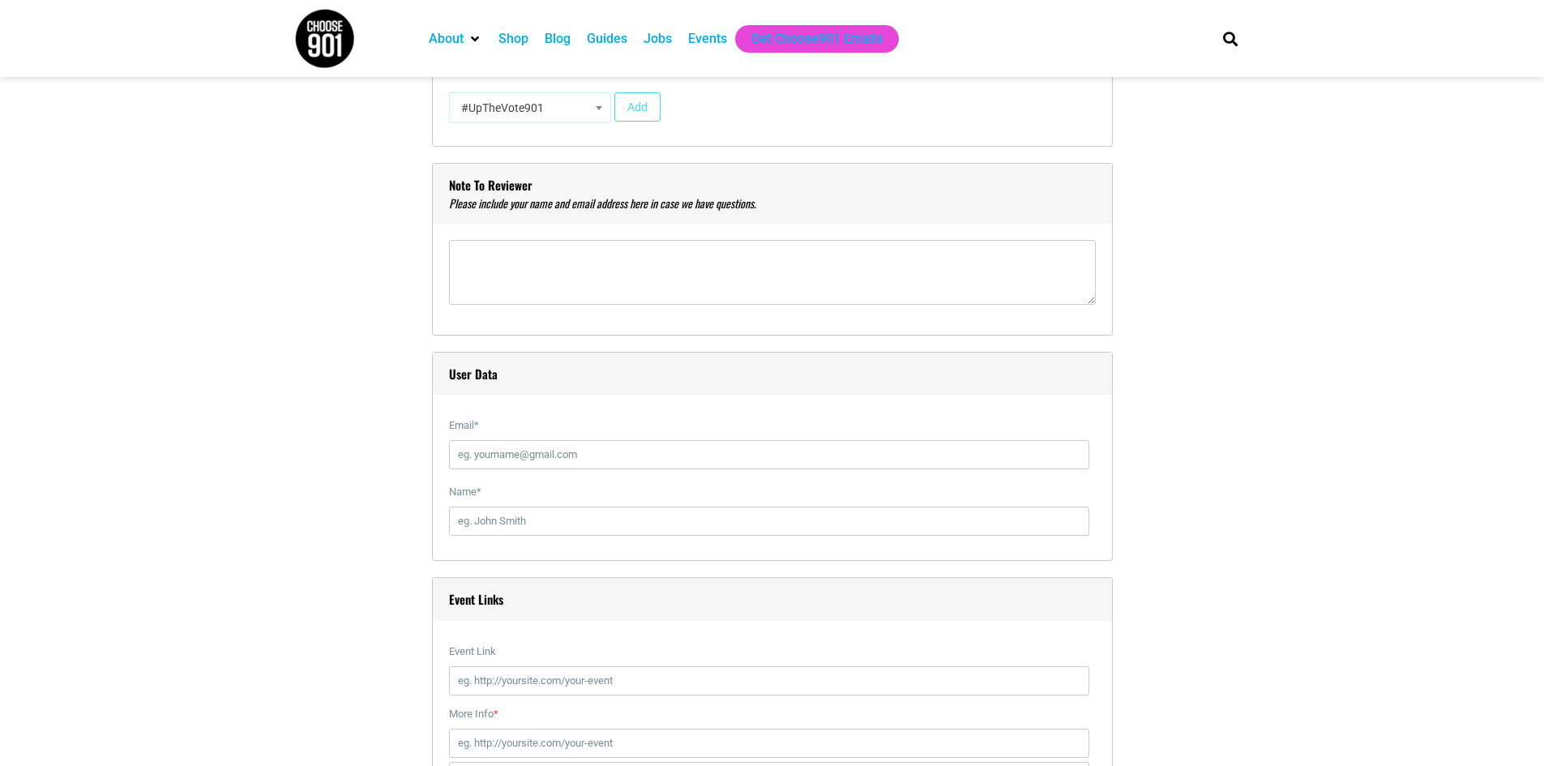
scroll to position [2351, 0]
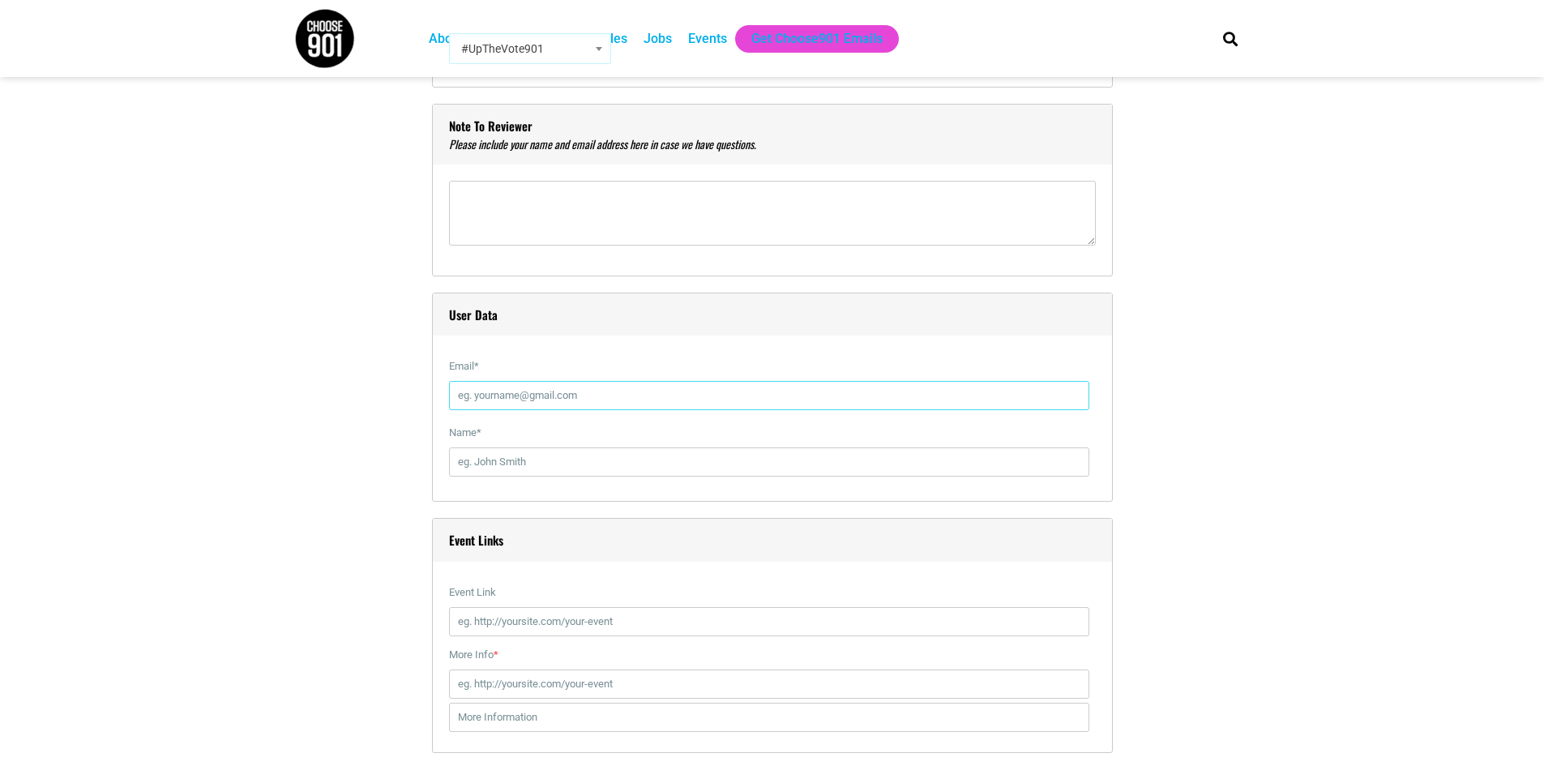
click at [561, 406] on input "Email *" at bounding box center [769, 395] width 640 height 29
type input "[PERSON_NAME][EMAIL_ADDRESS][DOMAIN_NAME]"
click at [559, 458] on input "Name *" at bounding box center [769, 461] width 640 height 29
type input "[PERSON_NAME]"
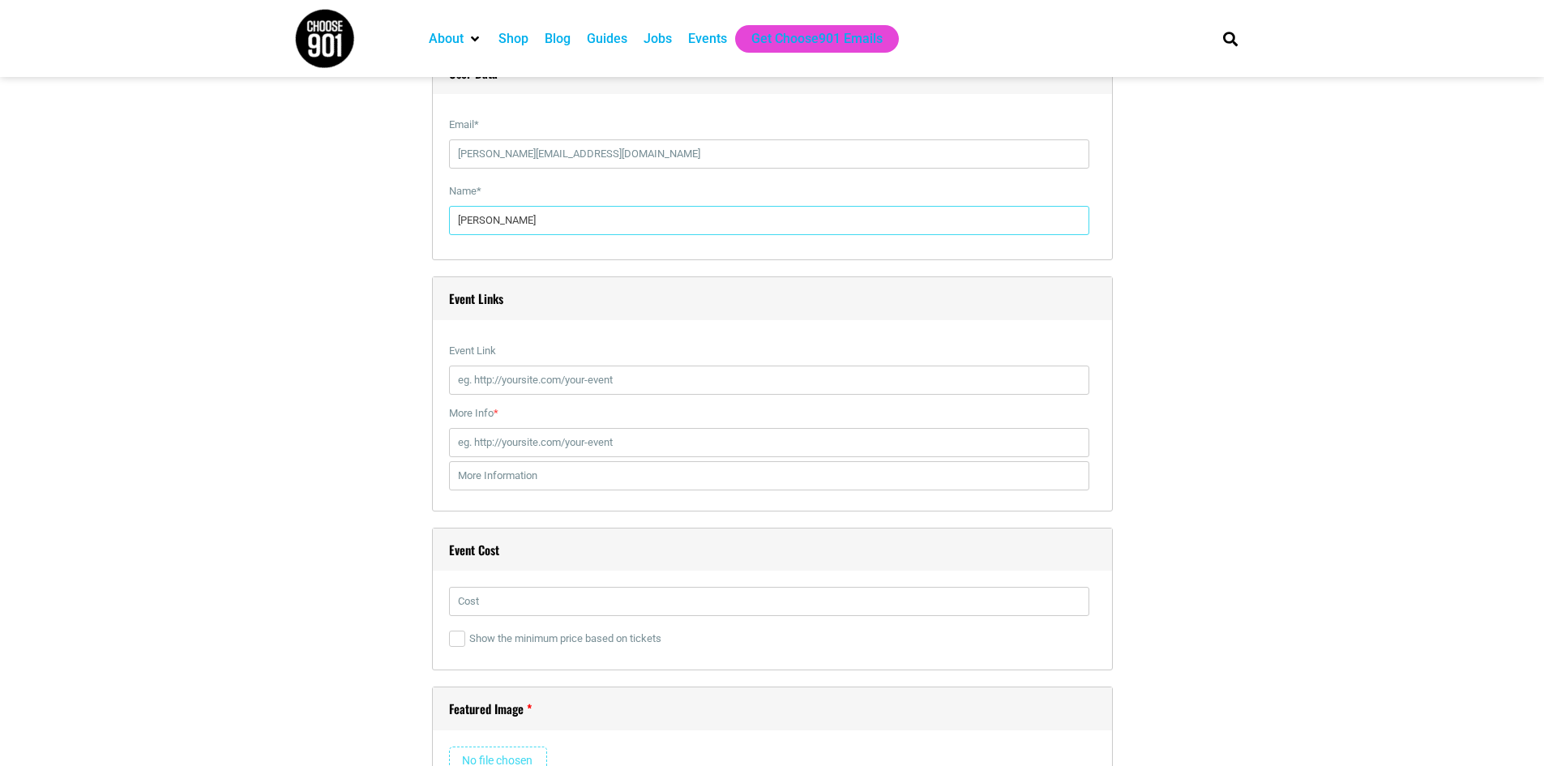
scroll to position [2594, 0]
click at [497, 384] on input "Event Link" at bounding box center [769, 378] width 640 height 29
click at [497, 379] on input "Event Link" at bounding box center [769, 378] width 640 height 29
paste input "[URL][DOMAIN_NAME]"
type input "[URL][DOMAIN_NAME]"
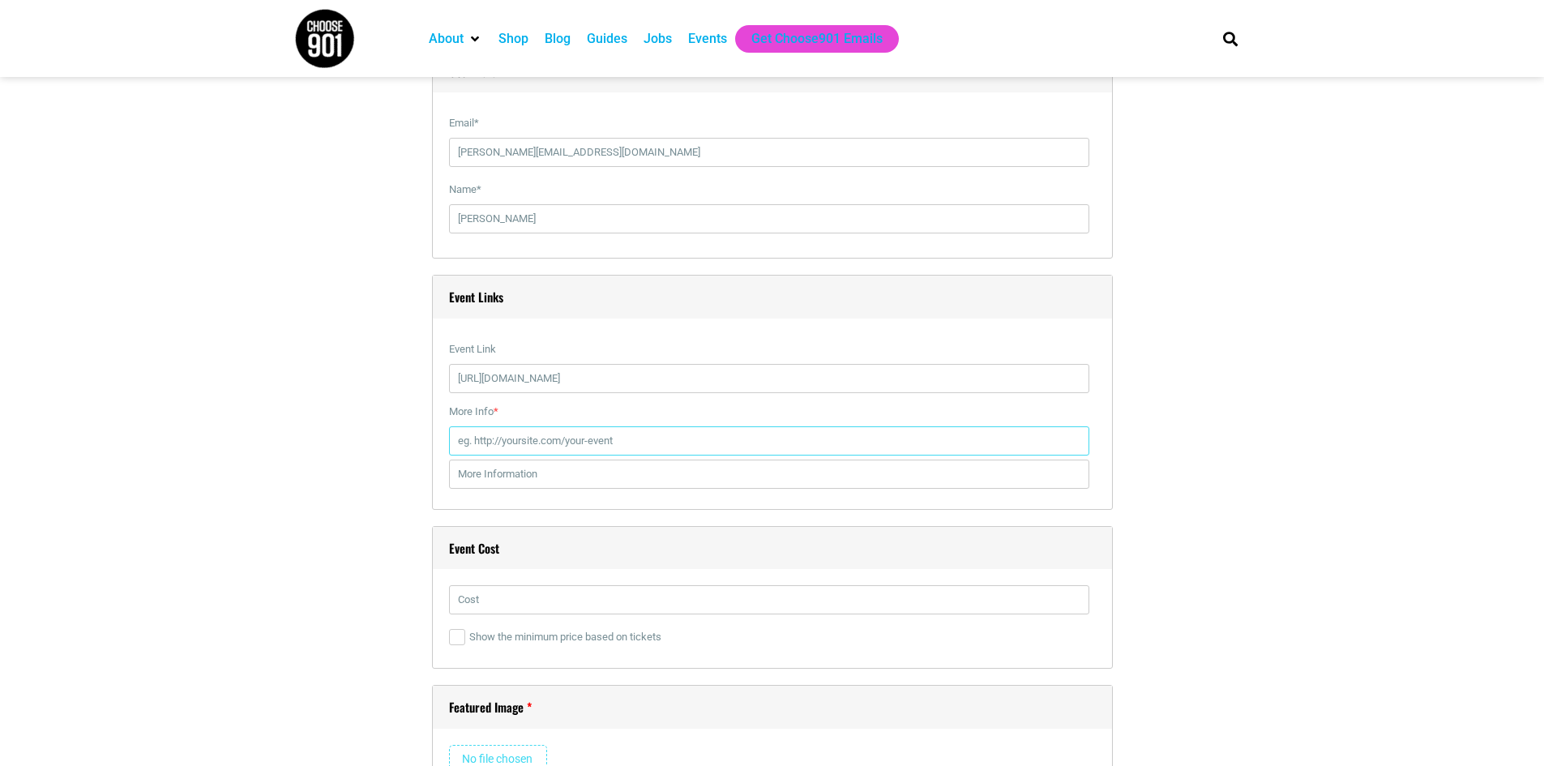
click at [514, 445] on input "More Info *" at bounding box center [769, 440] width 640 height 29
paste input "[URL][DOMAIN_NAME]"
type input "[URL][DOMAIN_NAME]"
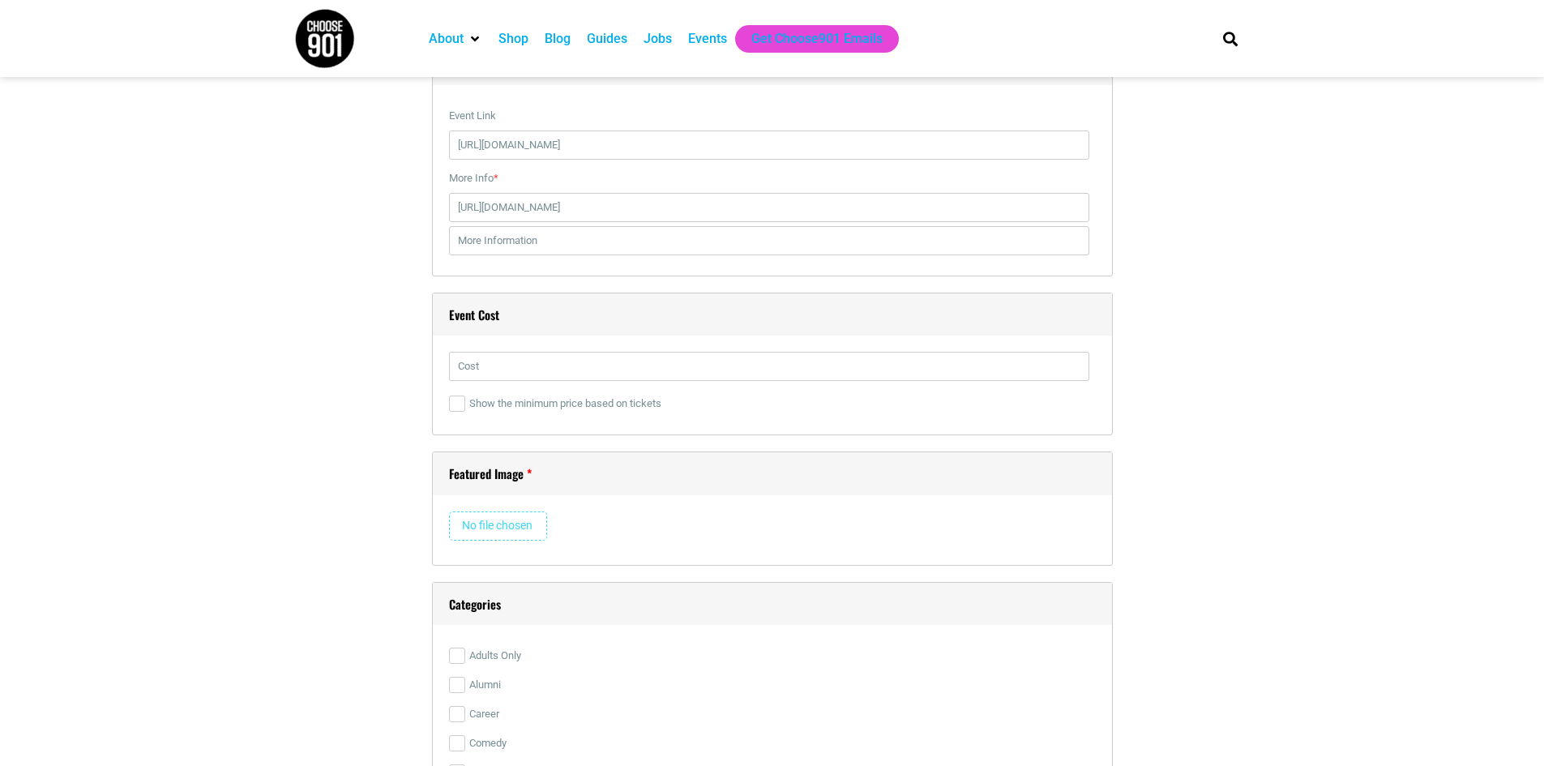
scroll to position [2837, 0]
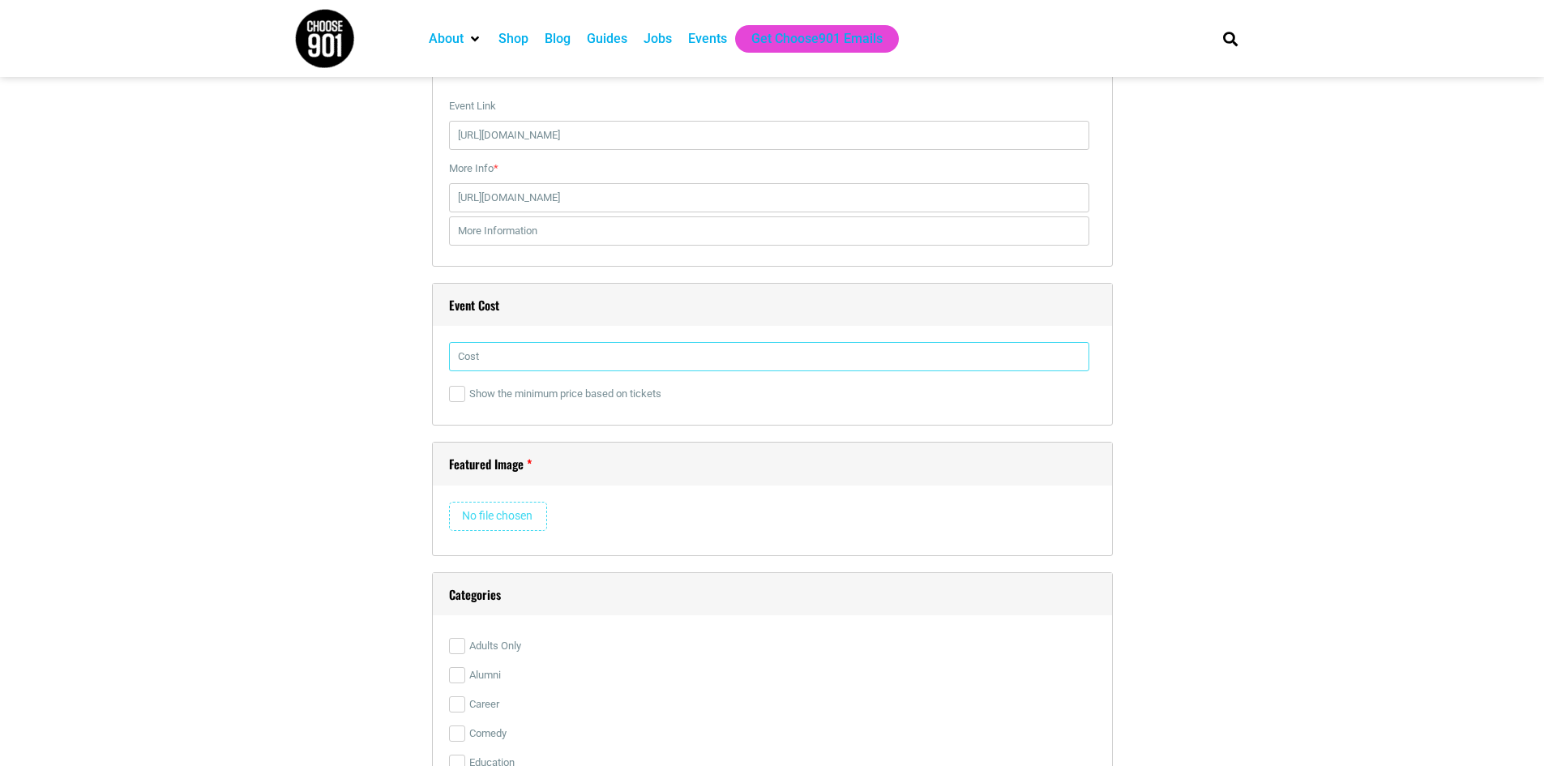
click at [548, 364] on input "text" at bounding box center [769, 356] width 640 height 29
paste input "$42.70 - $163.25"
type input "$42.70 - $163.25"
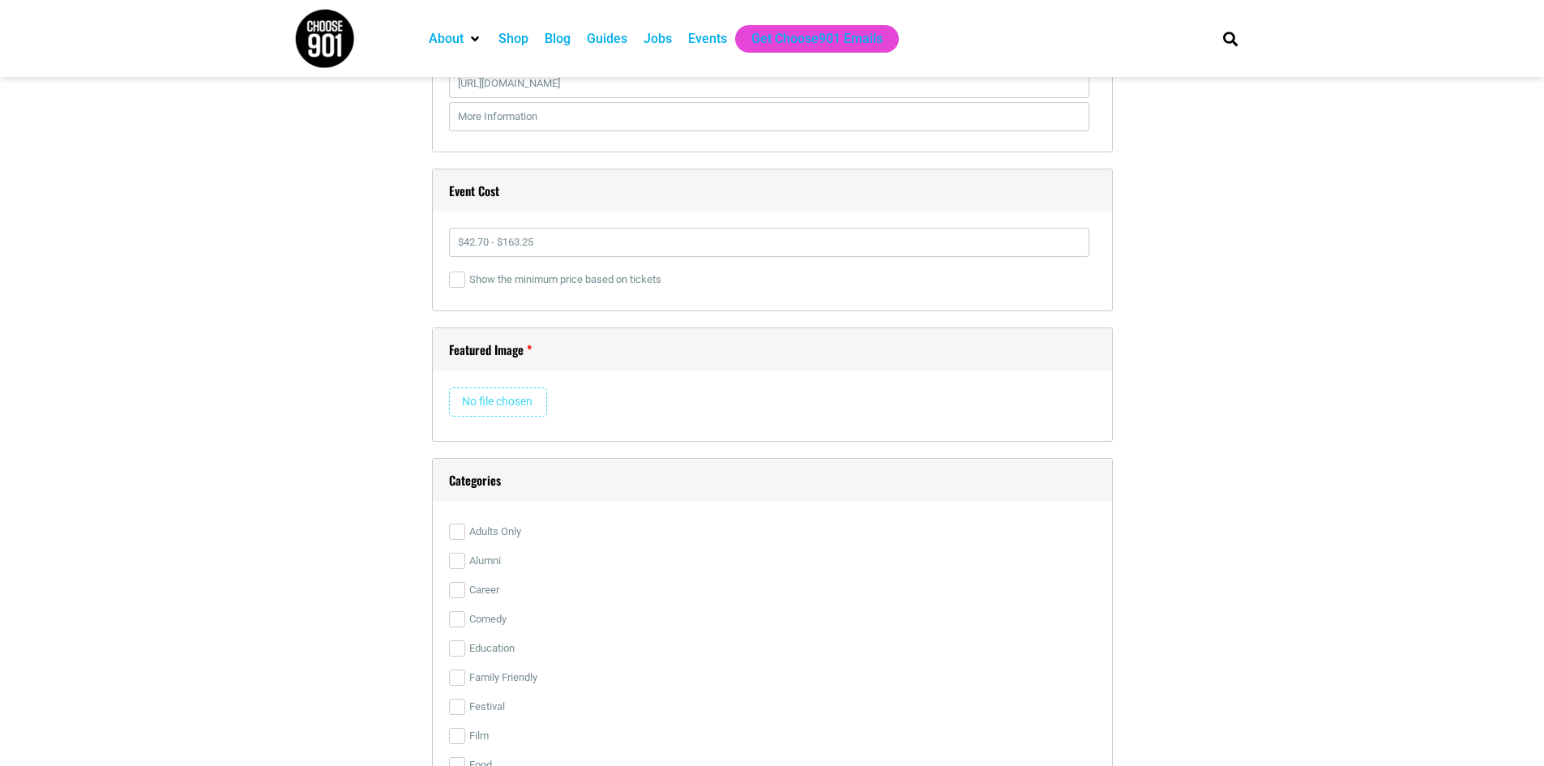
scroll to position [2999, 0]
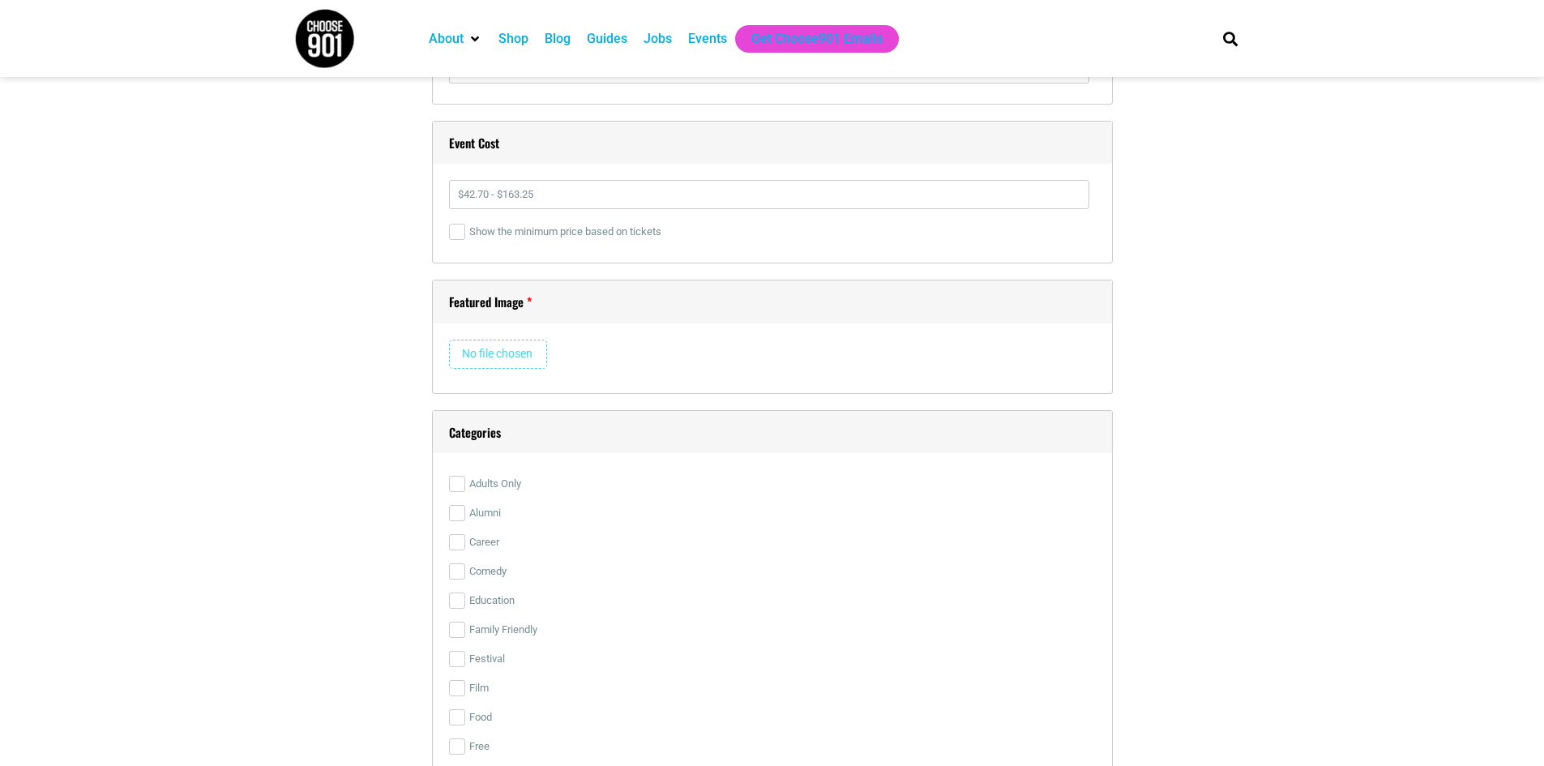
click at [492, 362] on input "file" at bounding box center [498, 354] width 98 height 29
type input "C:\fakepath\NOTE25_1920x1080.jpg"
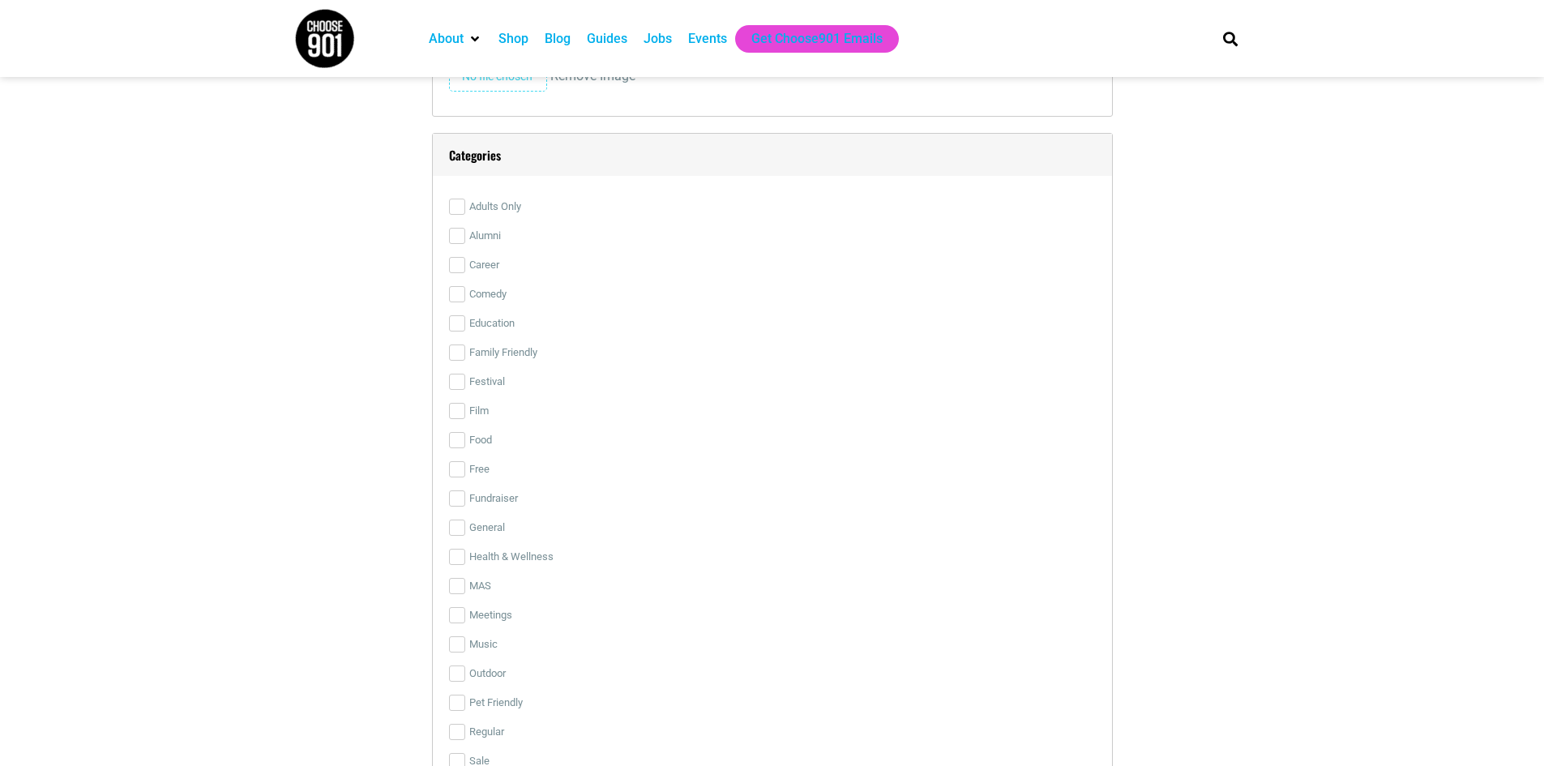
scroll to position [3648, 0]
click at [453, 356] on input "Family Friendly" at bounding box center [457, 351] width 16 height 16
checkbox input "true"
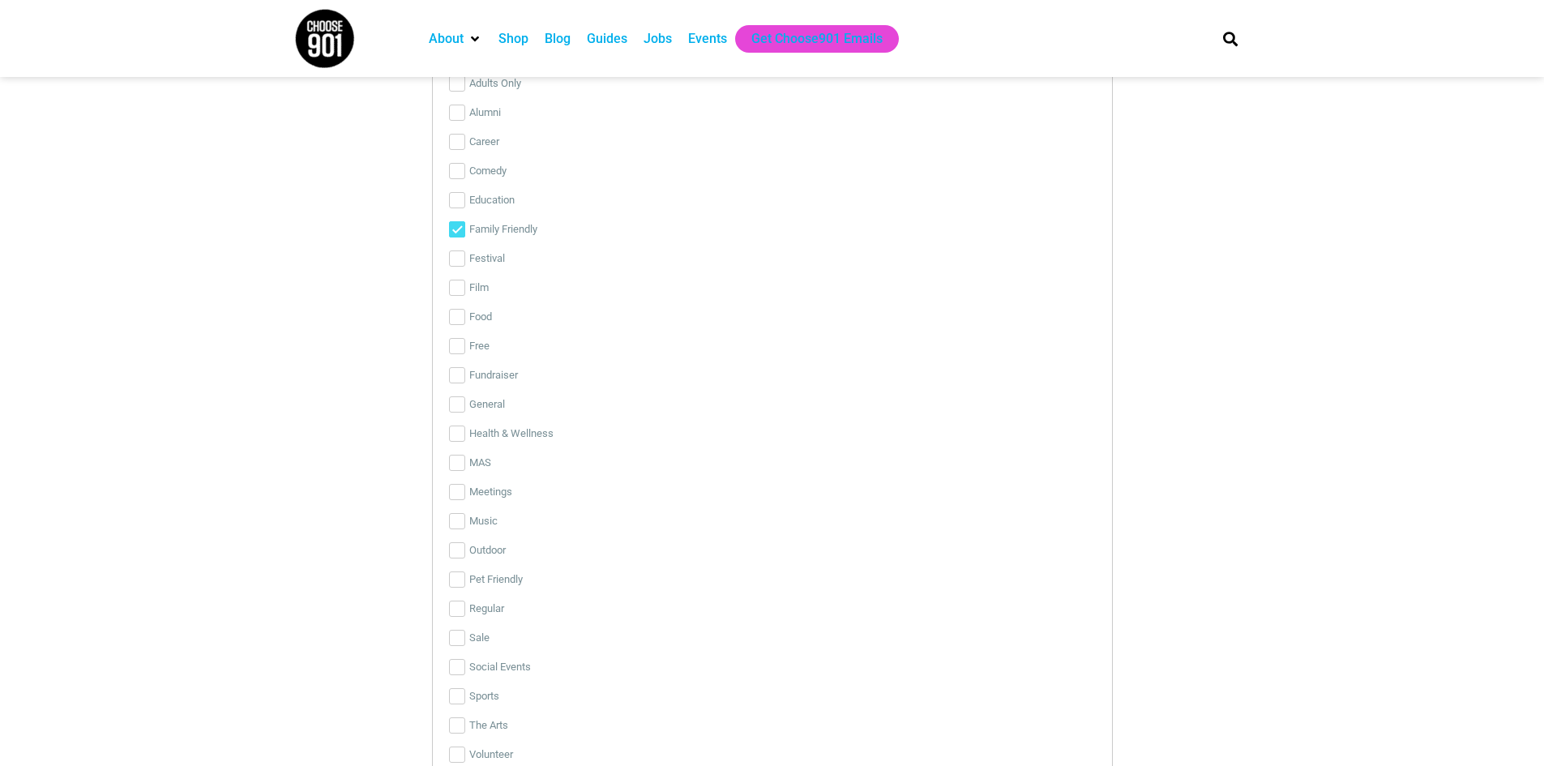
scroll to position [3810, 0]
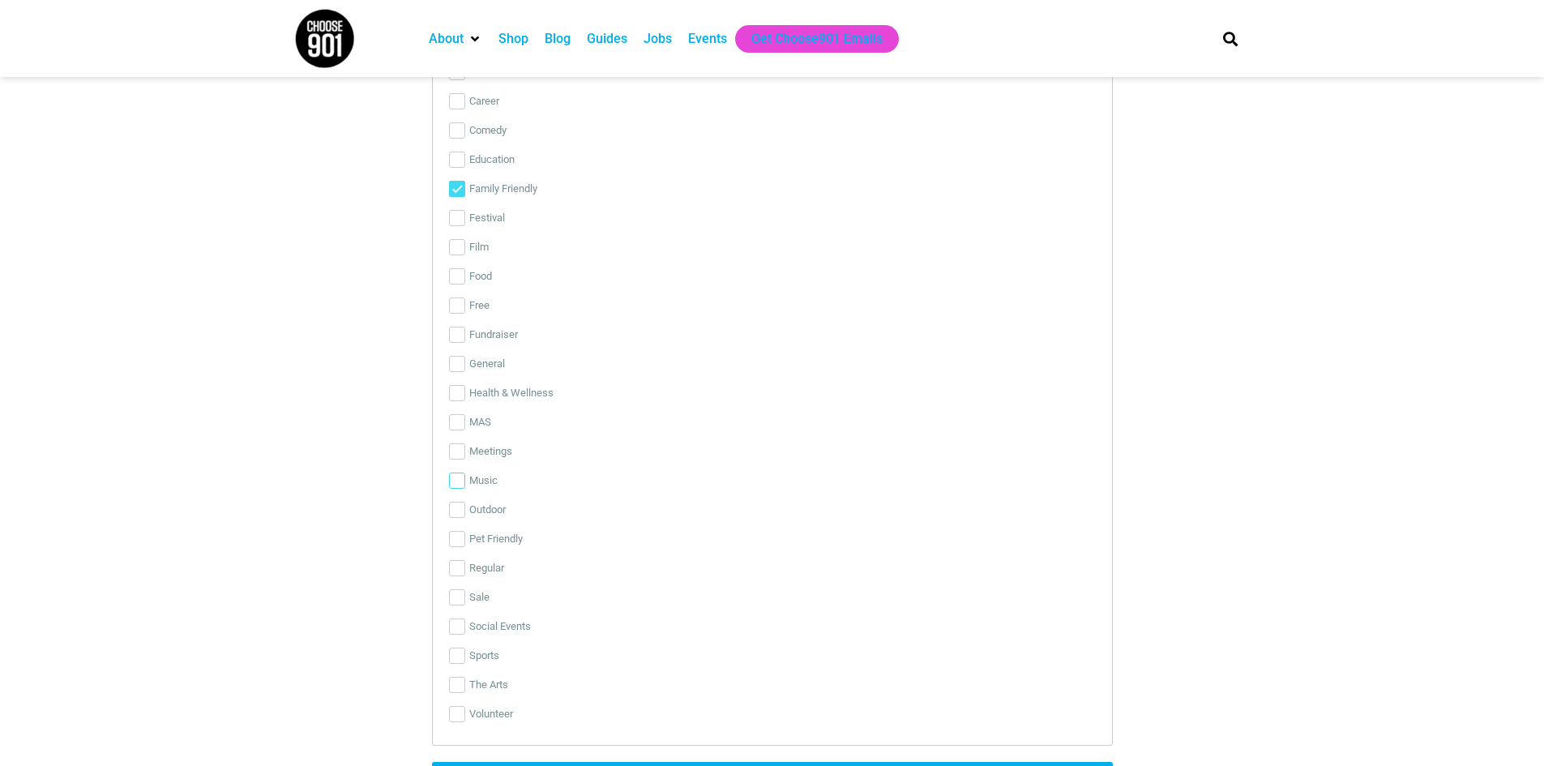
click at [456, 487] on input "Music" at bounding box center [457, 481] width 16 height 16
checkbox input "true"
click at [456, 689] on input "The Arts" at bounding box center [457, 685] width 16 height 16
checkbox input "true"
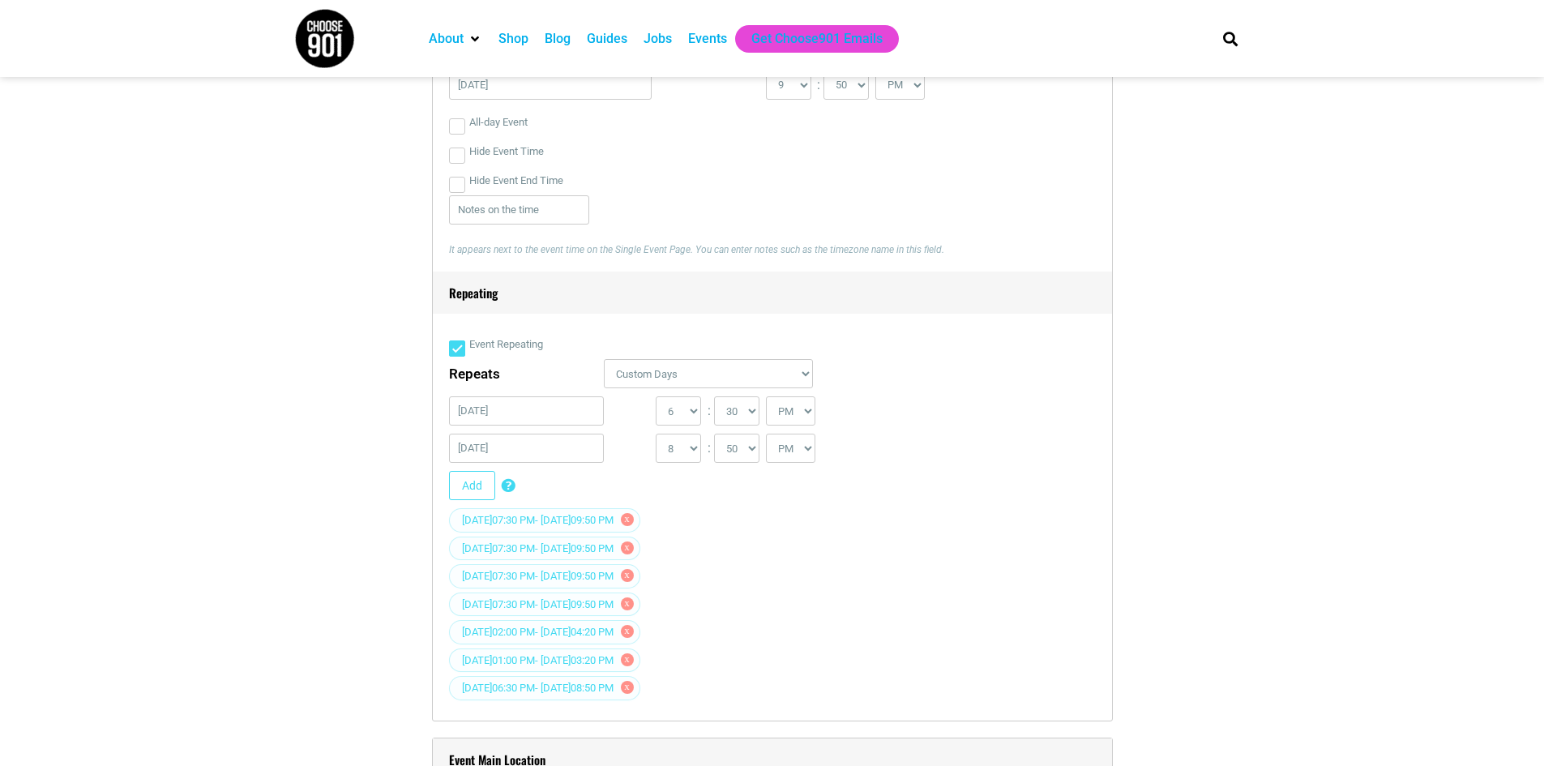
scroll to position [1216, 0]
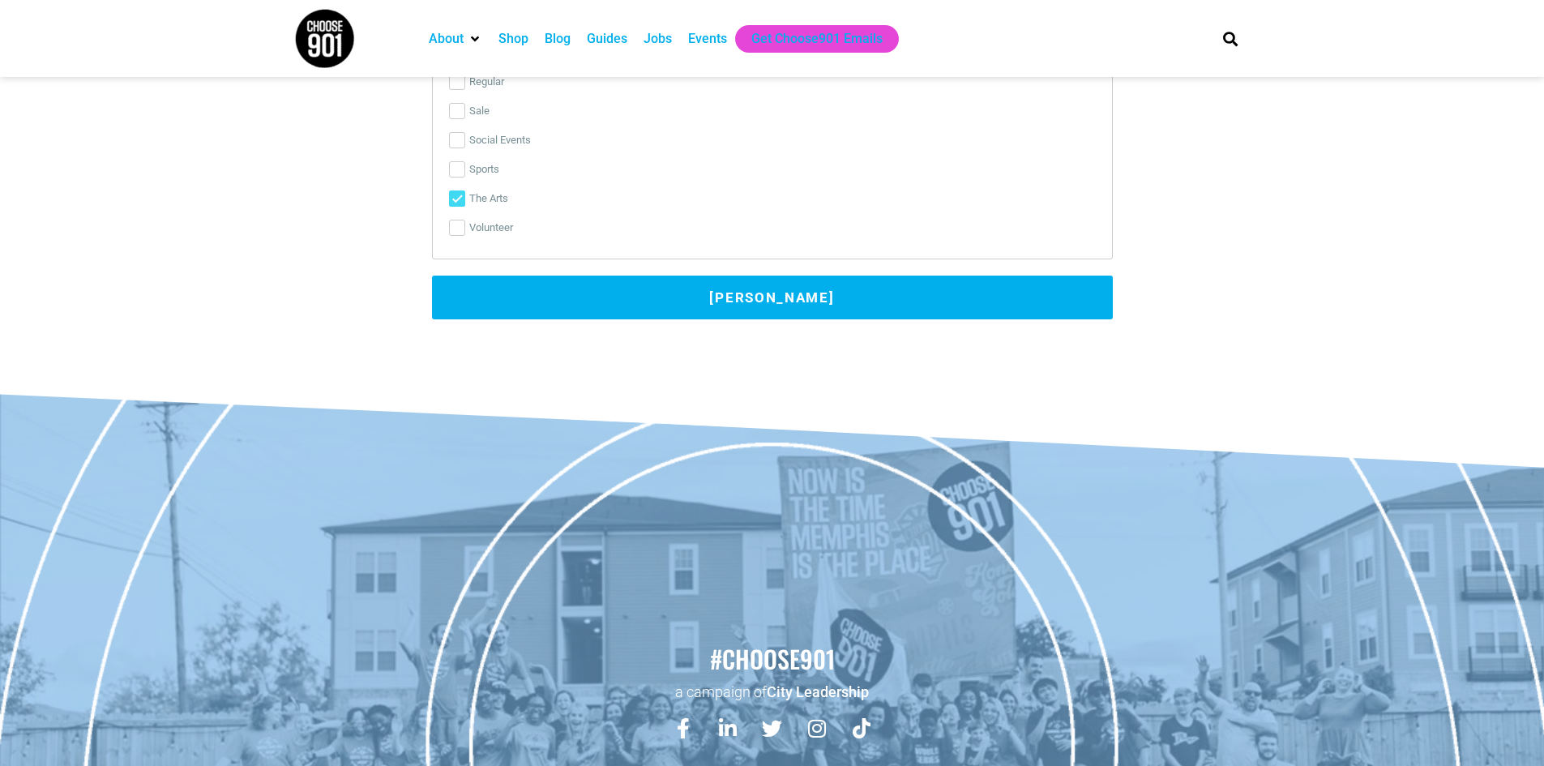
click at [717, 307] on button "[PERSON_NAME]" at bounding box center [772, 298] width 681 height 44
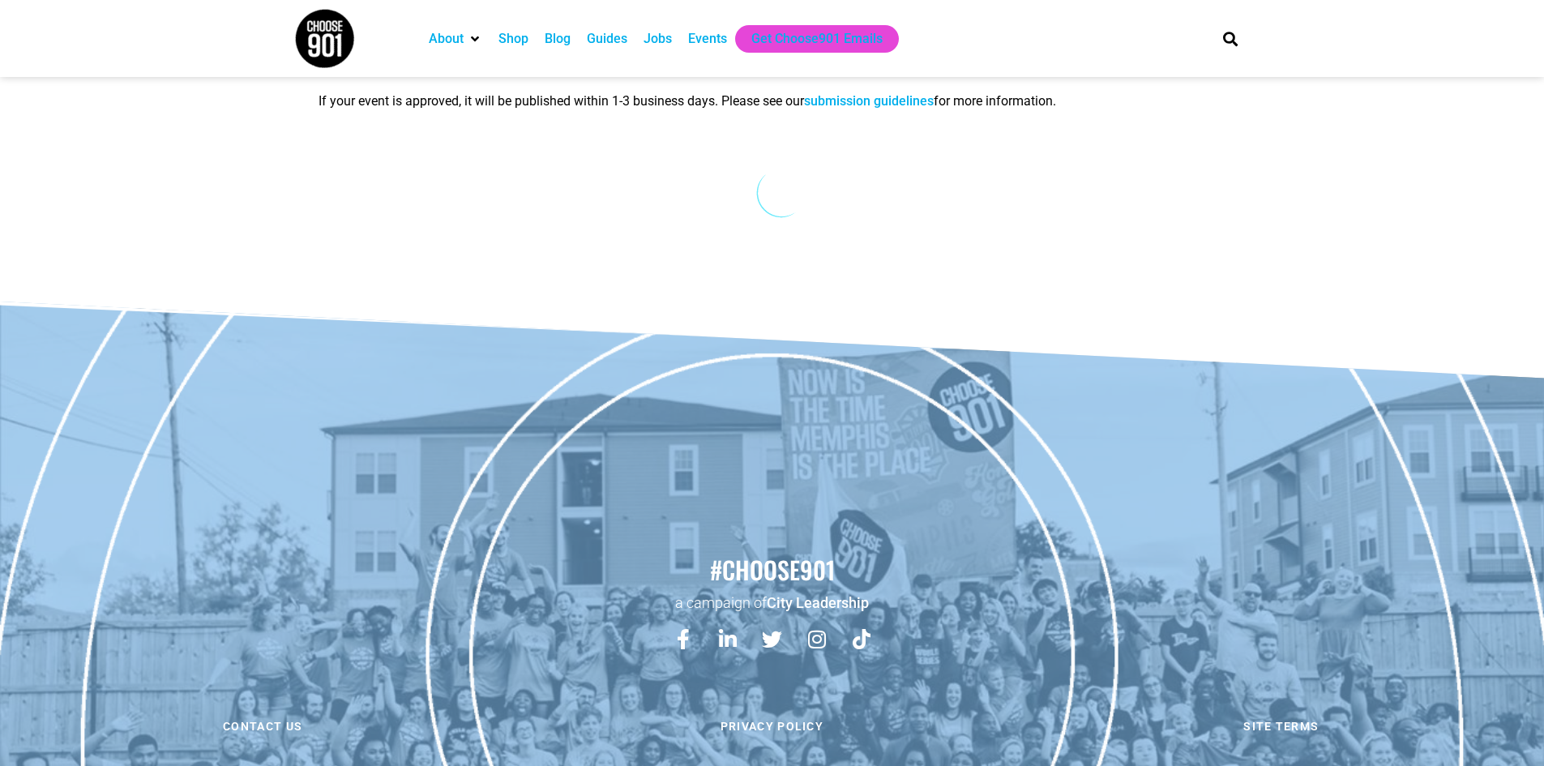
scroll to position [0, 0]
